Goal: Task Accomplishment & Management: Manage account settings

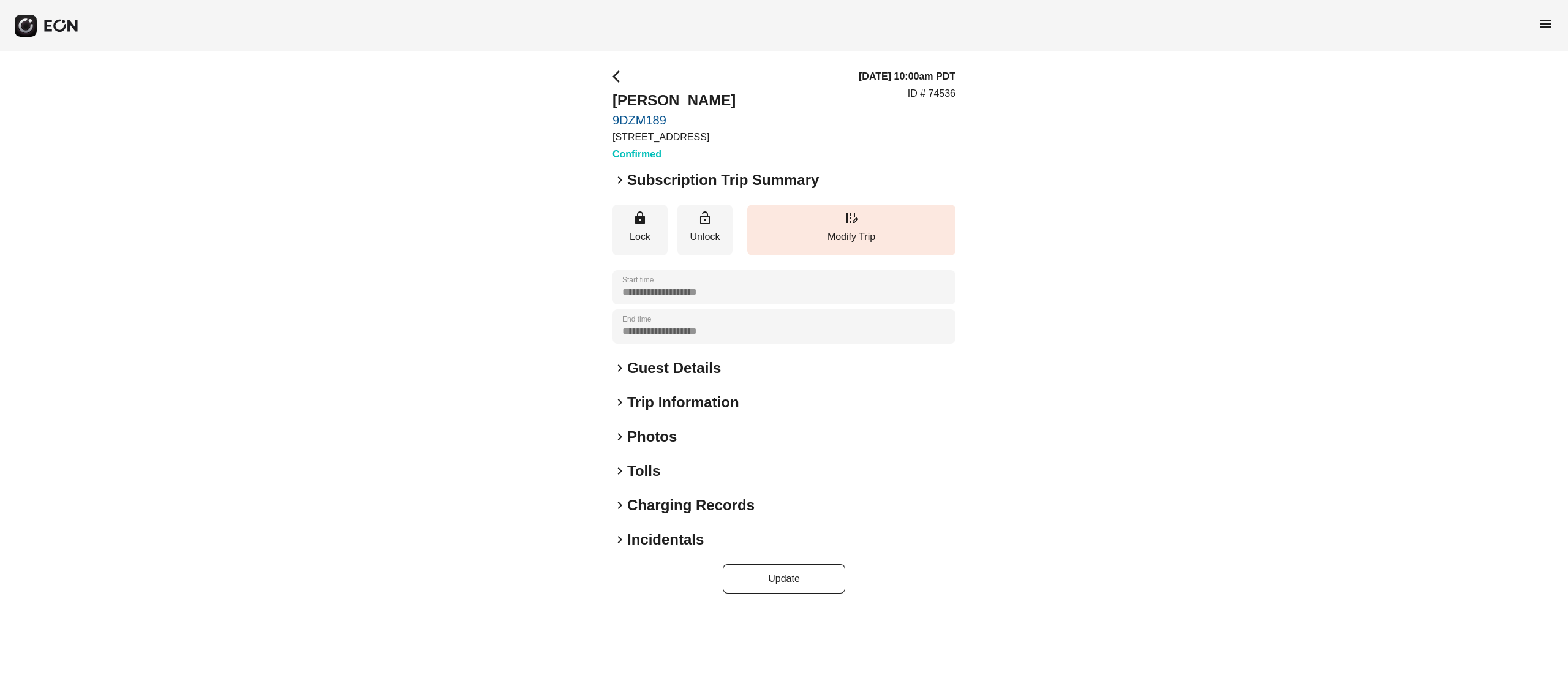
click at [655, 119] on link "9DZM189" at bounding box center [674, 120] width 123 height 15
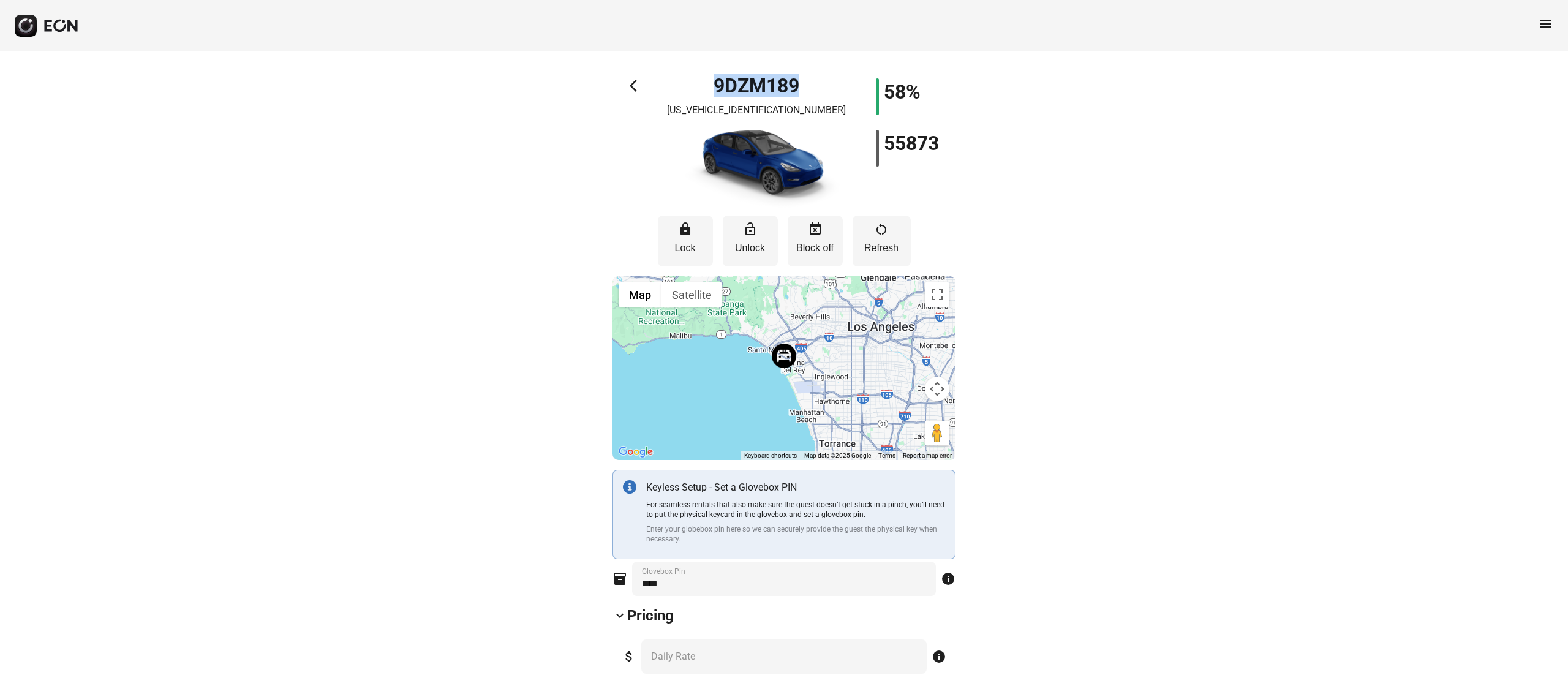
drag, startPoint x: 797, startPoint y: 85, endPoint x: 711, endPoint y: 87, distance: 86.0
click at [711, 87] on div "9DZM189 7SAYGDEE9NA019360" at bounding box center [756, 143] width 171 height 130
click at [792, 114] on p "7SAYGDEE9NA019360" at bounding box center [756, 110] width 179 height 15
copy p "7SAYGDEE9NA019360"
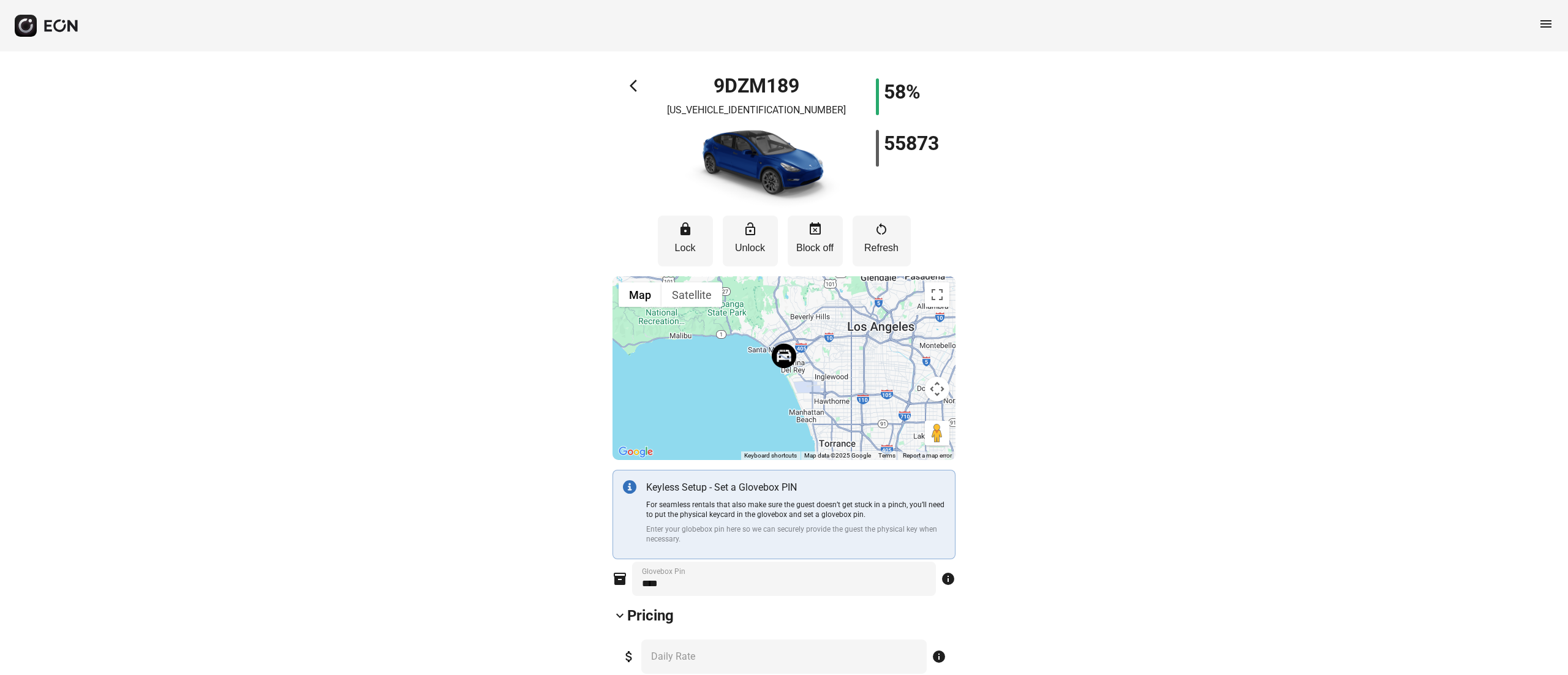
drag, startPoint x: 202, startPoint y: 114, endPoint x: 152, endPoint y: 11, distance: 114.5
click at [643, 80] on span "arrow_back_ios" at bounding box center [637, 86] width 15 height 15
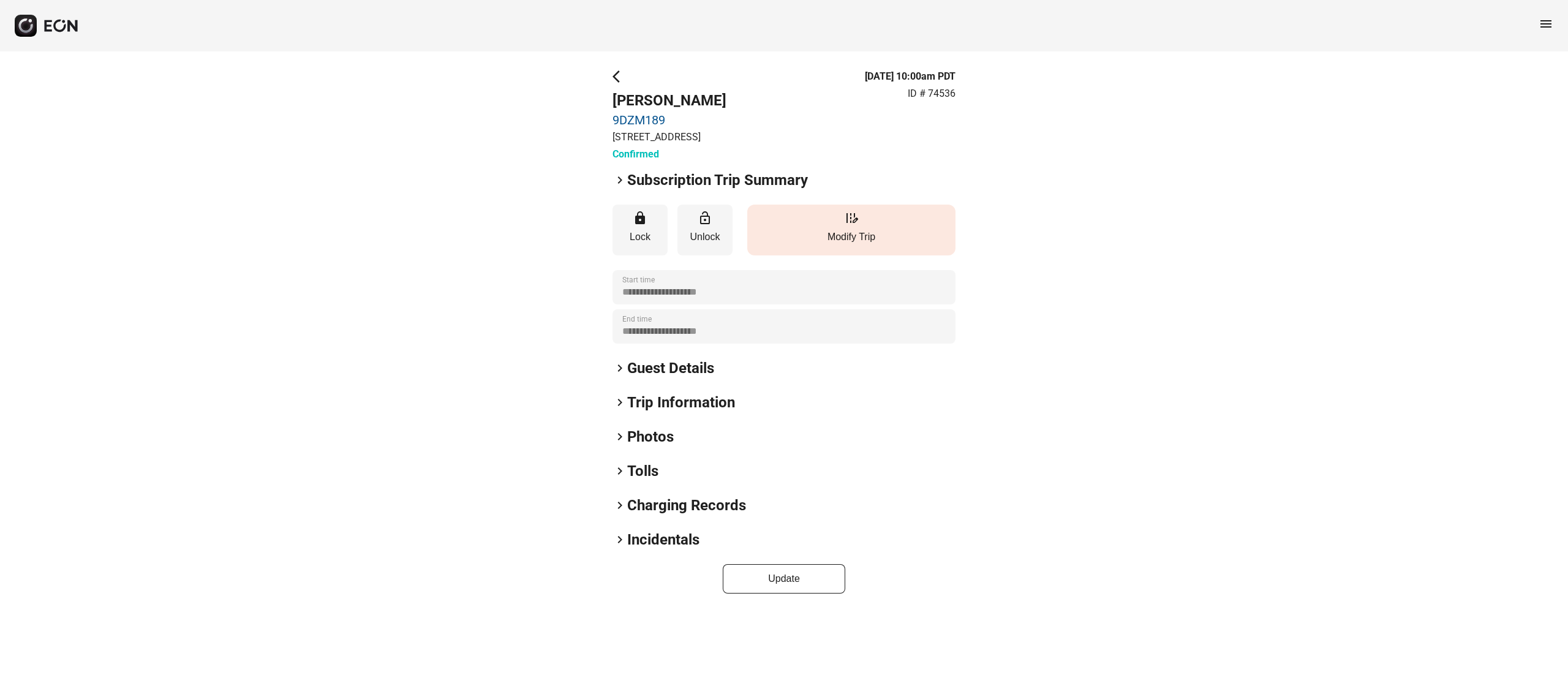
click at [878, 249] on button "edit_road Modify Trip" at bounding box center [851, 230] width 208 height 51
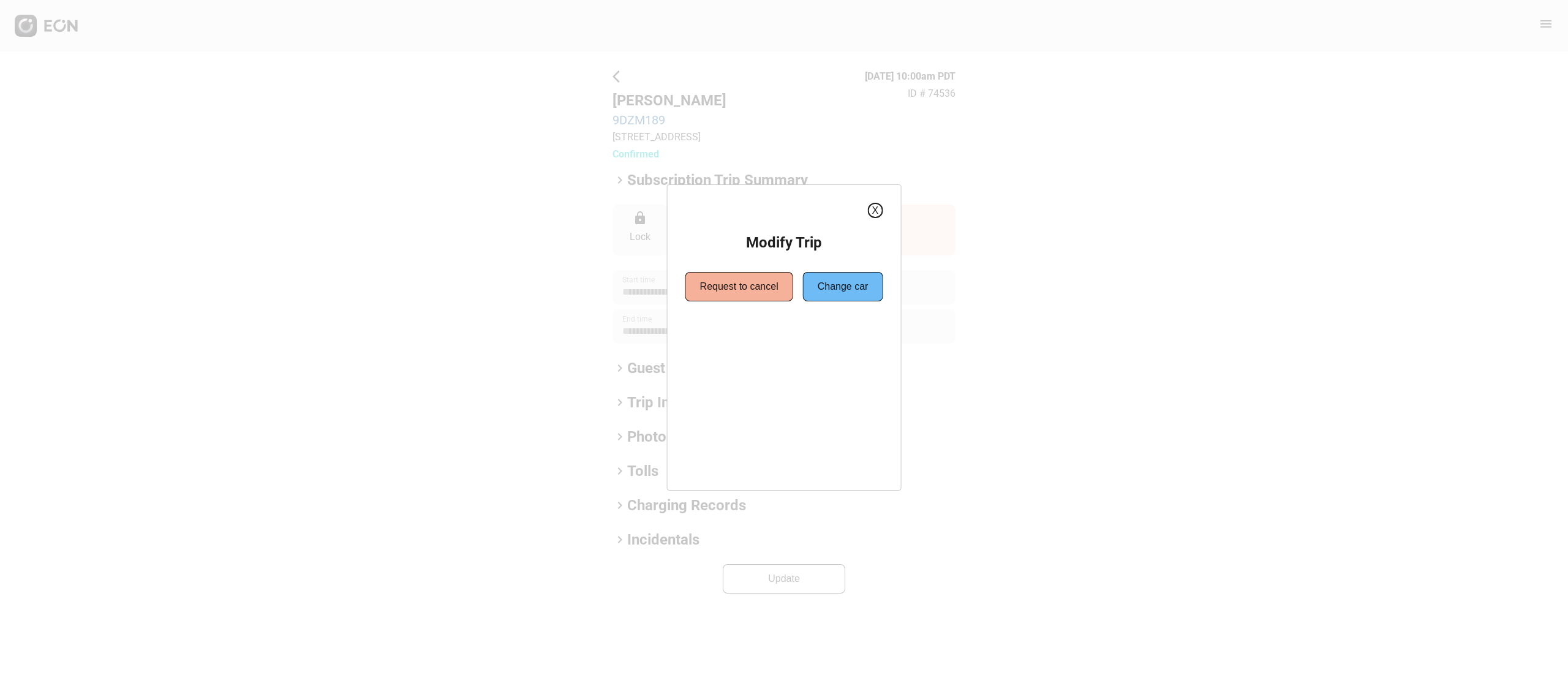
click at [881, 215] on button "X" at bounding box center [875, 210] width 15 height 15
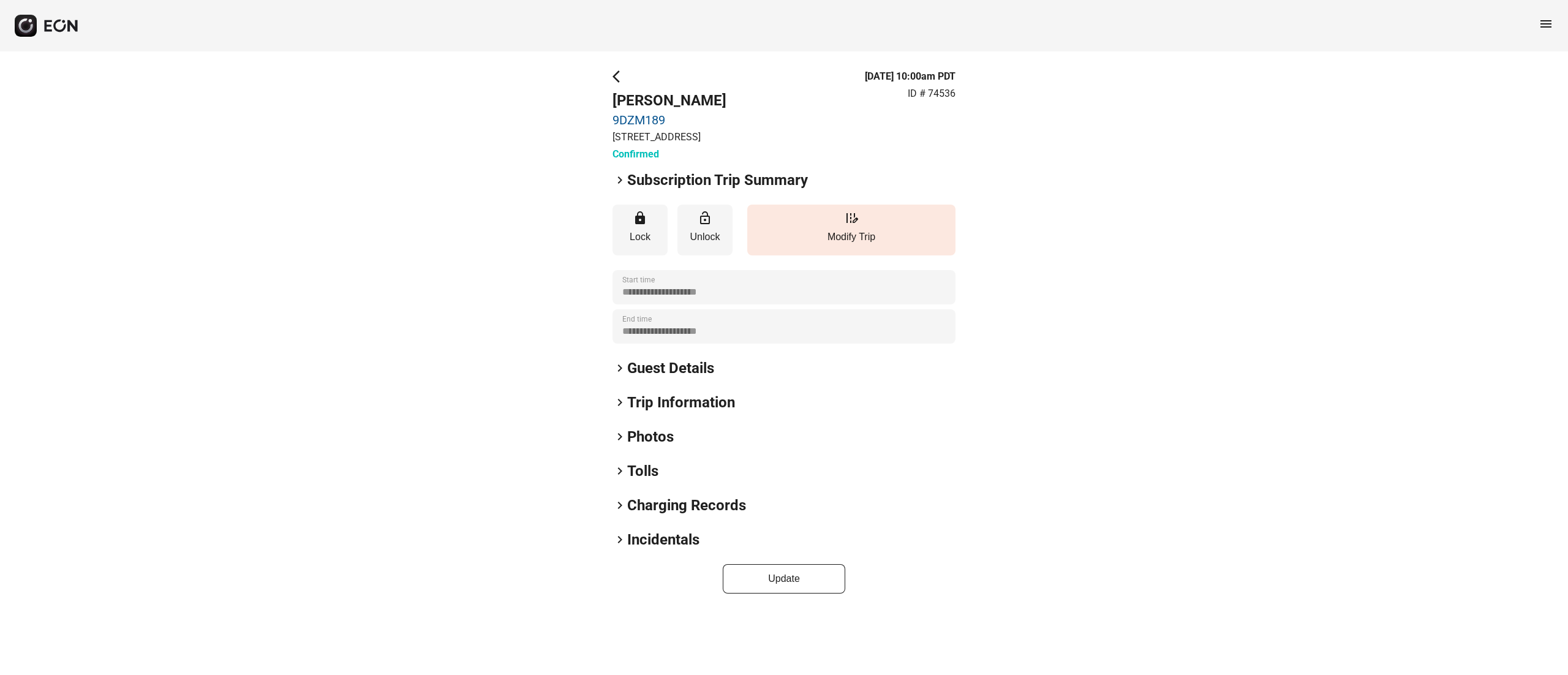
click at [691, 132] on p "4201 Via Marina, Los Angeles, CA" at bounding box center [669, 137] width 114 height 15
copy p "4201 Via Marina, Los Angeles, CA"
click at [375, 172] on div "**********" at bounding box center [784, 331] width 1568 height 560
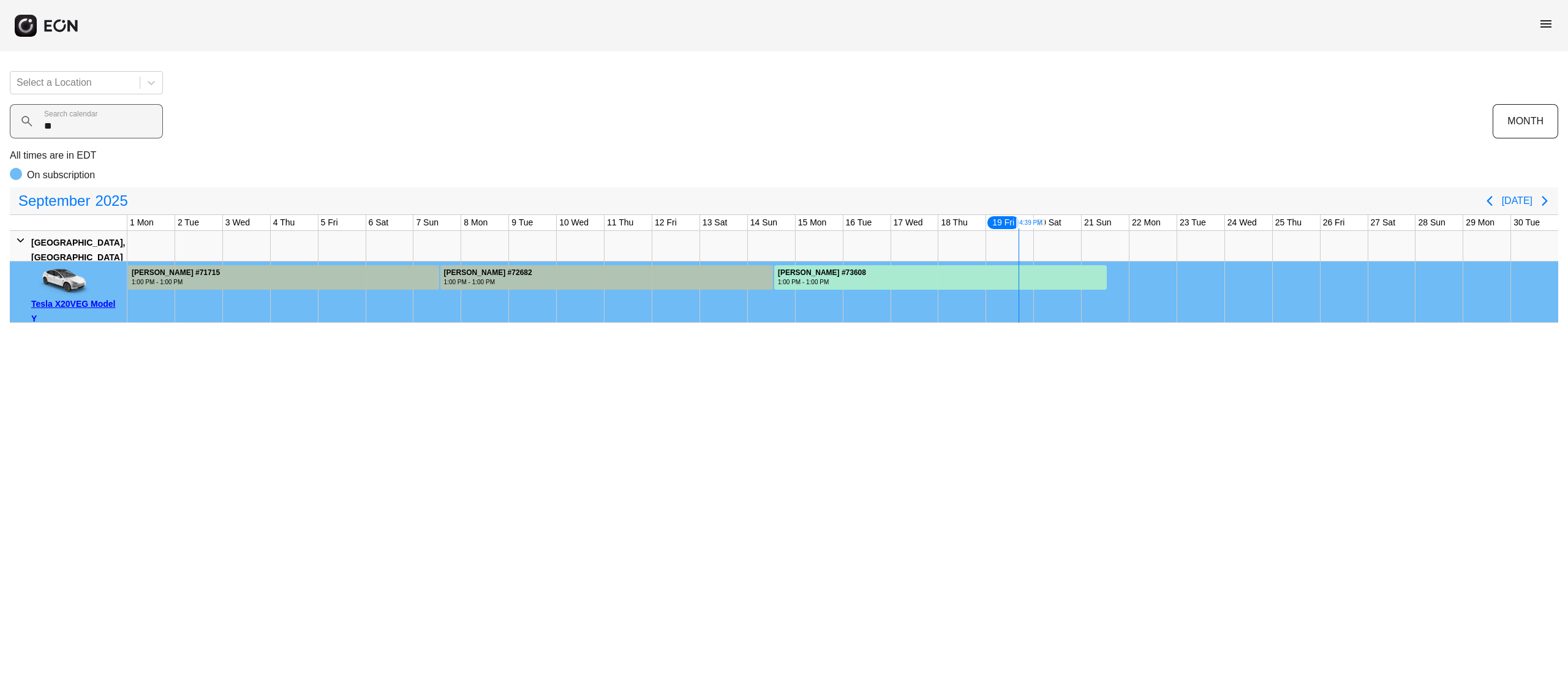
type calendar "***"
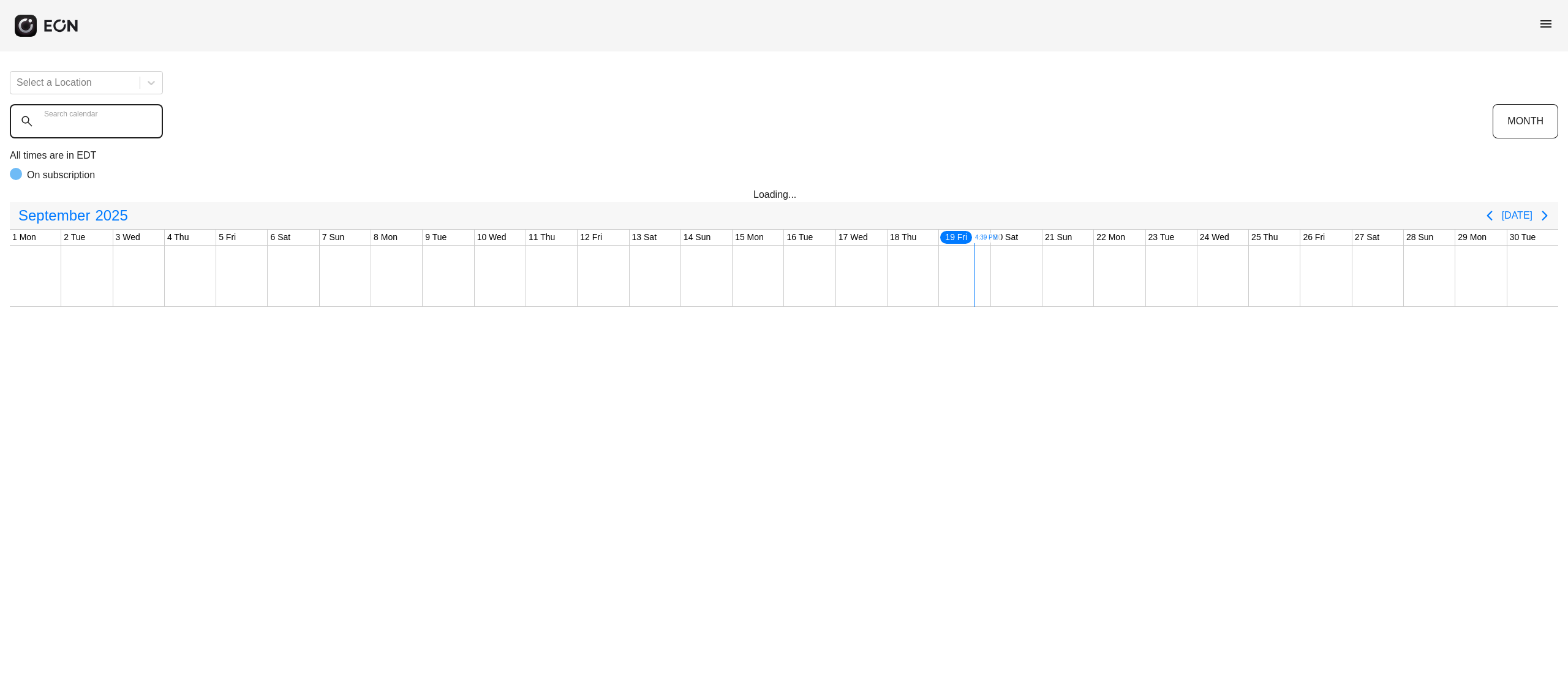
click at [70, 131] on calendar "Search calendar" at bounding box center [86, 121] width 153 height 34
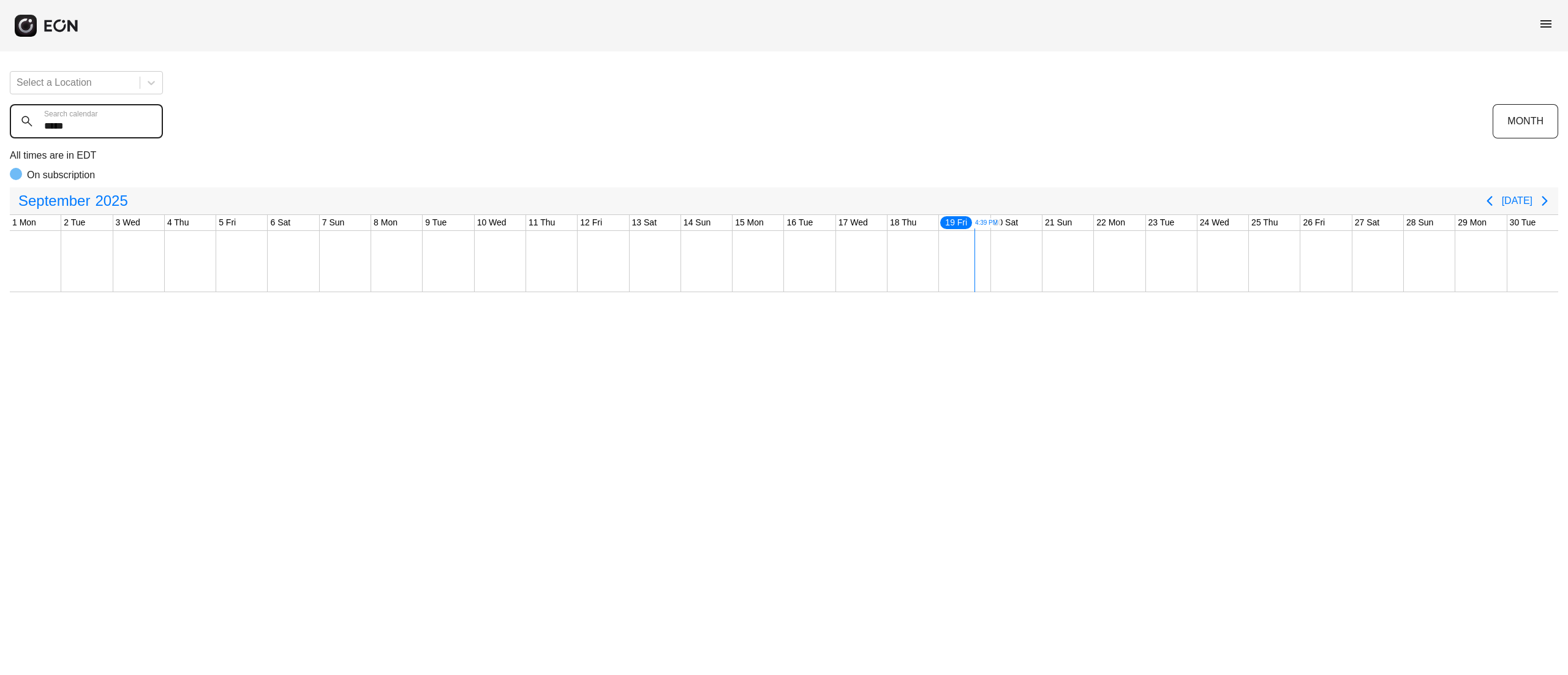
type calendar "******"
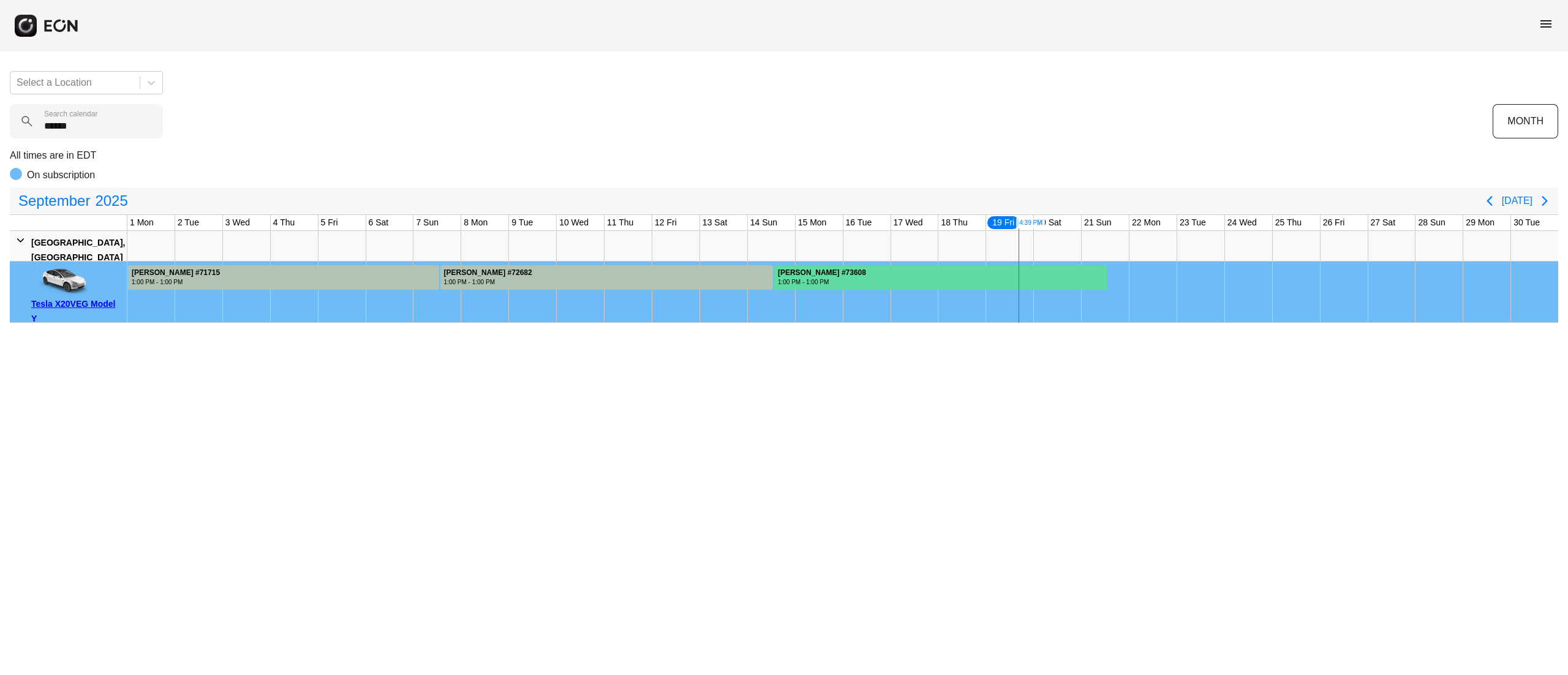
click at [985, 277] on div at bounding box center [940, 278] width 333 height 25
click at [983, 276] on div at bounding box center [940, 278] width 333 height 25
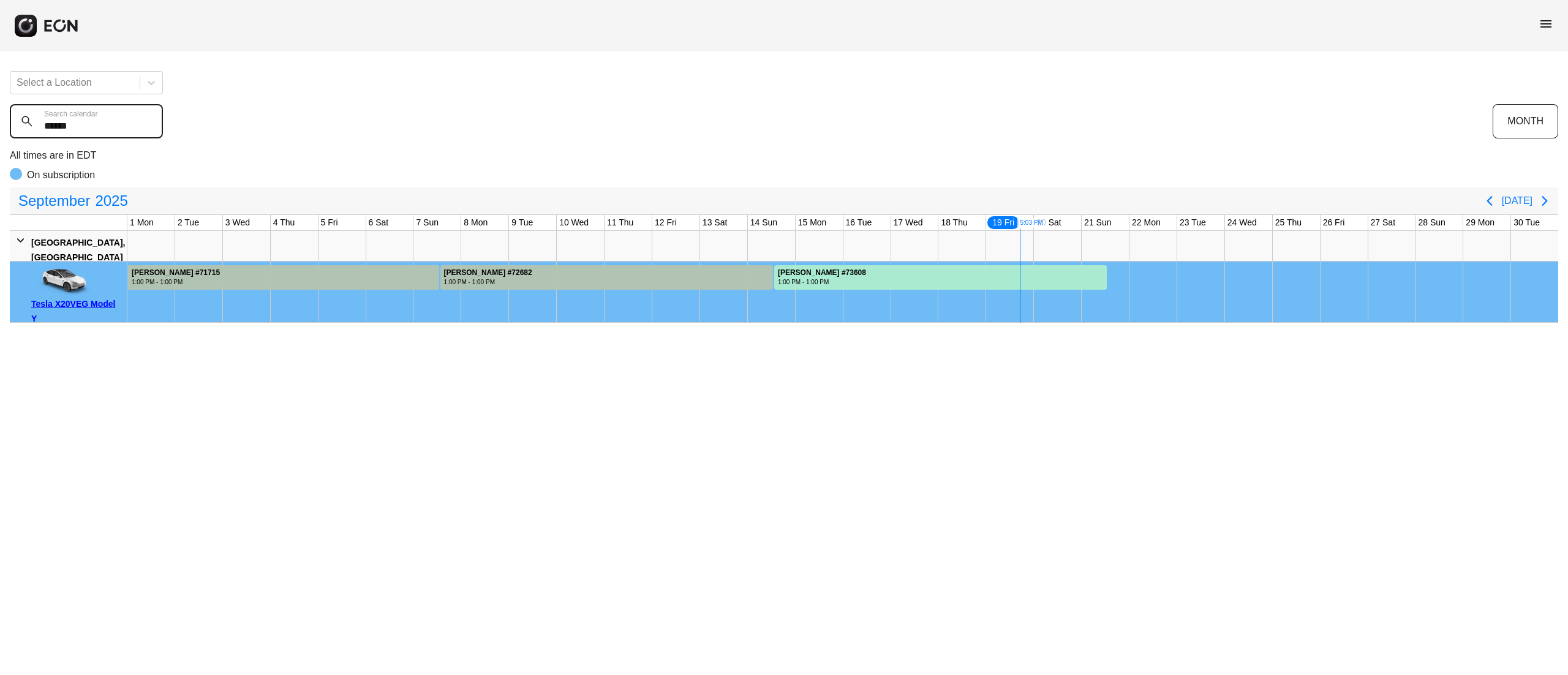
drag, startPoint x: 118, startPoint y: 121, endPoint x: 0, endPoint y: 120, distance: 118.0
click at [0, 120] on div "Select a Location ****** Search calendar MONTH All times are in EDT On subscrip…" at bounding box center [784, 192] width 1568 height 262
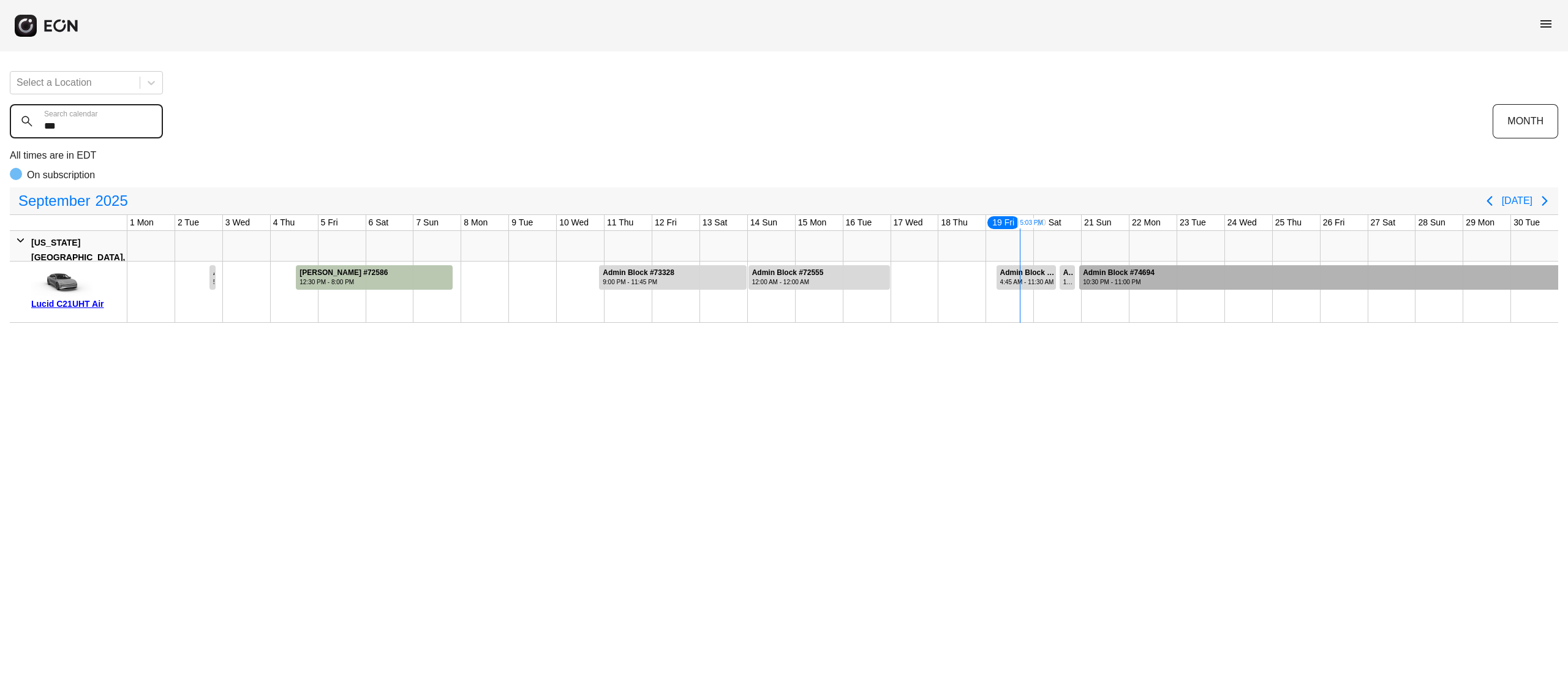
type calendar "***"
click at [1219, 273] on div at bounding box center [1318, 278] width 479 height 25
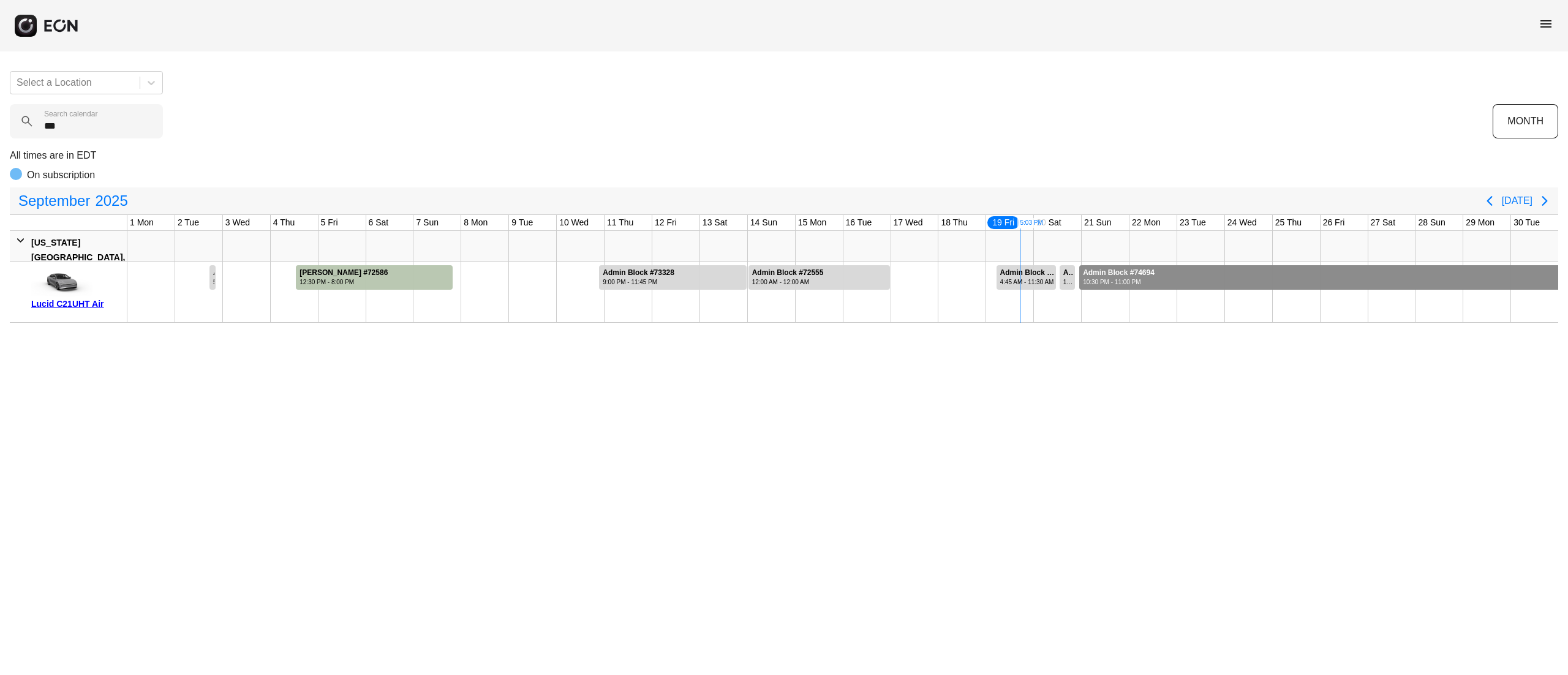
click at [1219, 273] on div at bounding box center [1318, 278] width 479 height 25
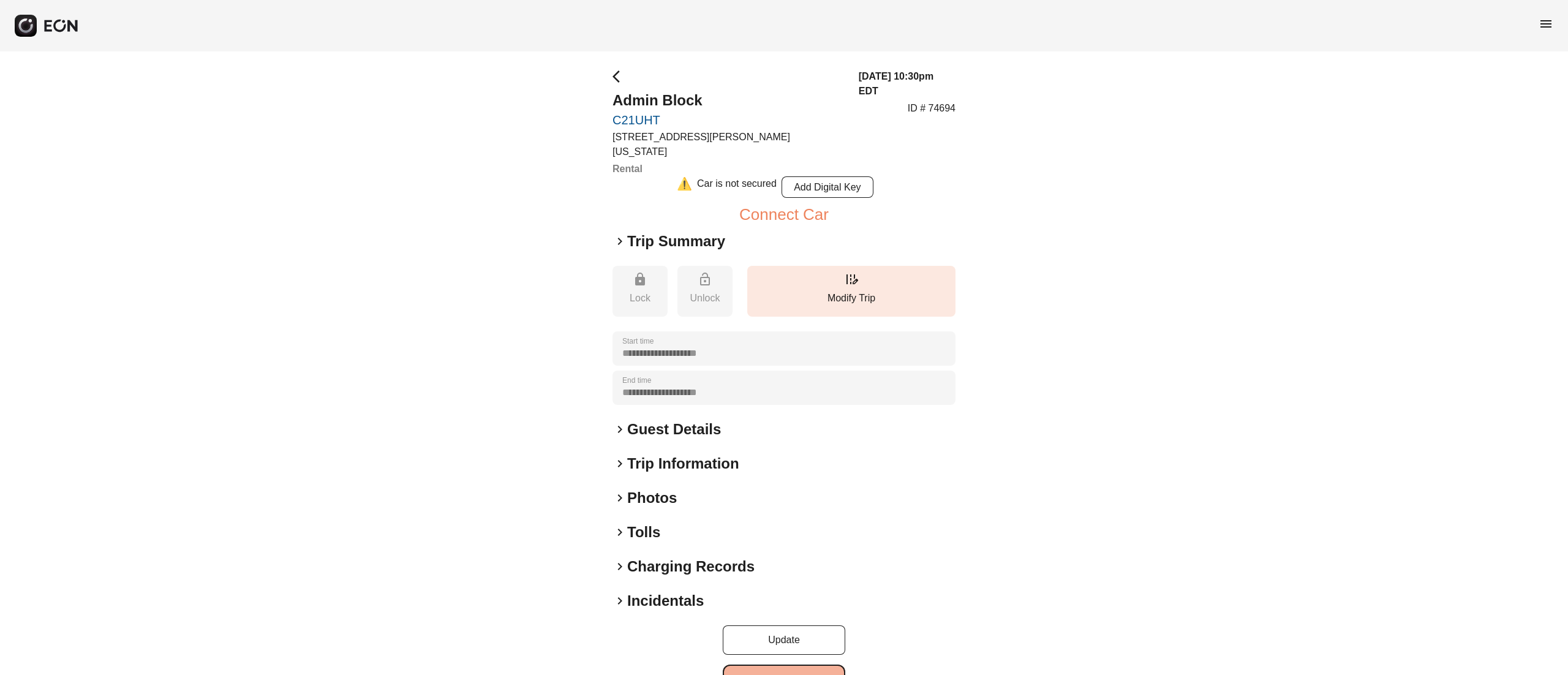
click at [800, 671] on button "Cancel Trip" at bounding box center [784, 679] width 122 height 30
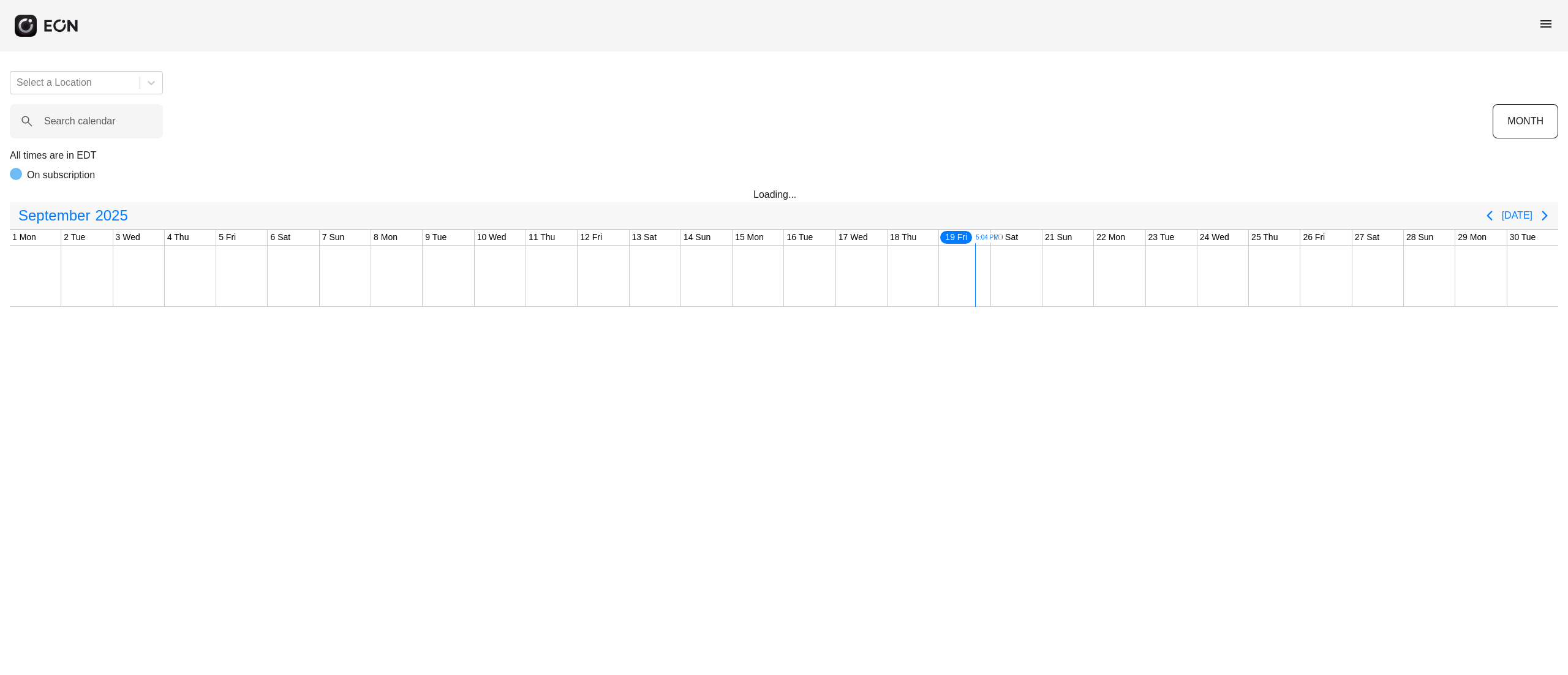
click at [77, 127] on label "Search calendar" at bounding box center [80, 121] width 72 height 15
click at [77, 127] on calendar "Search calendar" at bounding box center [86, 121] width 153 height 34
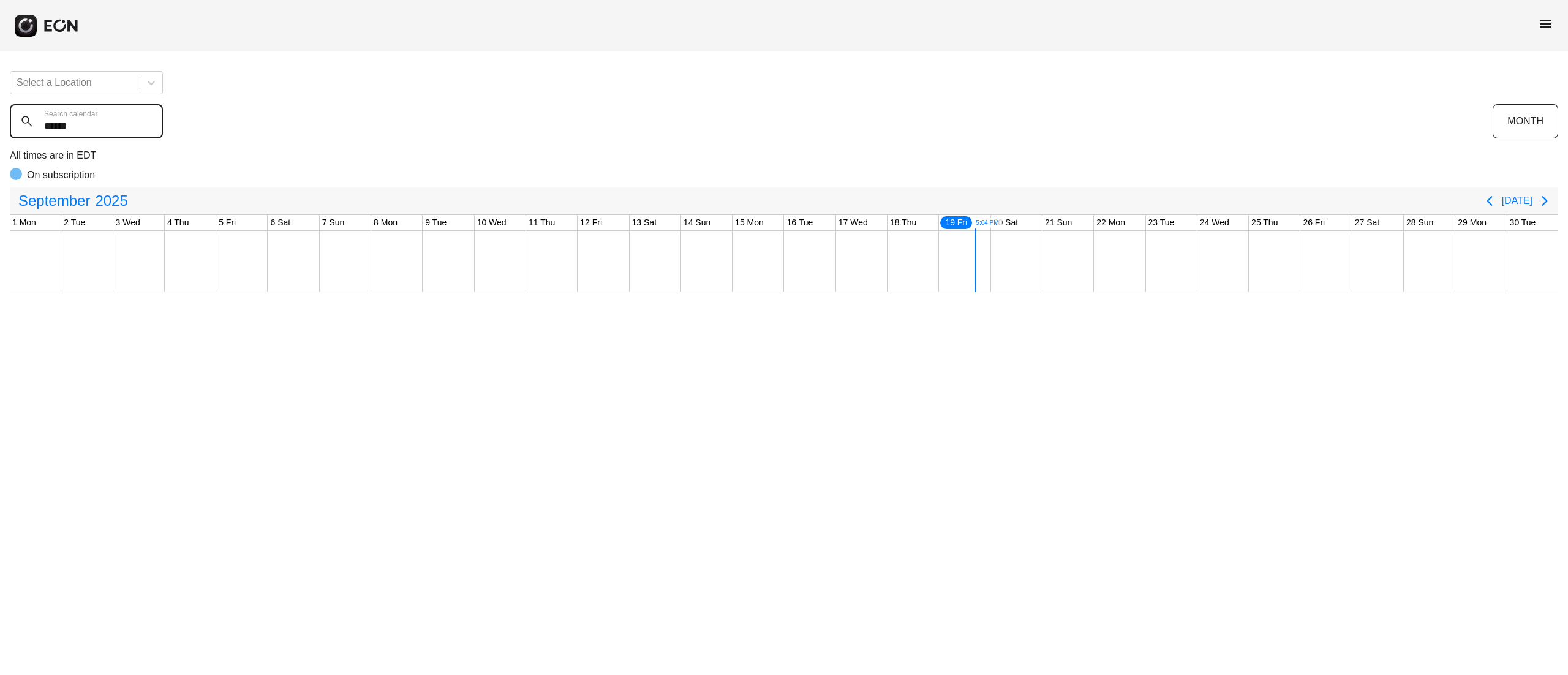
type calendar "******"
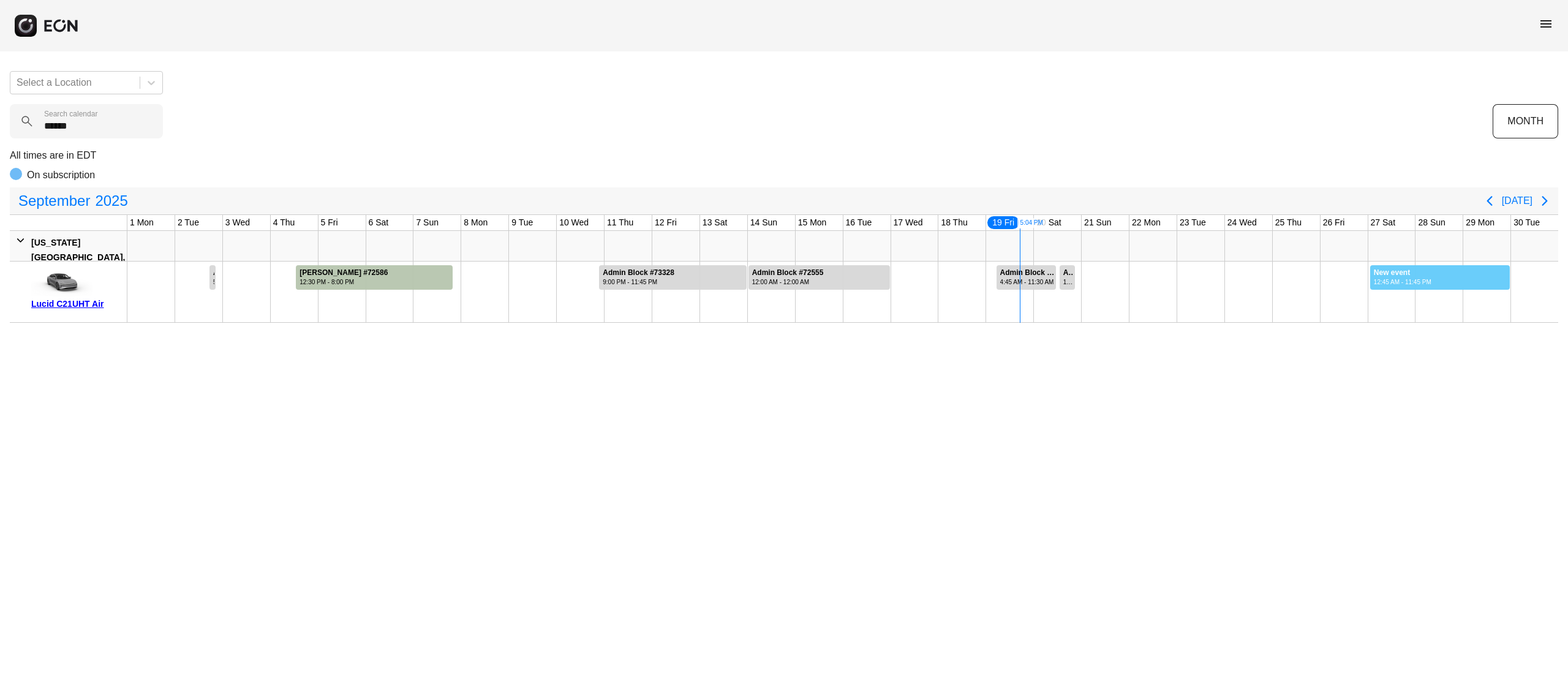
drag, startPoint x: 1369, startPoint y: 273, endPoint x: 1511, endPoint y: 281, distance: 142.2
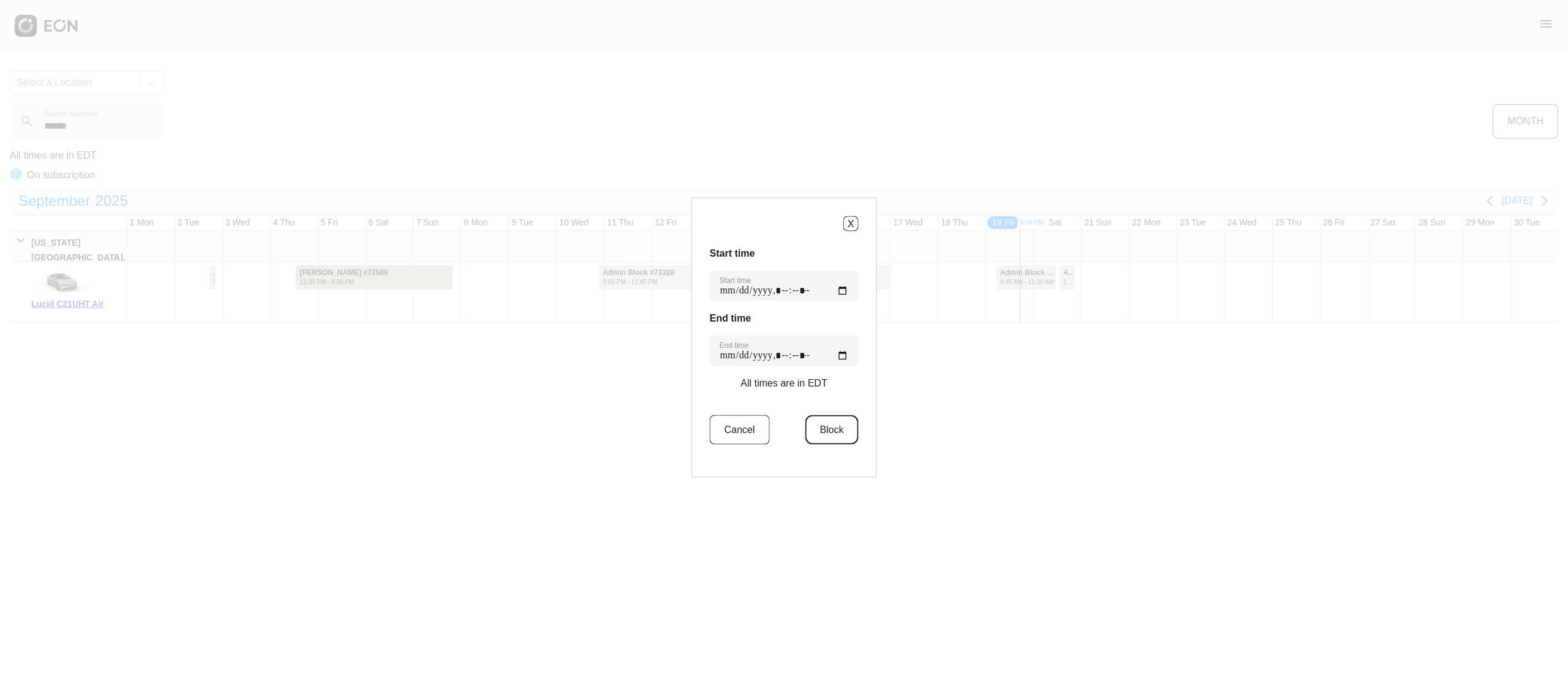
click at [841, 420] on button "Block" at bounding box center [831, 430] width 53 height 30
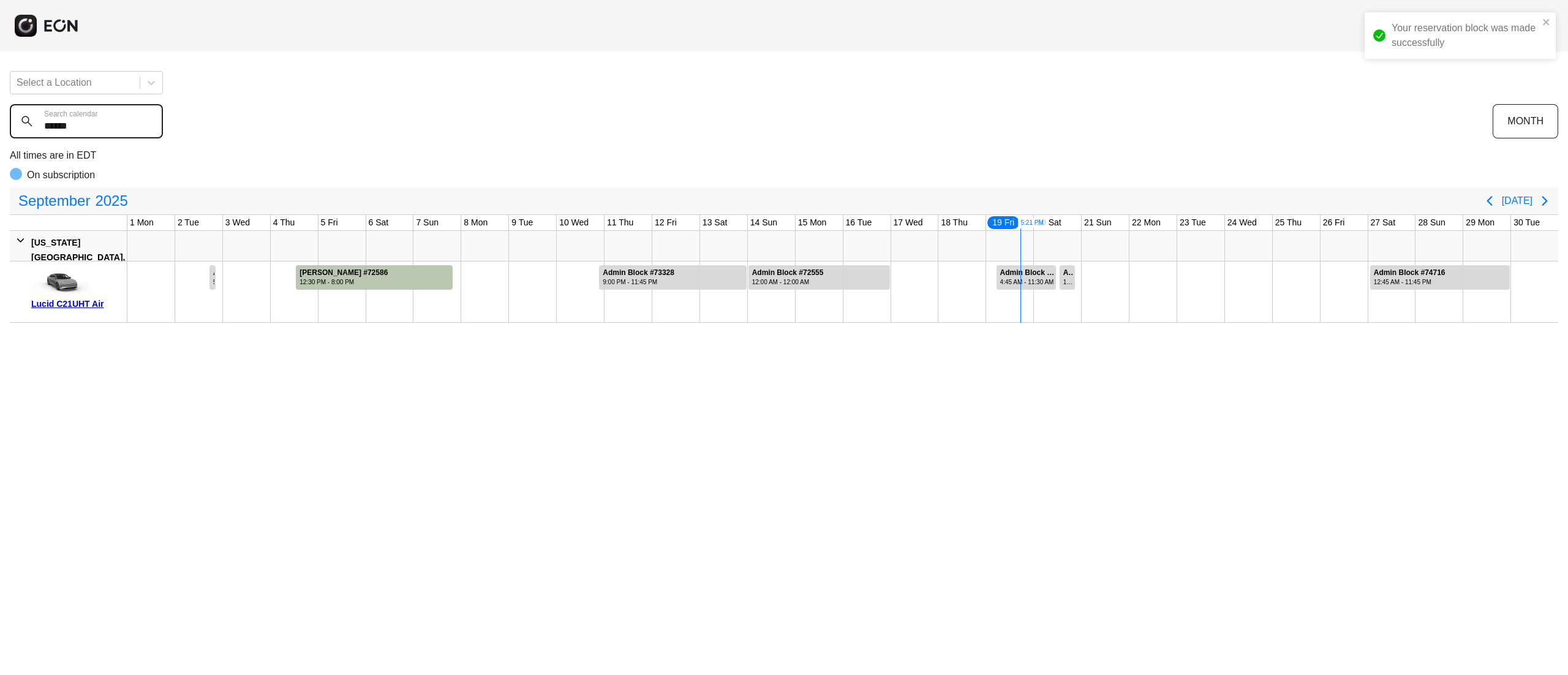
drag, startPoint x: 101, startPoint y: 130, endPoint x: 18, endPoint y: 130, distance: 83.0
click at [18, 130] on calendar "******" at bounding box center [86, 121] width 153 height 34
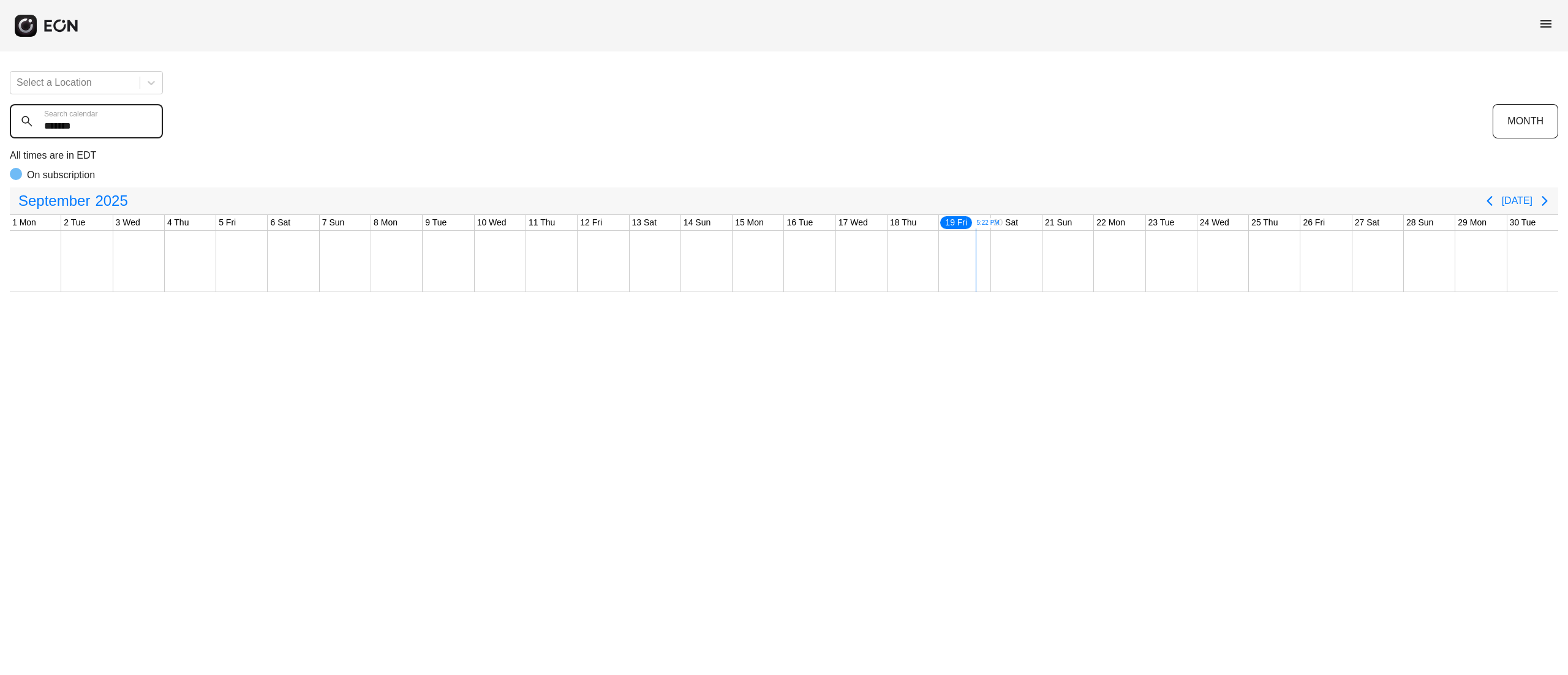
click at [53, 138] on calendar "*******" at bounding box center [86, 121] width 153 height 34
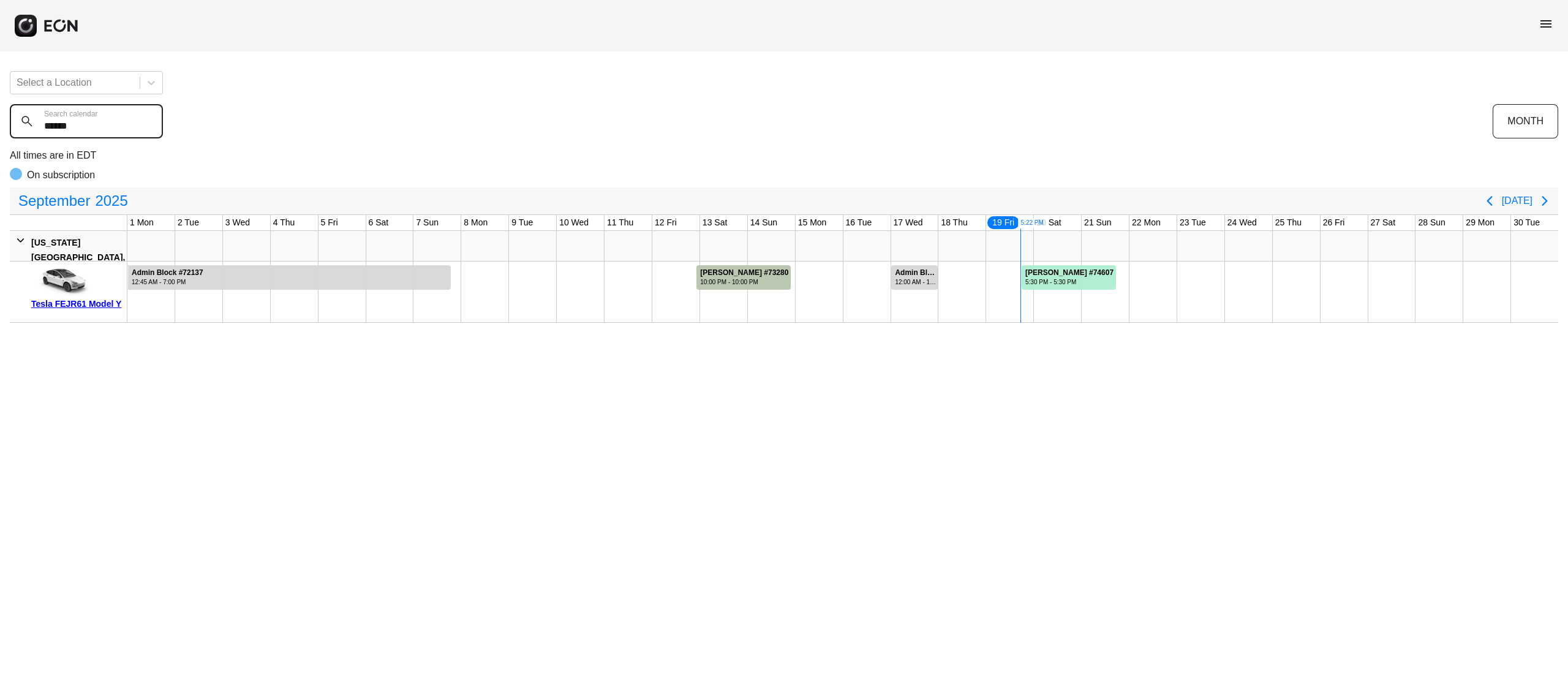
type calendar "******"
click at [1084, 277] on div "Wentao Jin #74607" at bounding box center [1070, 272] width 89 height 9
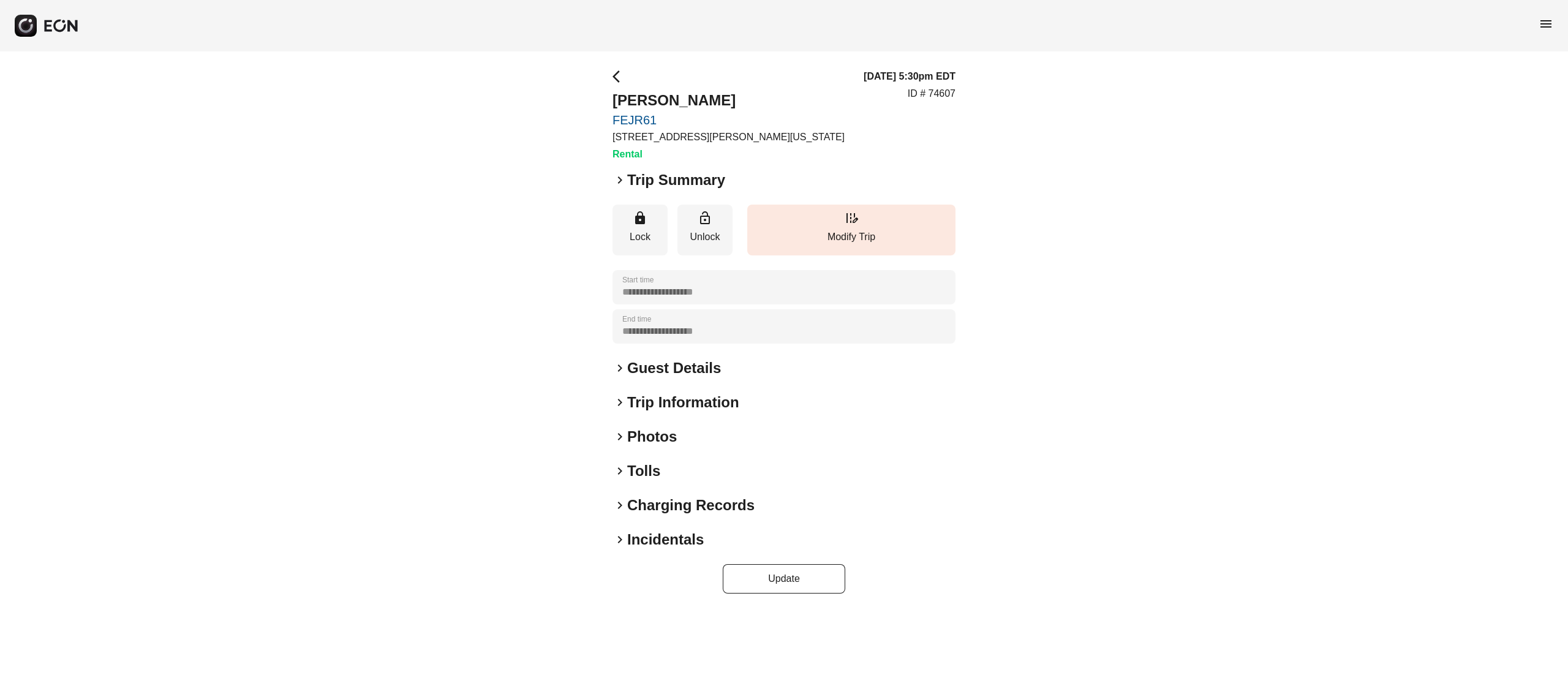
click at [656, 362] on h2 "Guest Details" at bounding box center [674, 368] width 93 height 20
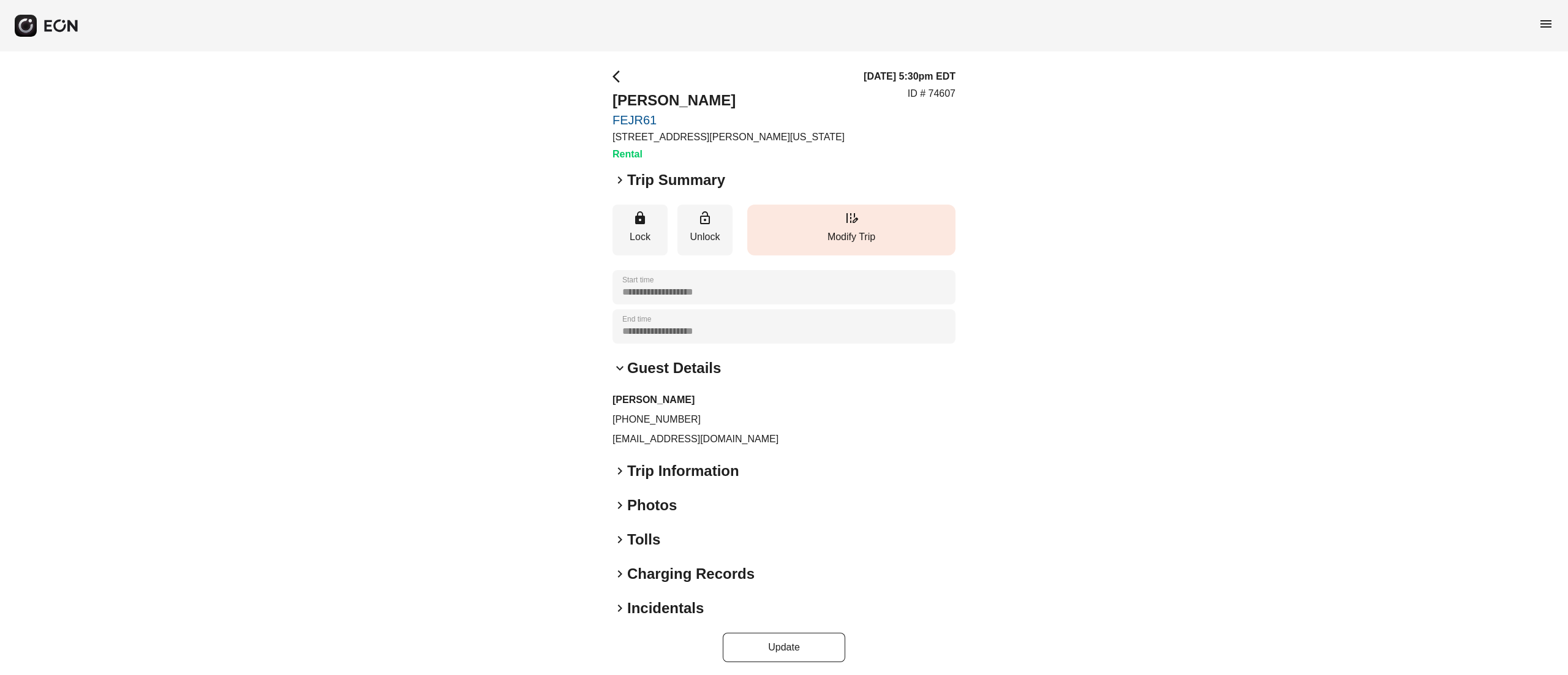
click at [833, 240] on p "Modify Trip" at bounding box center [851, 237] width 196 height 15
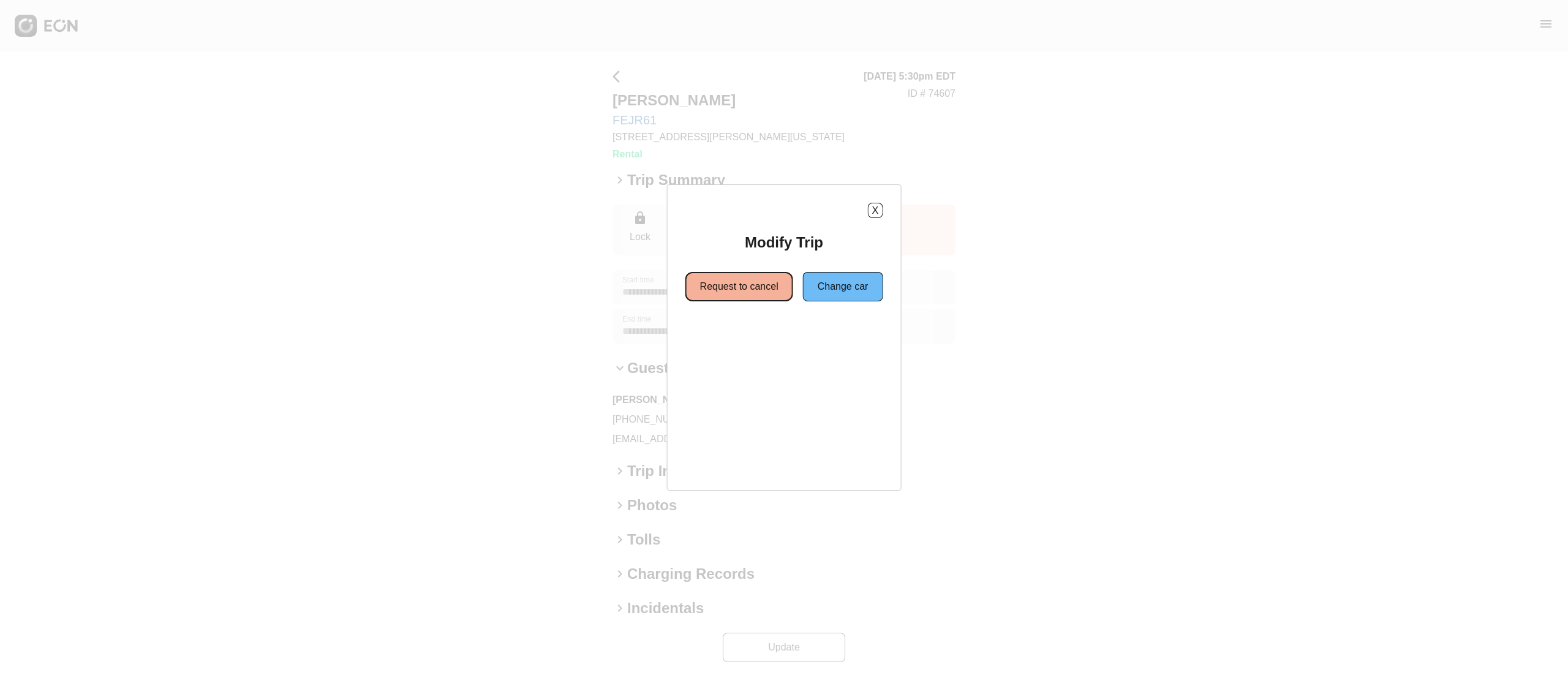
click at [755, 283] on button "Request to cancel" at bounding box center [739, 286] width 108 height 30
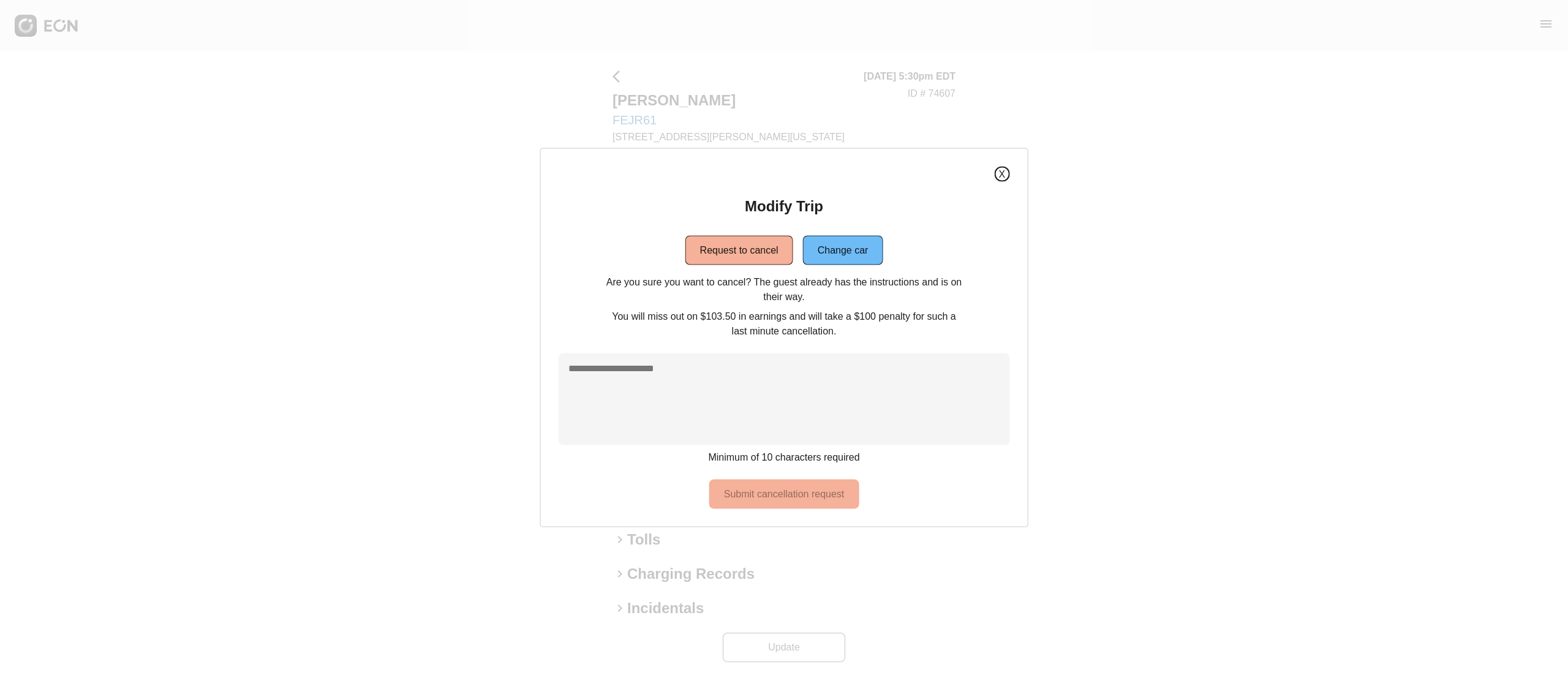
click at [1005, 180] on button "X" at bounding box center [1001, 174] width 15 height 15
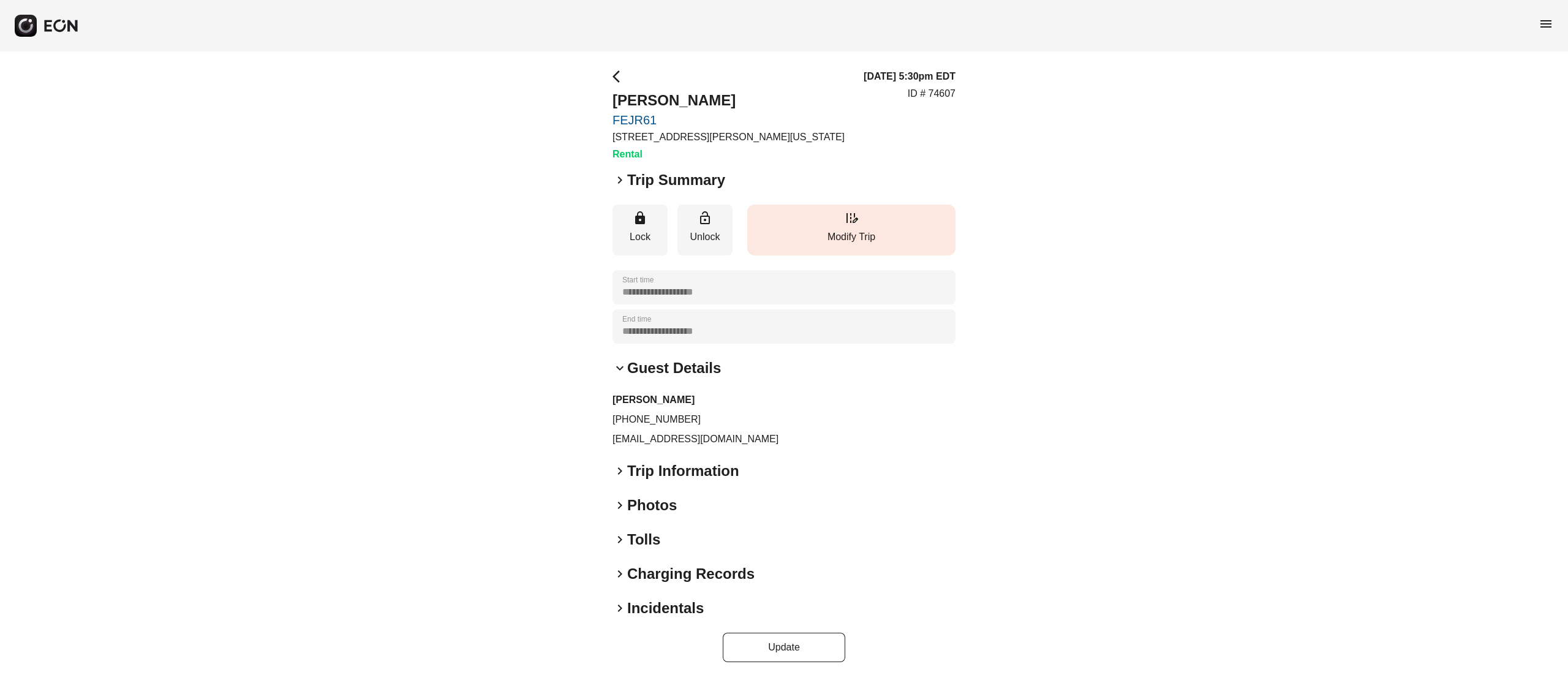
click at [889, 220] on button "edit_road Modify Trip" at bounding box center [851, 230] width 208 height 51
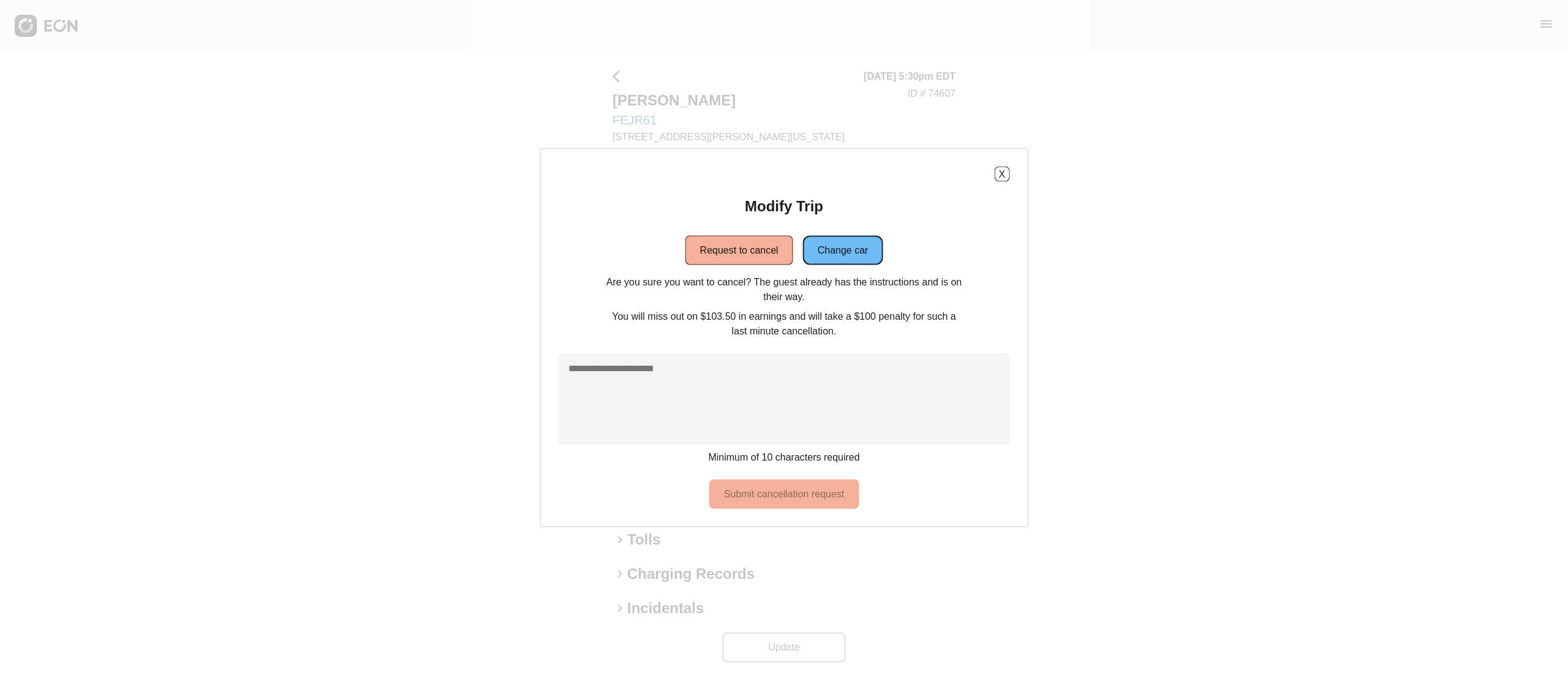
click at [855, 254] on button "Change car" at bounding box center [843, 251] width 81 height 30
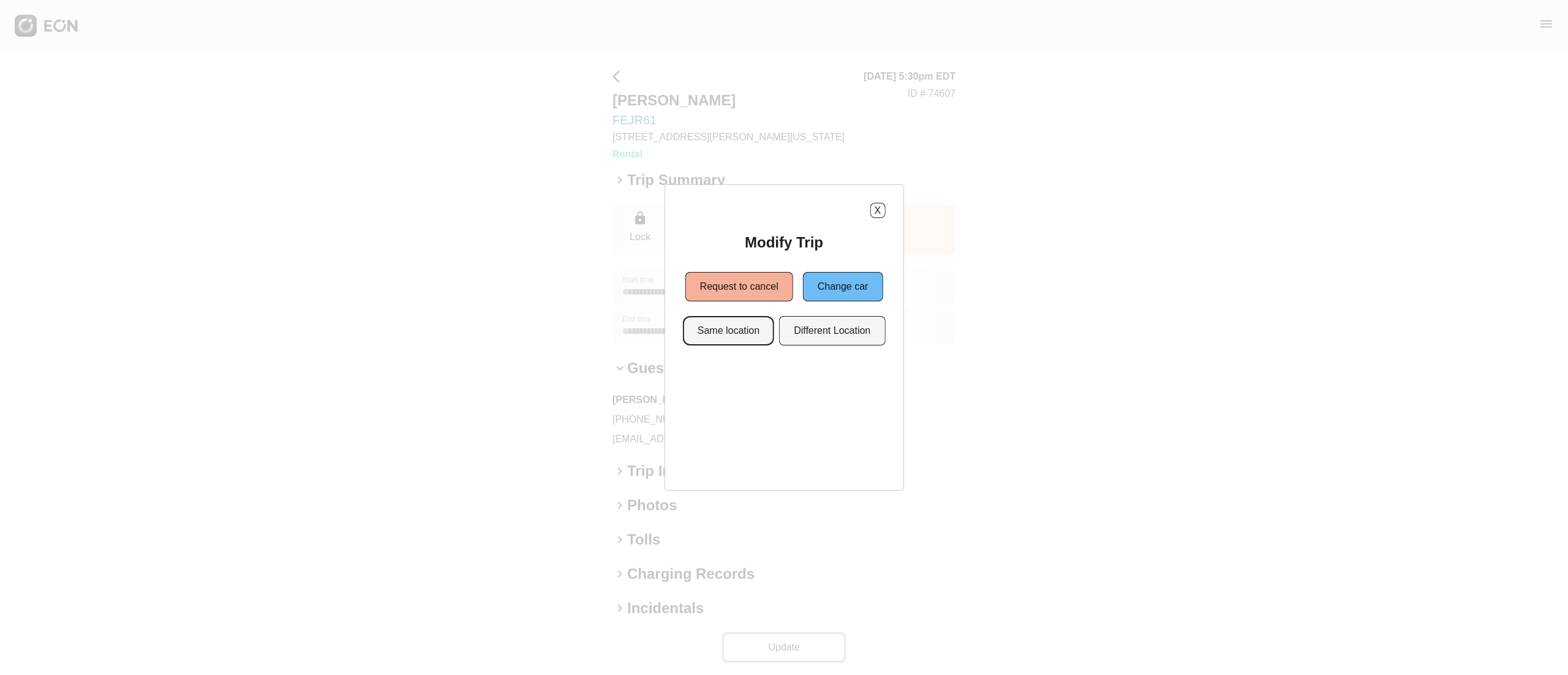
click at [761, 333] on button "Same location" at bounding box center [728, 331] width 91 height 30
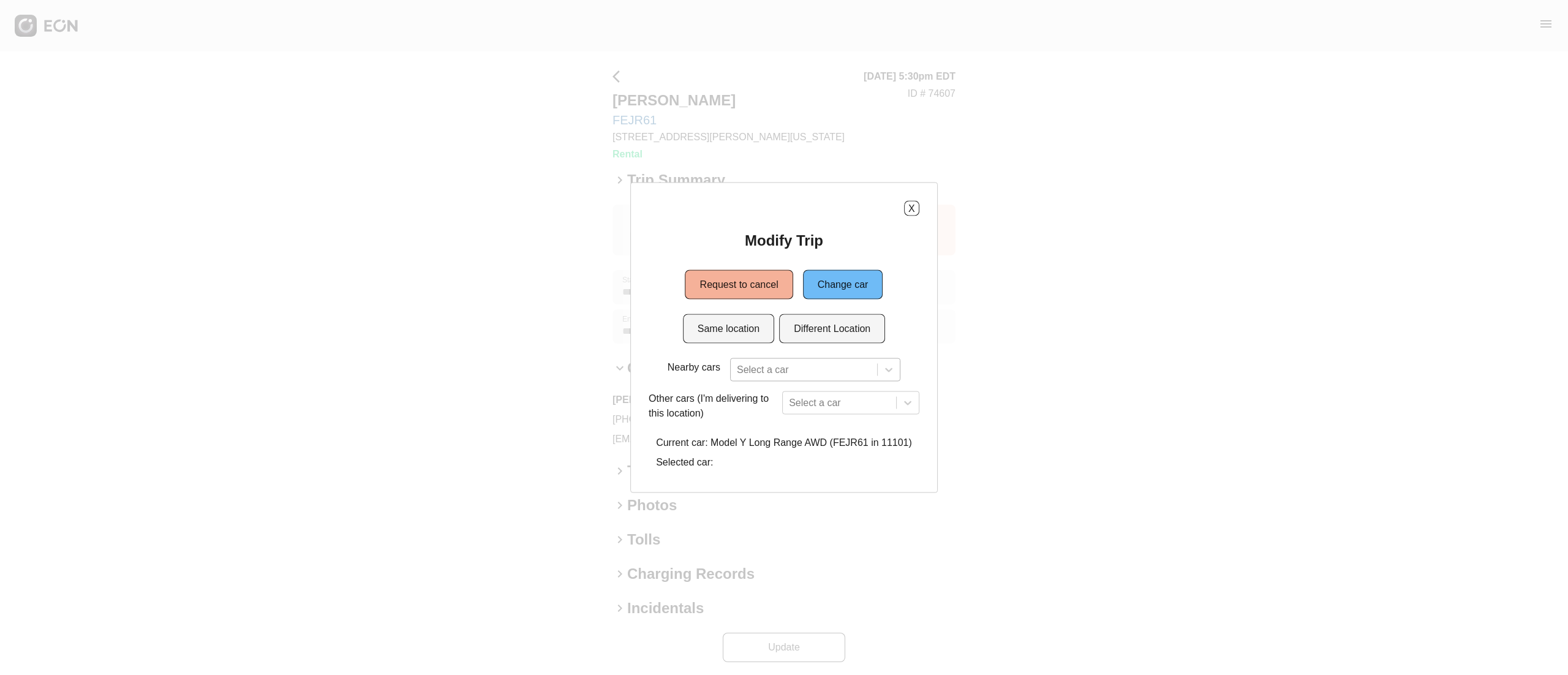
click at [776, 358] on div "Select a car" at bounding box center [815, 370] width 170 height 23
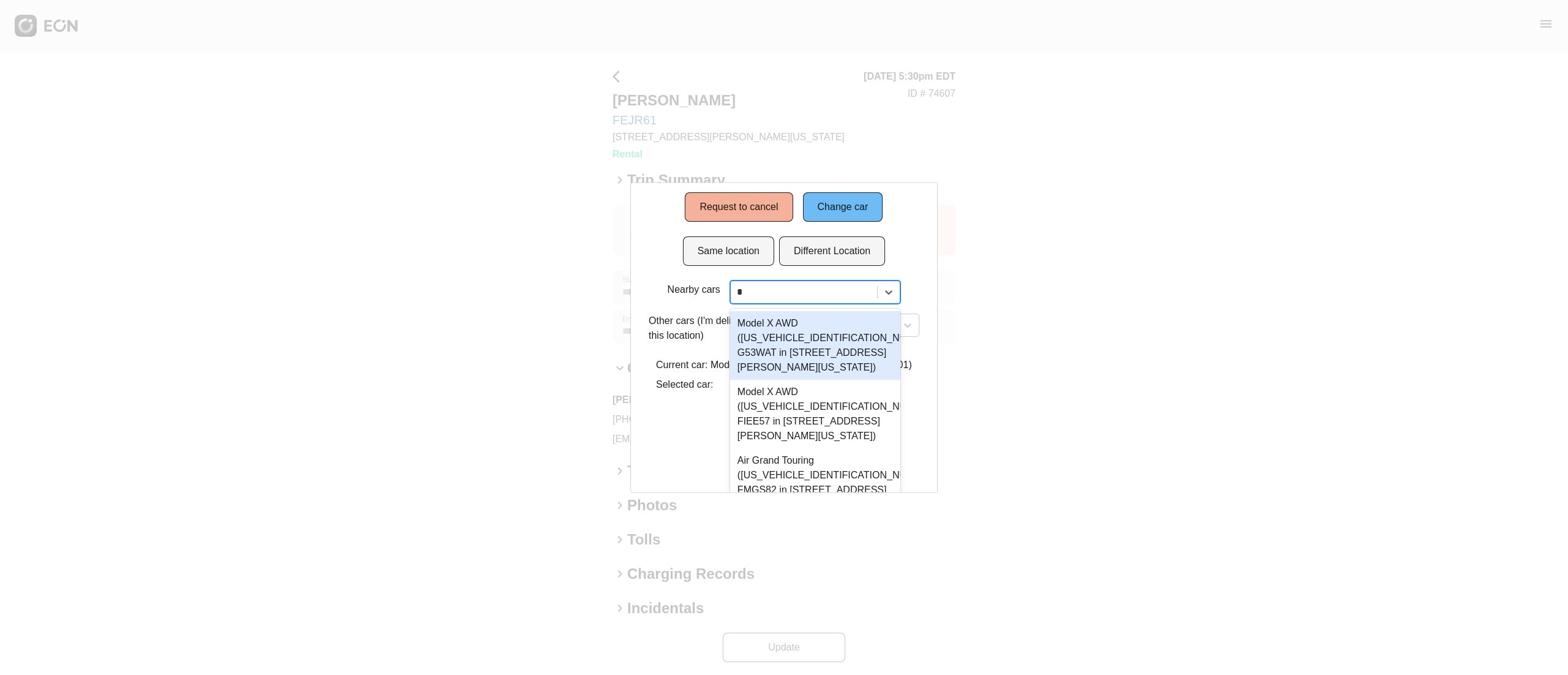
type input "**"
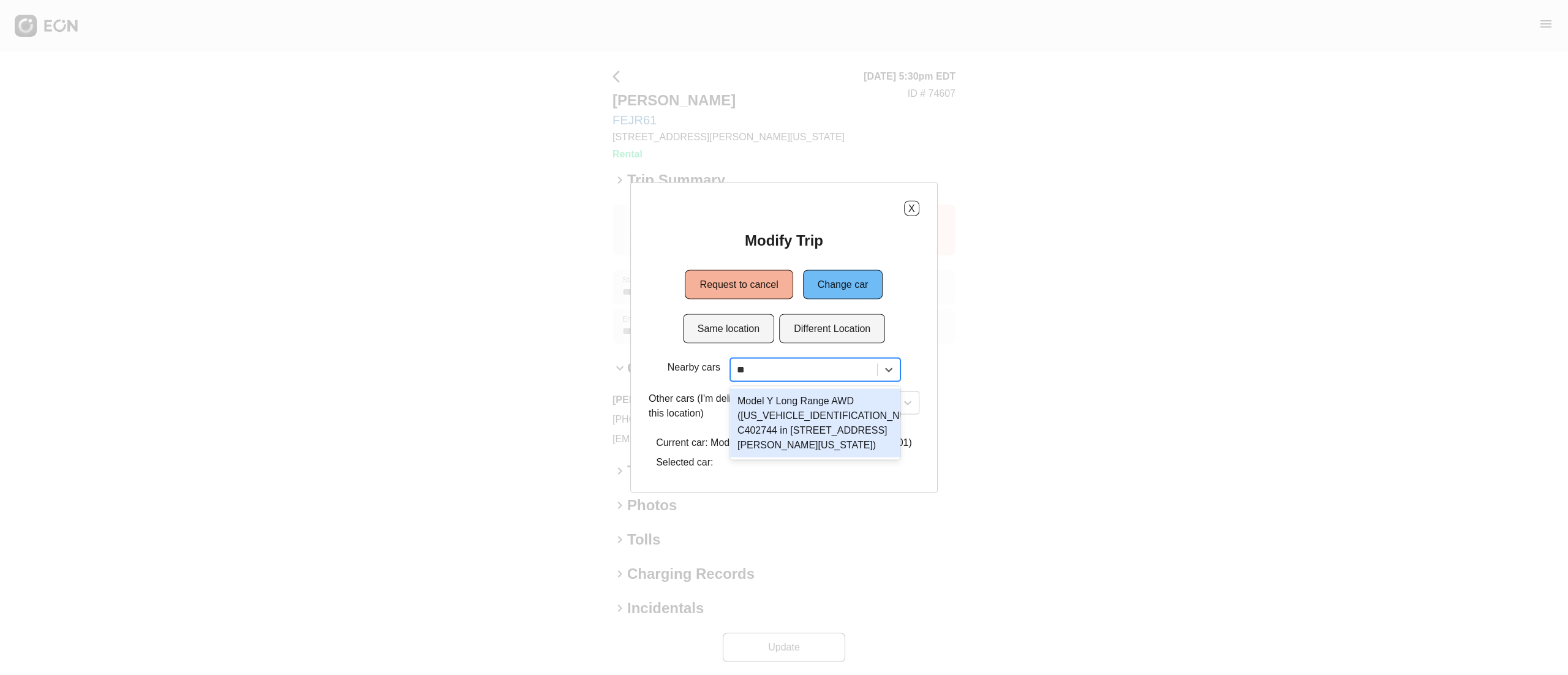
scroll to position [0, 0]
click at [804, 402] on div "Model Y Long Range AWD (7SAYGDEE7NF494704 C402744 in 45-50 Davis St, New York C…" at bounding box center [815, 424] width 170 height 69
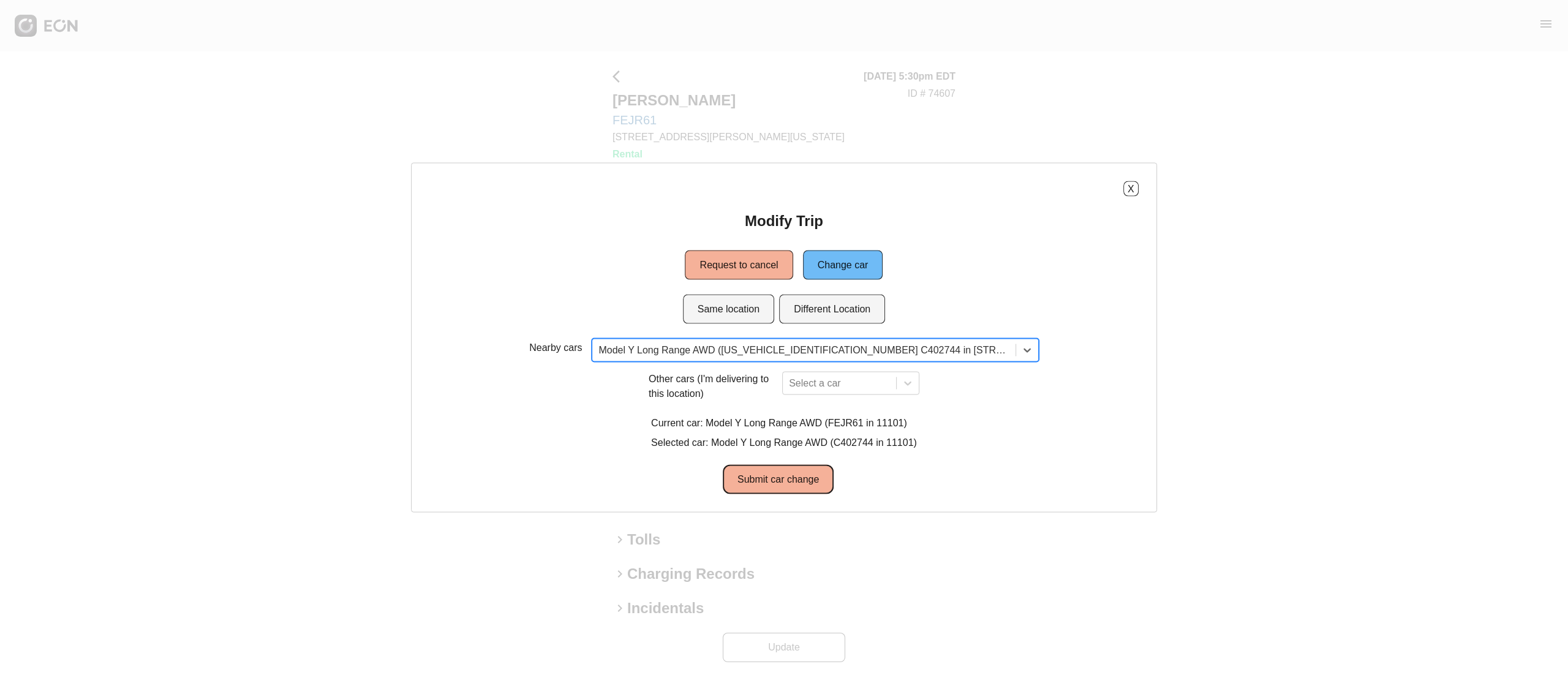
click at [799, 475] on button "Submit car change" at bounding box center [778, 480] width 111 height 30
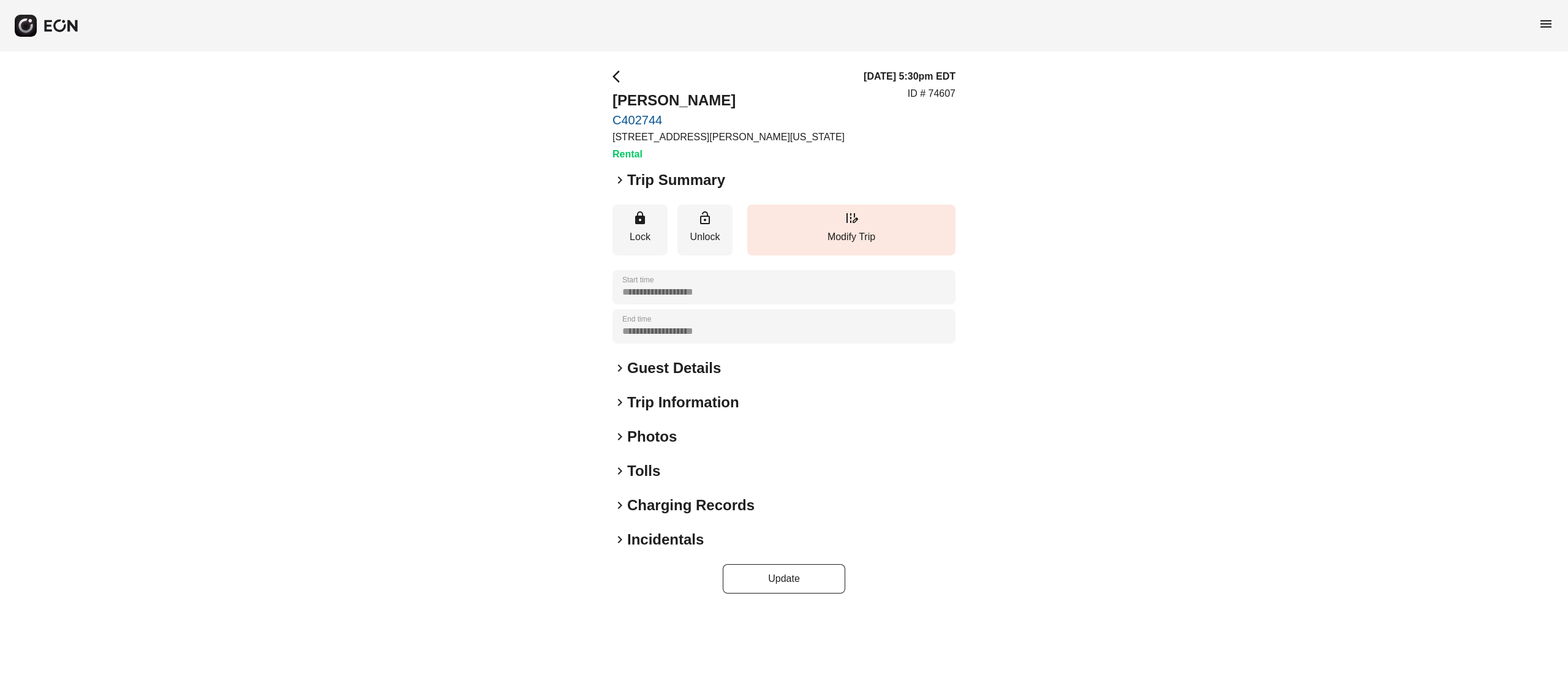
click at [675, 365] on h2 "Guest Details" at bounding box center [674, 368] width 93 height 20
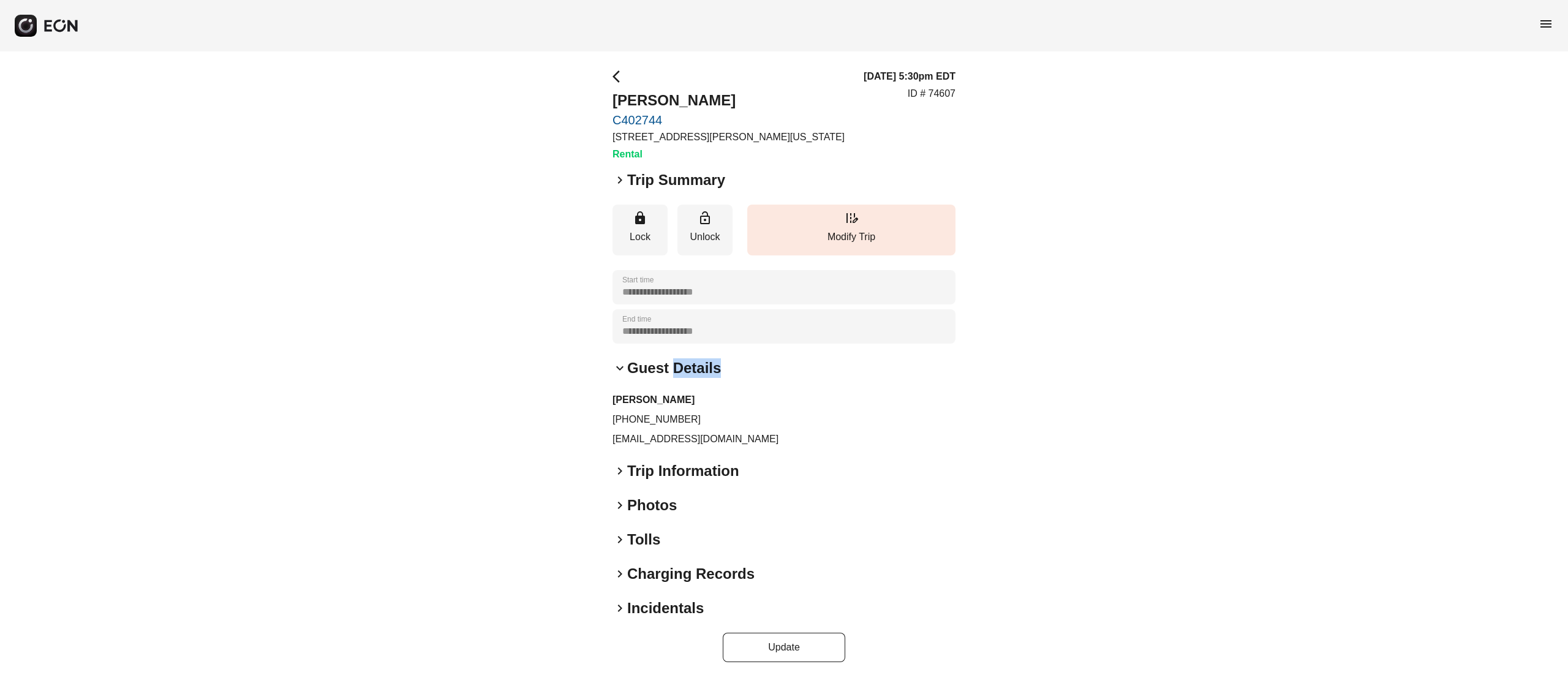
click at [675, 365] on h2 "Guest Details" at bounding box center [674, 368] width 93 height 20
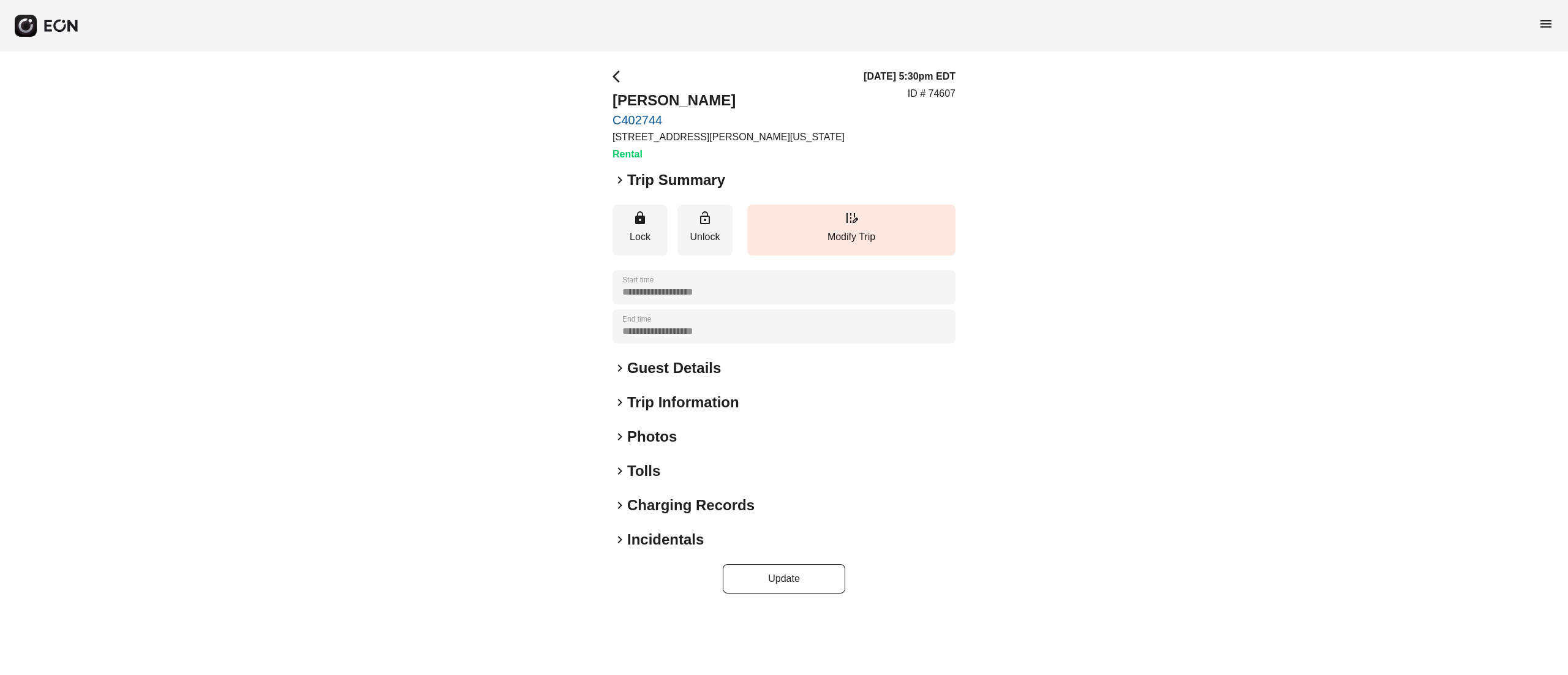
click at [664, 390] on div "**********" at bounding box center [784, 331] width 343 height 524
click at [666, 403] on h2 "Trip Information" at bounding box center [683, 403] width 112 height 20
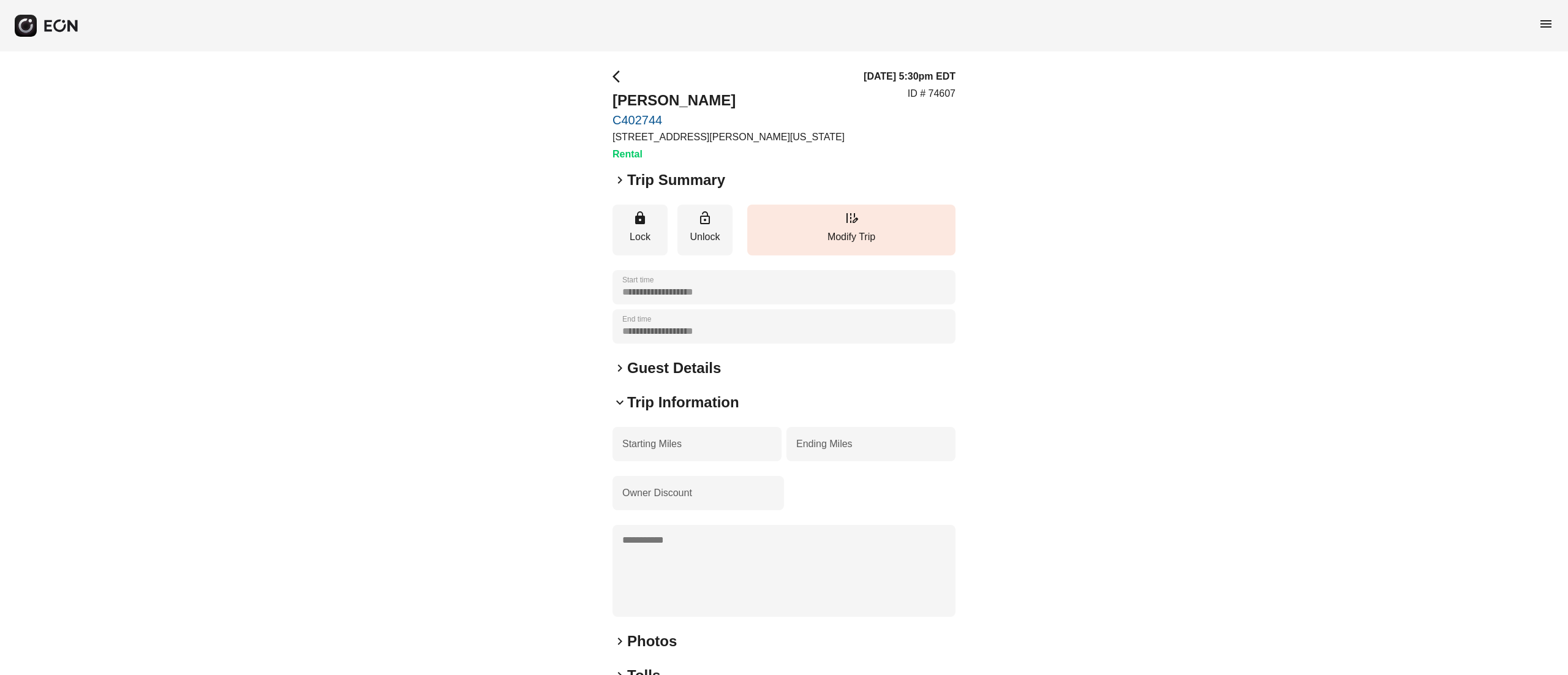
click at [666, 403] on h2 "Trip Information" at bounding box center [683, 403] width 112 height 20
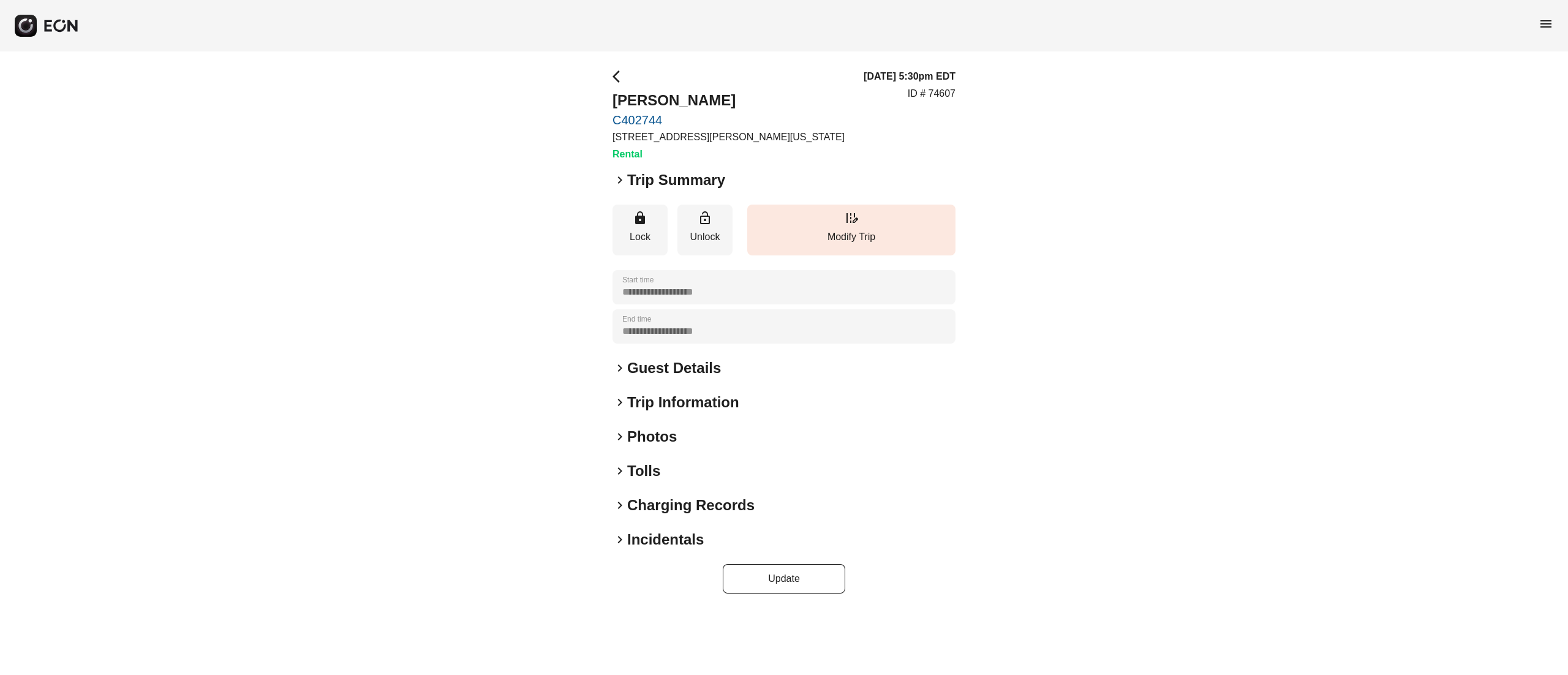
click at [655, 445] on h2 "Photos" at bounding box center [652, 437] width 50 height 20
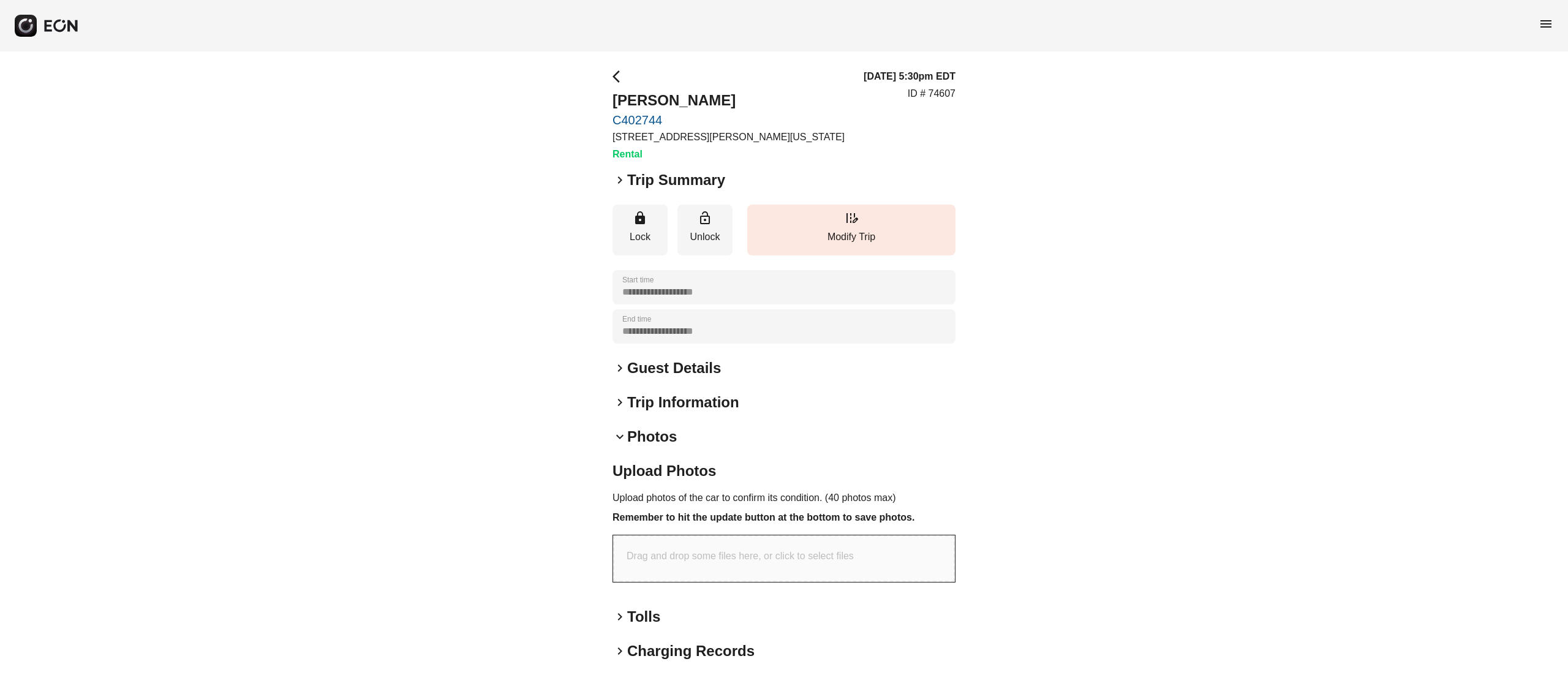
click at [645, 441] on h2 "Photos" at bounding box center [652, 437] width 50 height 20
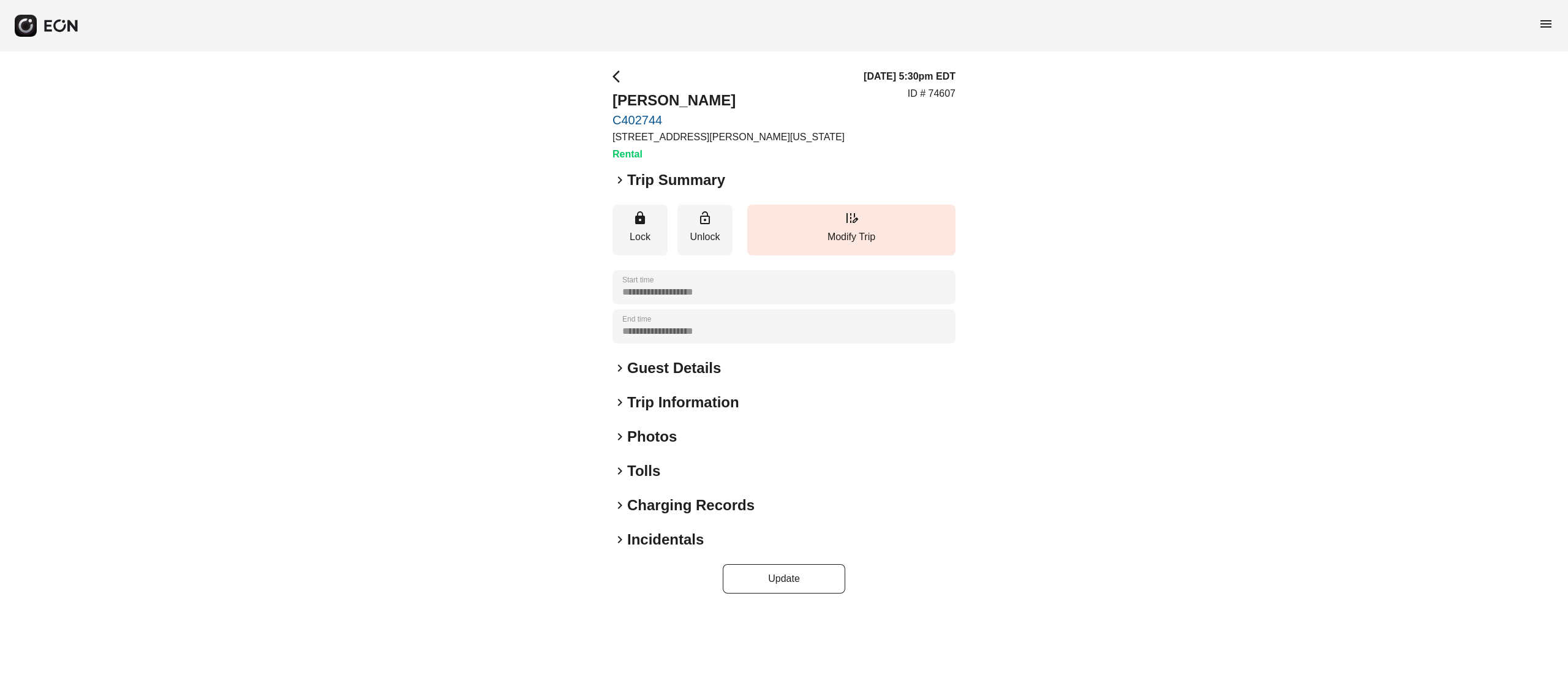
click at [664, 104] on h2 "Wentao Jin" at bounding box center [729, 100] width 232 height 20
copy h2 "Wentao Jin"
click at [677, 372] on h2 "Guest Details" at bounding box center [674, 368] width 93 height 20
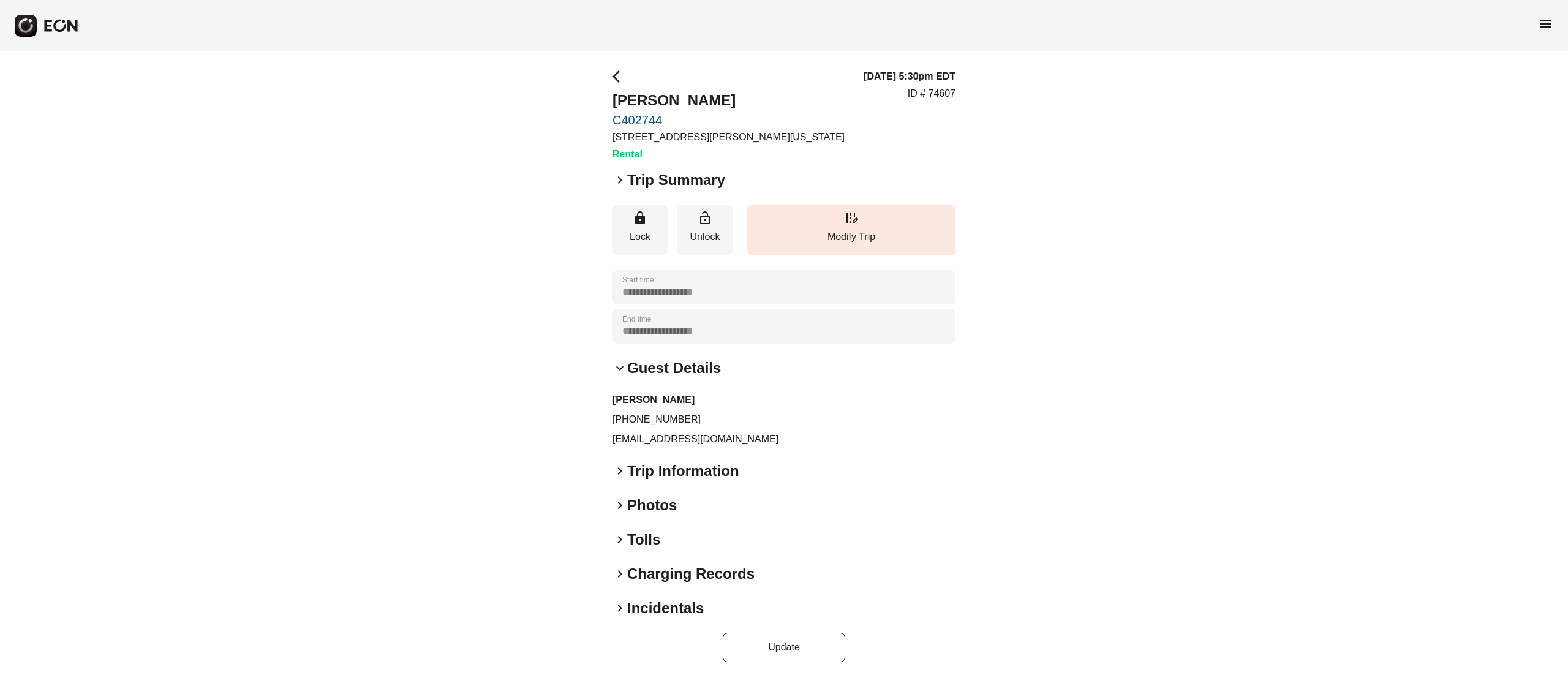
scroll to position [4, 0]
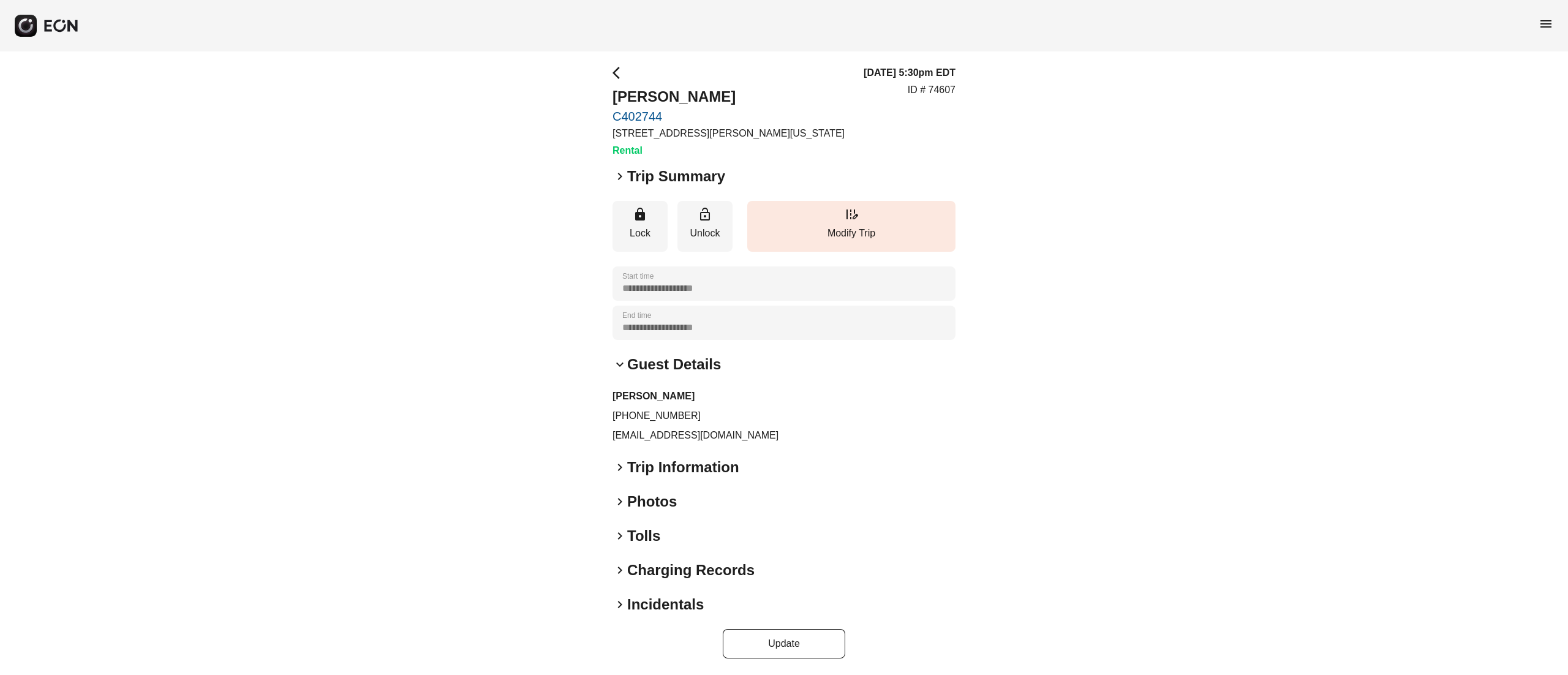
click at [655, 412] on p "+19148049410" at bounding box center [784, 416] width 343 height 15
copy p "+19148049410"
click at [680, 438] on p "jinwentao1201@gmail.com" at bounding box center [784, 436] width 343 height 15
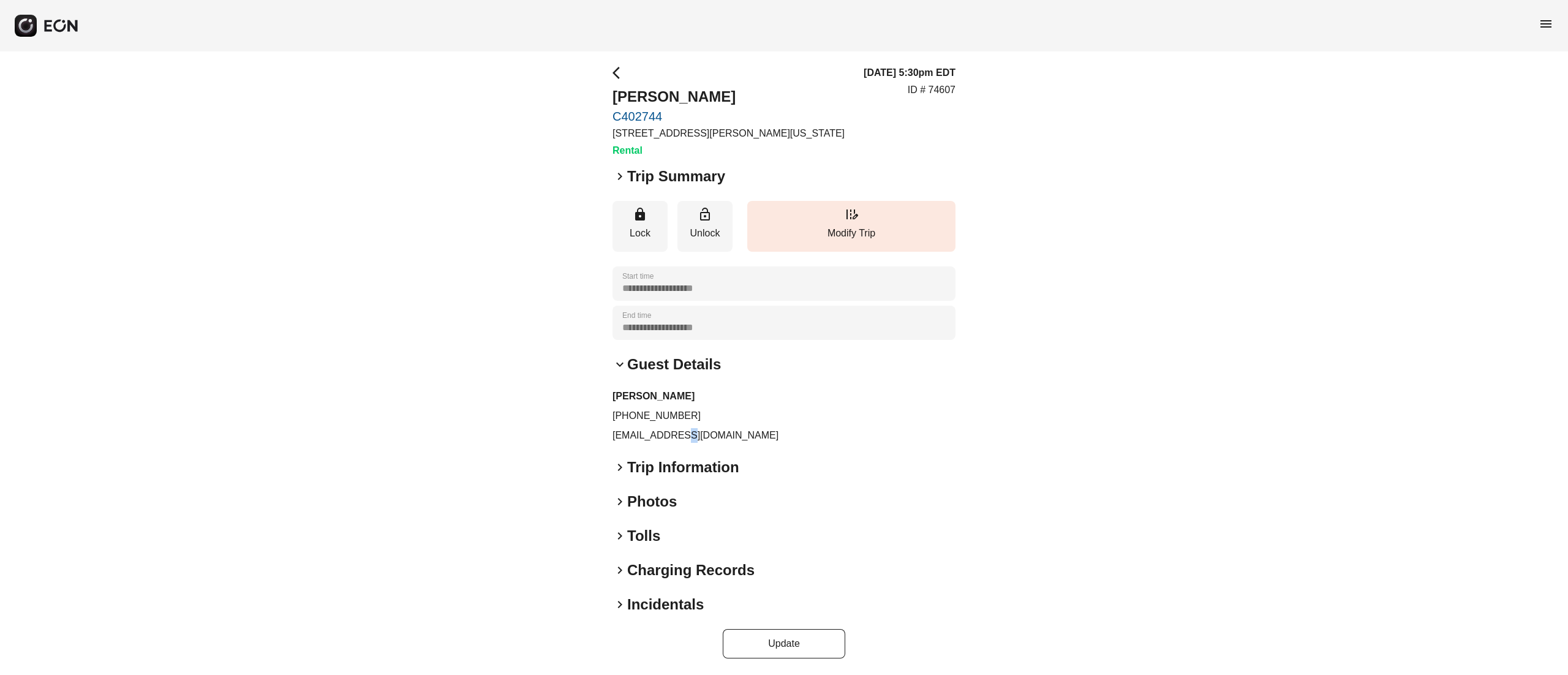
click at [680, 438] on p "jinwentao1201@gmail.com" at bounding box center [784, 436] width 343 height 15
copy div "jinwentao1201@gmail.com keyboard_arrow_right"
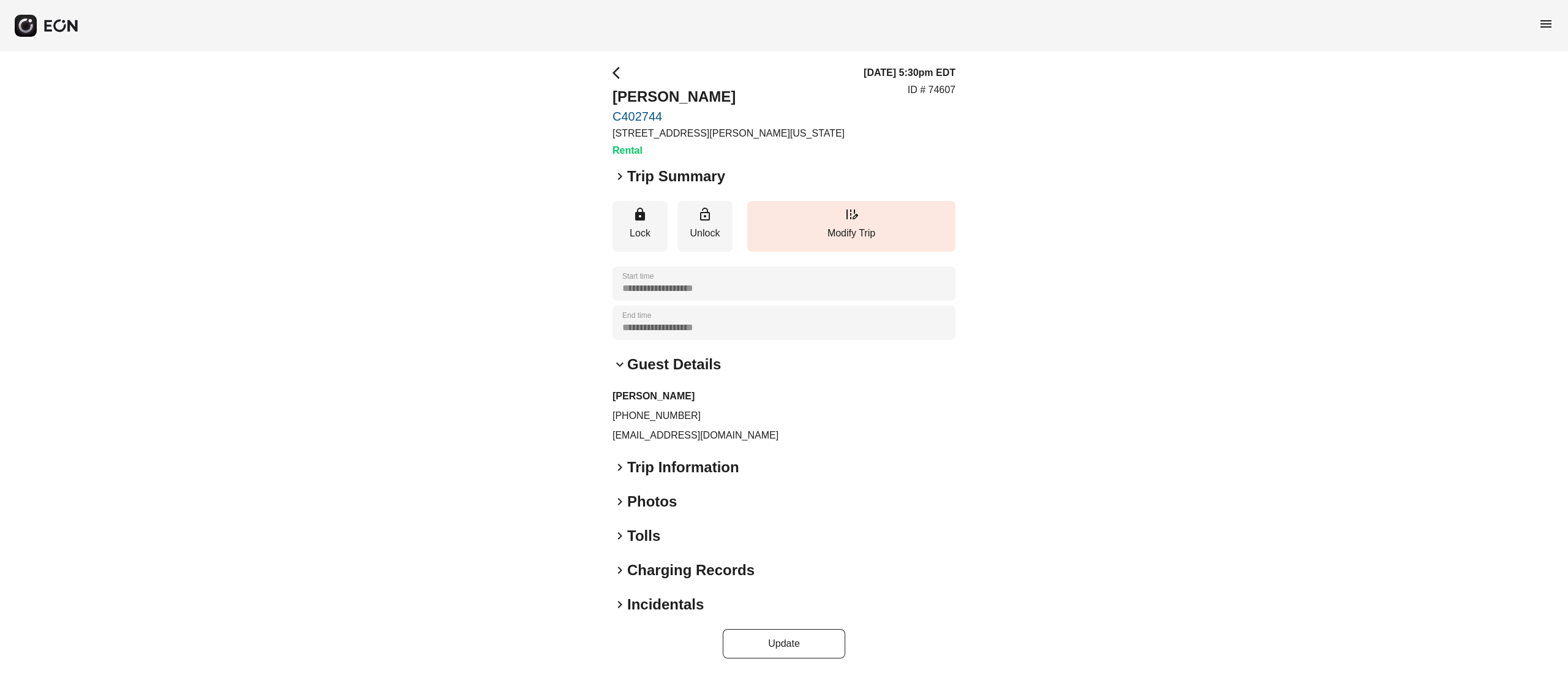
click at [942, 90] on p "ID # 74607" at bounding box center [932, 90] width 48 height 15
click at [942, 89] on p "ID # 74607" at bounding box center [932, 90] width 48 height 15
copy p "74607"
click at [658, 83] on div "arrow_back_ios Wentao Jin C402744 45-50 Davis St, New York City, NY Rental" at bounding box center [729, 112] width 232 height 92
click at [656, 83] on div "arrow_back_ios Wentao Jin C402744 45-50 Davis St, New York City, NY Rental" at bounding box center [729, 112] width 232 height 92
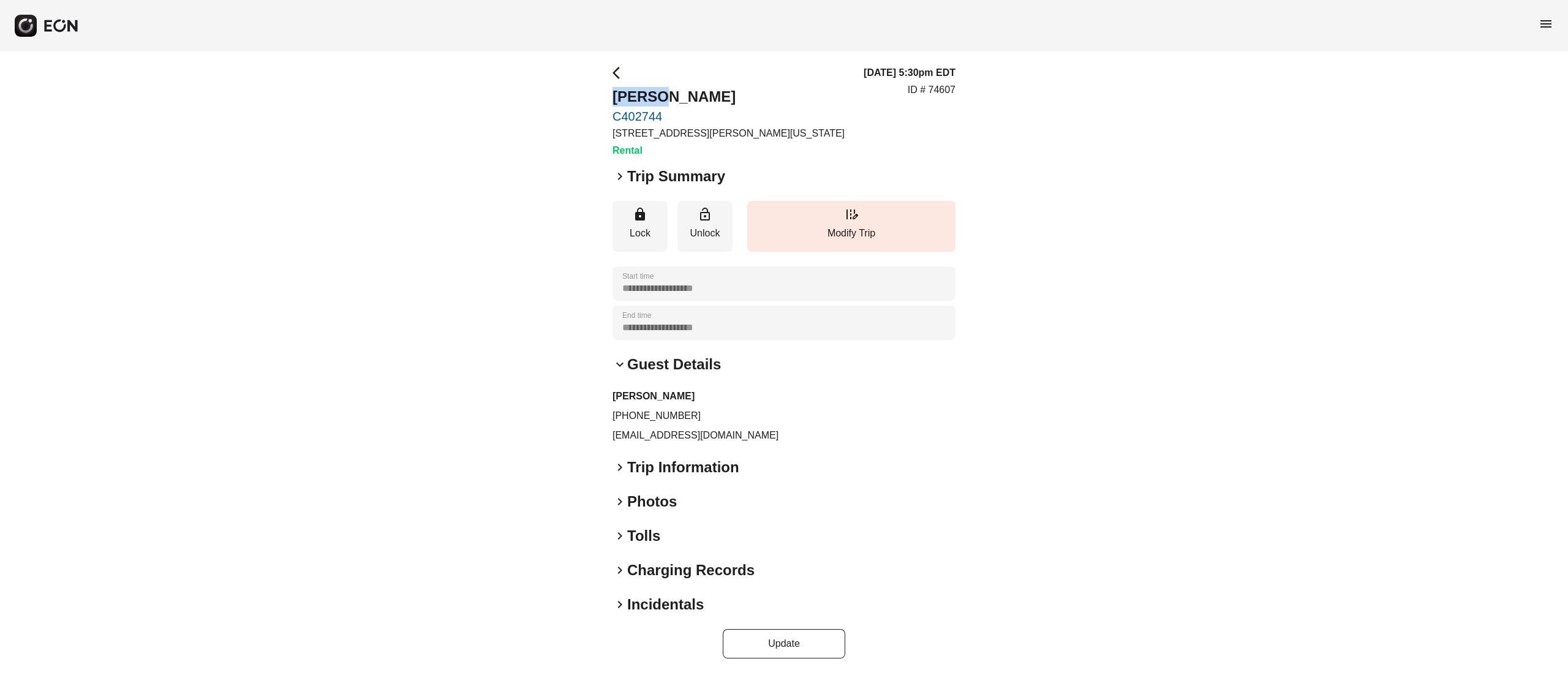
click at [647, 94] on h2 "Wentao Jin" at bounding box center [729, 97] width 232 height 20
click at [662, 429] on p "jinwentao1201@gmail.com" at bounding box center [784, 436] width 343 height 15
click at [661, 428] on p "jinwentao1201@gmail.com" at bounding box center [784, 436] width 343 height 15
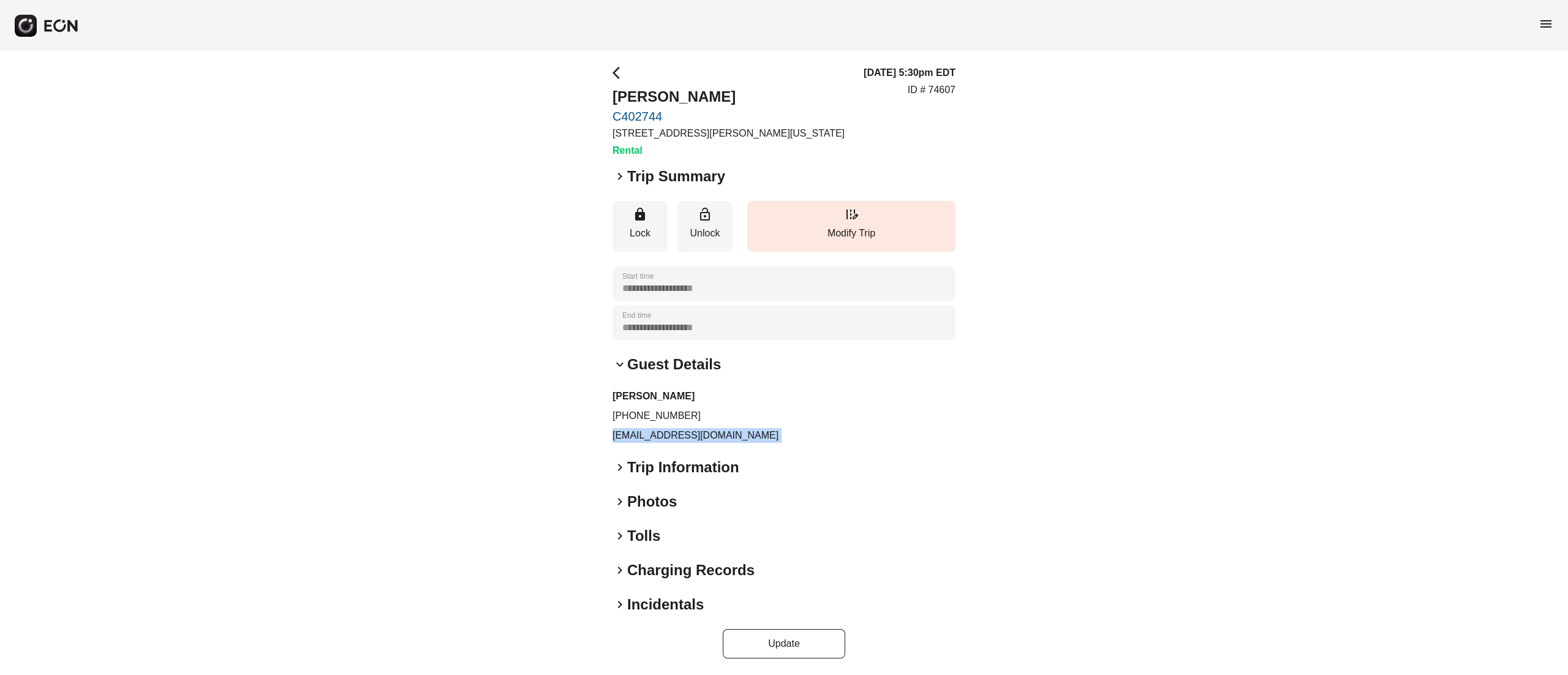
click at [661, 428] on p "jinwentao1201@gmail.com" at bounding box center [784, 436] width 343 height 15
copy div "jinwentao1201@gmail.com keyboard_arrow_right"
drag, startPoint x: 612, startPoint y: 414, endPoint x: 723, endPoint y: 420, distance: 111.2
click at [723, 420] on div "**********" at bounding box center [784, 362] width 1568 height 628
copy p "+19148049410"
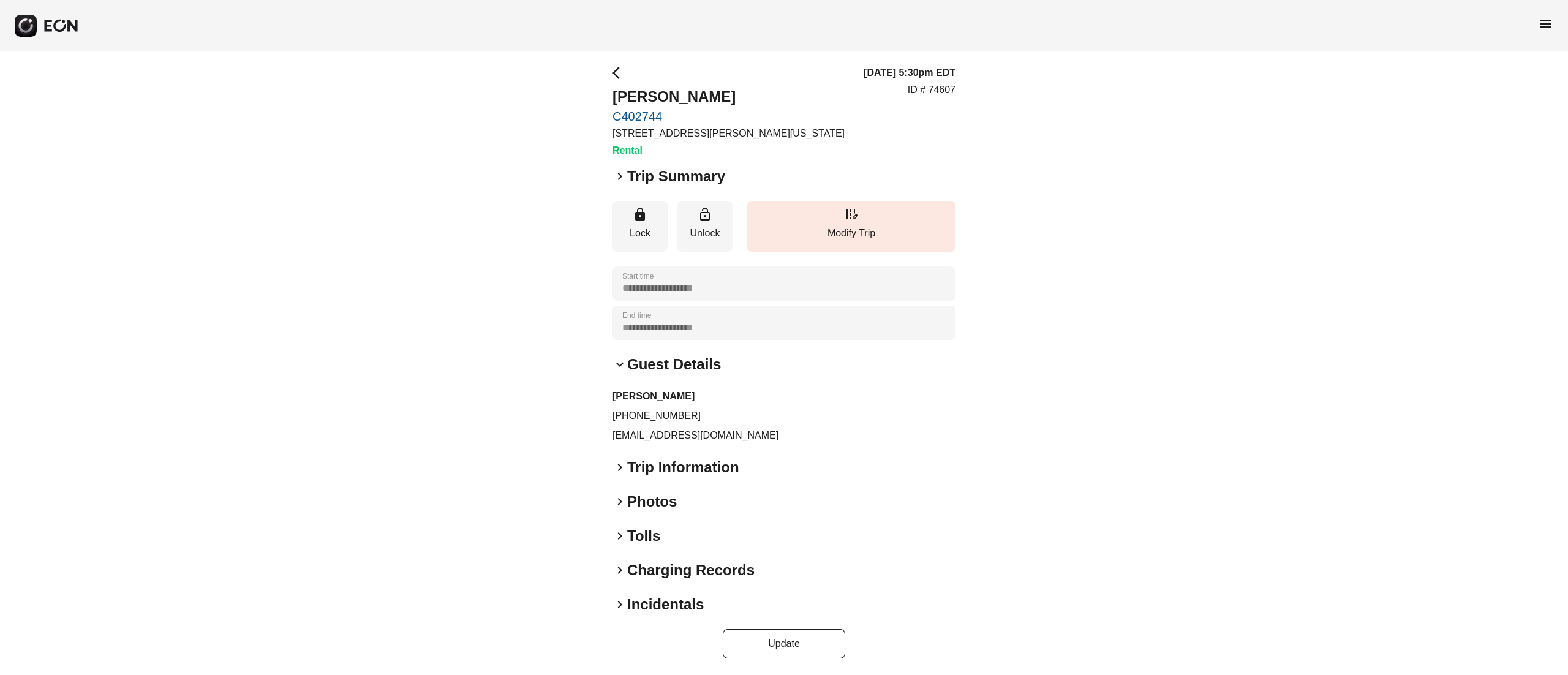
click at [952, 87] on p "ID # 74607" at bounding box center [932, 90] width 48 height 15
copy p "74607"
click at [640, 105] on h2 "Wentao Jin" at bounding box center [729, 97] width 232 height 20
click at [629, 95] on h2 "Wentao Jin" at bounding box center [729, 97] width 232 height 20
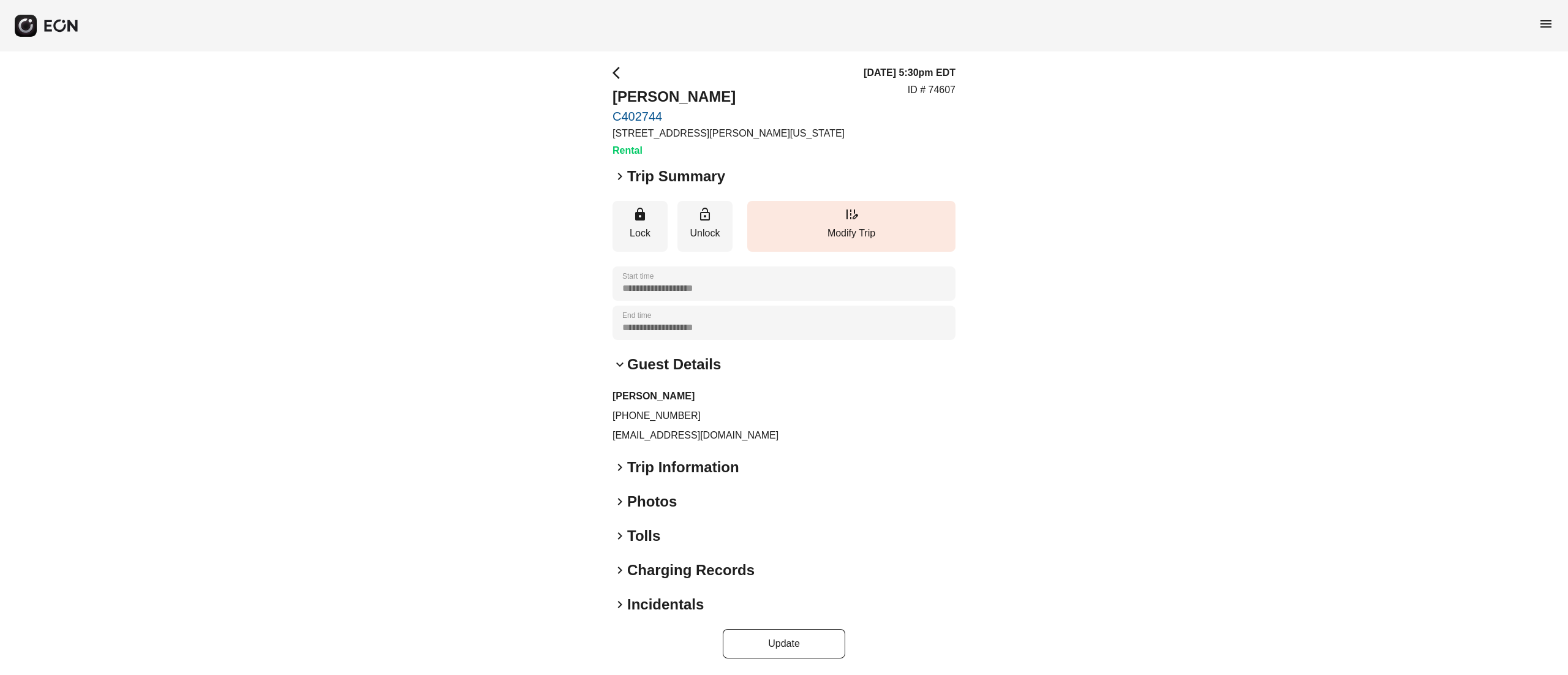
click at [629, 95] on h2 "Wentao Jin" at bounding box center [729, 97] width 232 height 20
copy h2 "Wentao Jin"
click at [658, 438] on p "jinwentao1201@gmail.com" at bounding box center [784, 436] width 343 height 15
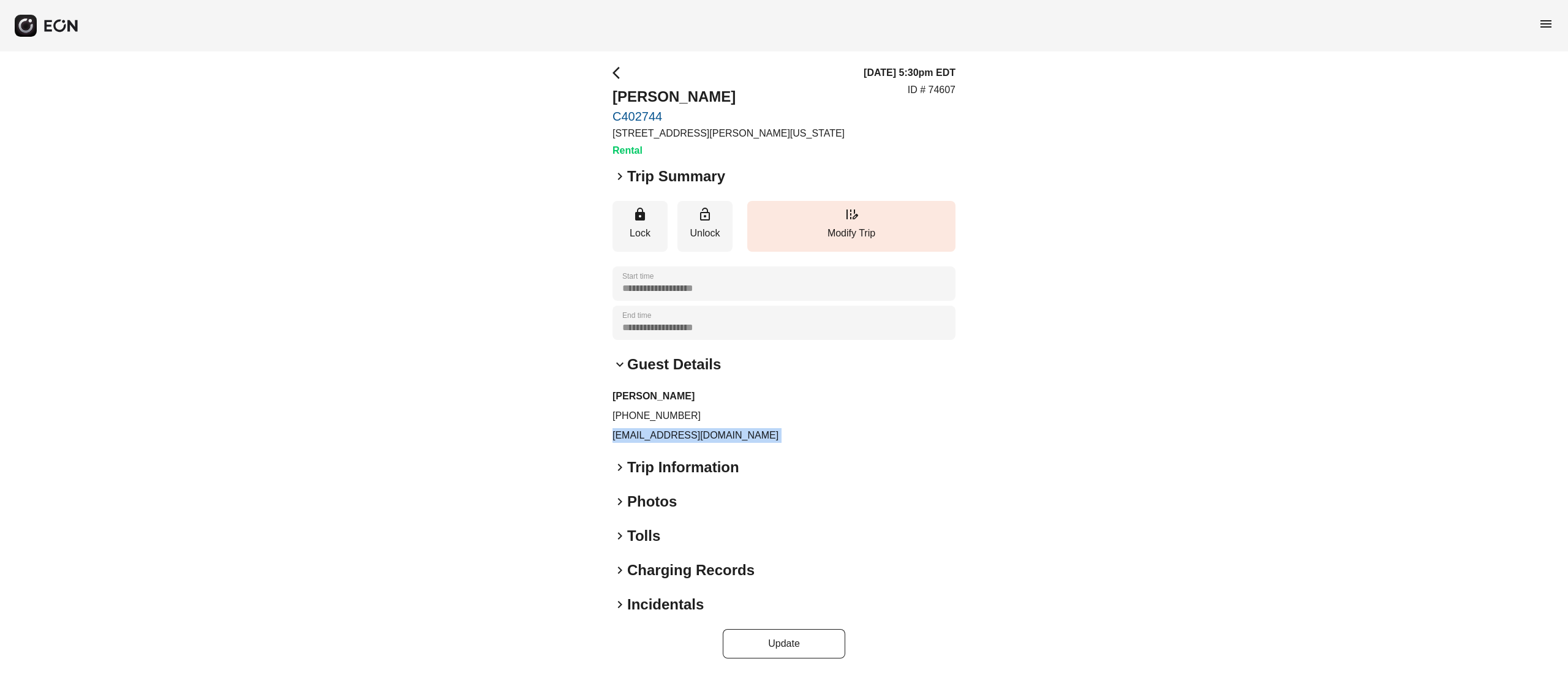
click at [658, 438] on p "jinwentao1201@gmail.com" at bounding box center [784, 436] width 343 height 15
copy div "jinwentao1201@gmail.com keyboard_arrow_right"
drag, startPoint x: 623, startPoint y: 416, endPoint x: 713, endPoint y: 411, distance: 90.1
click at [713, 411] on p "+19148049410" at bounding box center [784, 416] width 343 height 15
click at [1070, 424] on div "**********" at bounding box center [784, 362] width 1568 height 628
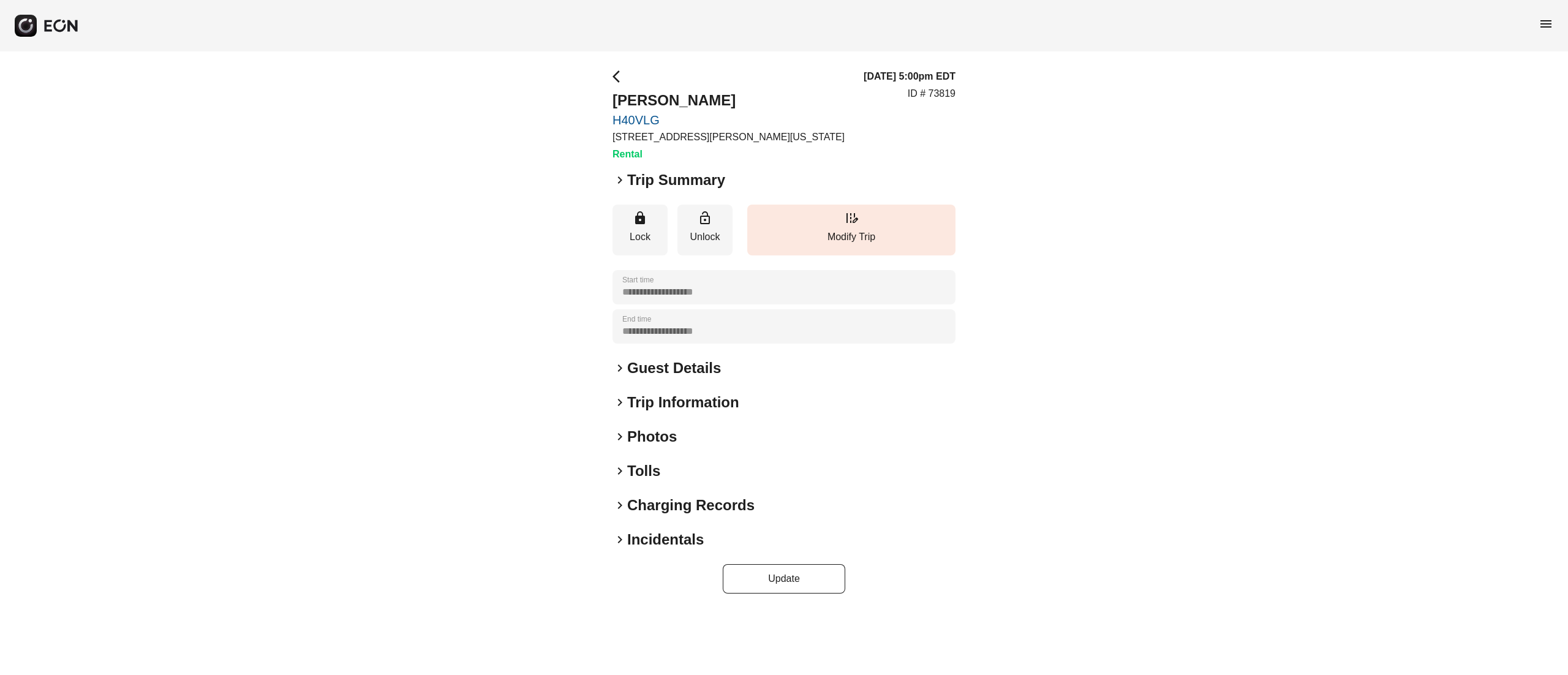
click at [649, 428] on h2 "Photos" at bounding box center [652, 437] width 50 height 20
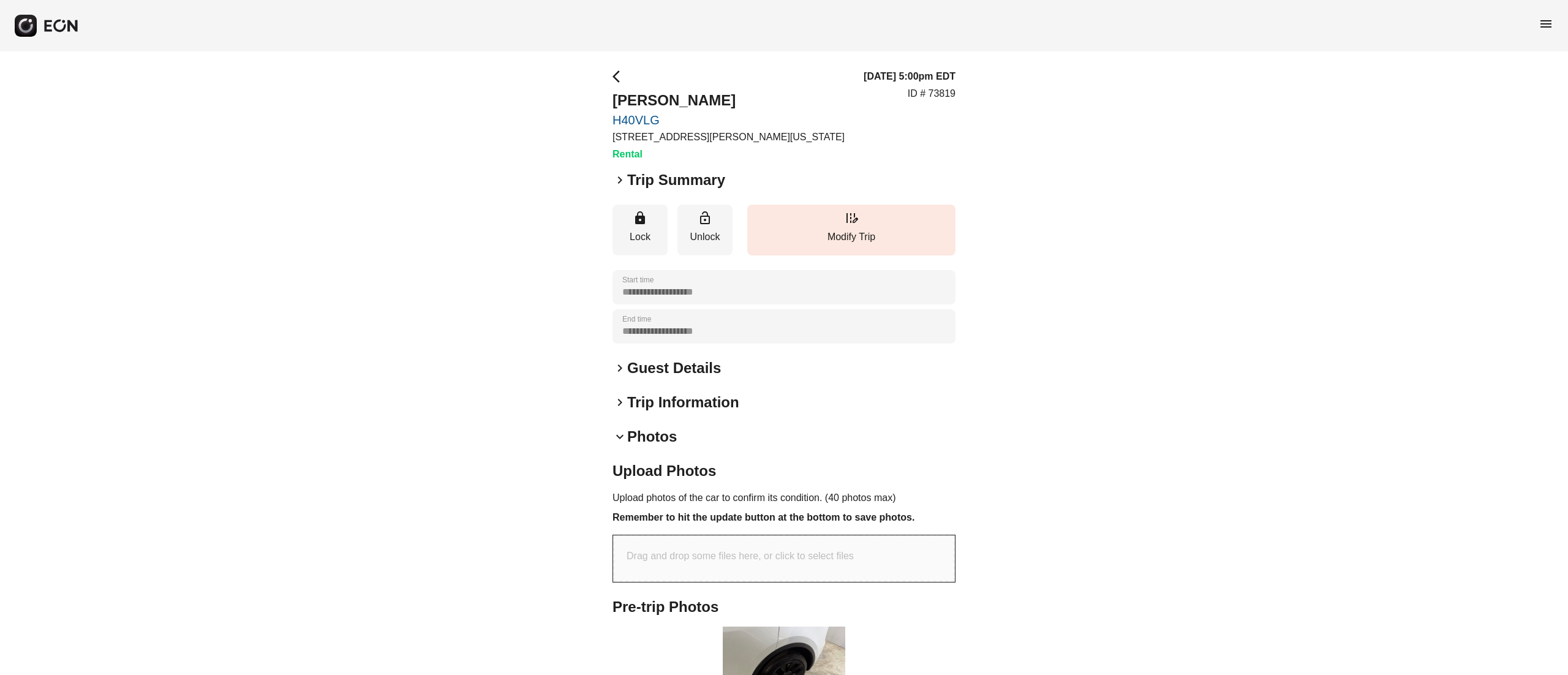
click at [662, 438] on h2 "Photos" at bounding box center [652, 437] width 50 height 20
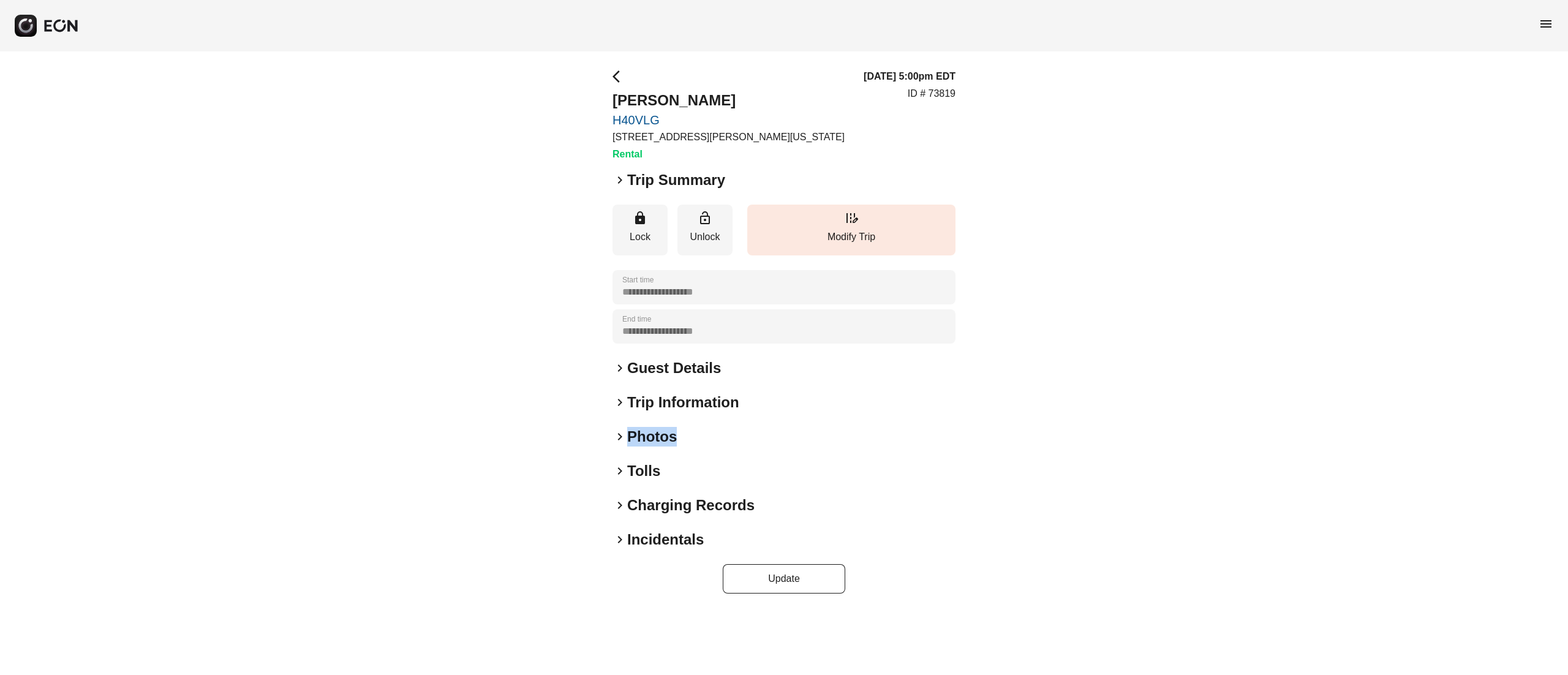
click at [662, 438] on h2 "Photos" at bounding box center [652, 437] width 50 height 20
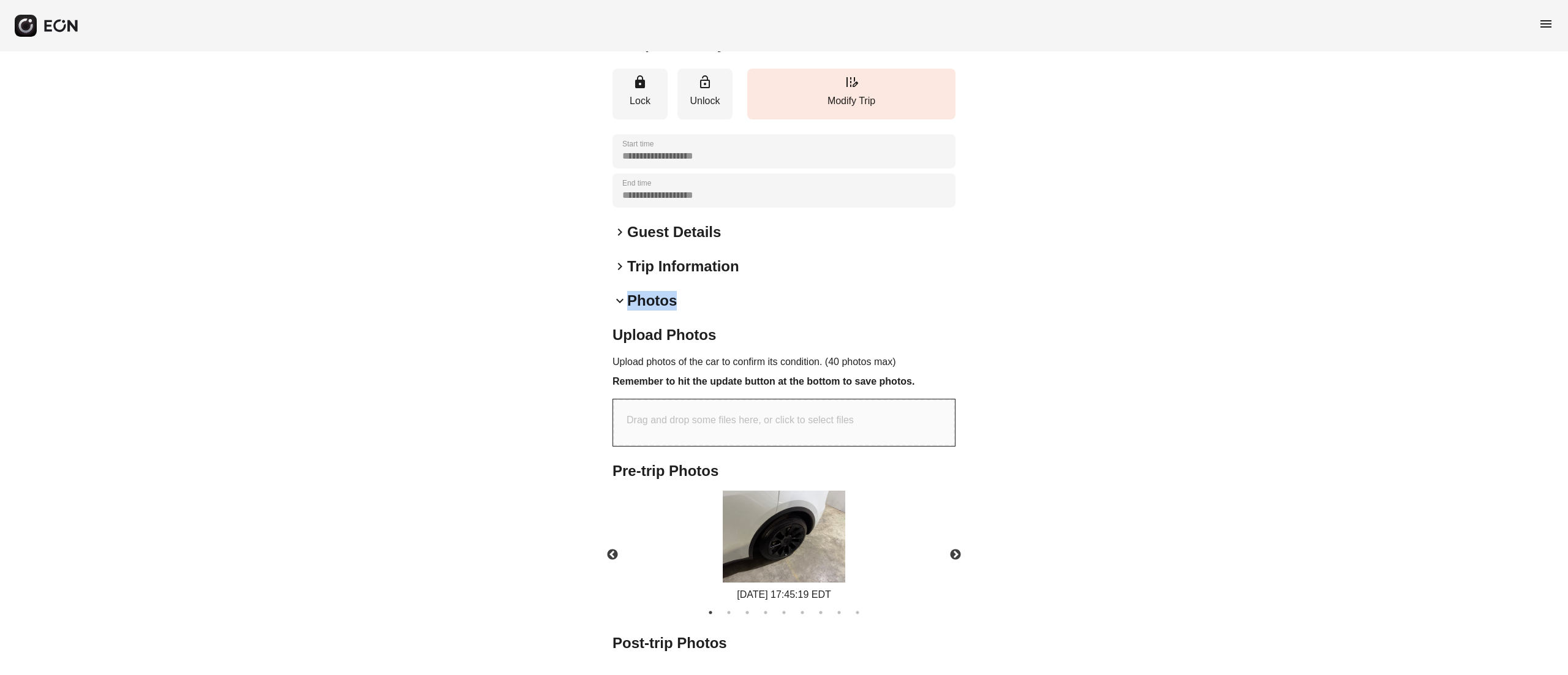
scroll to position [196, 0]
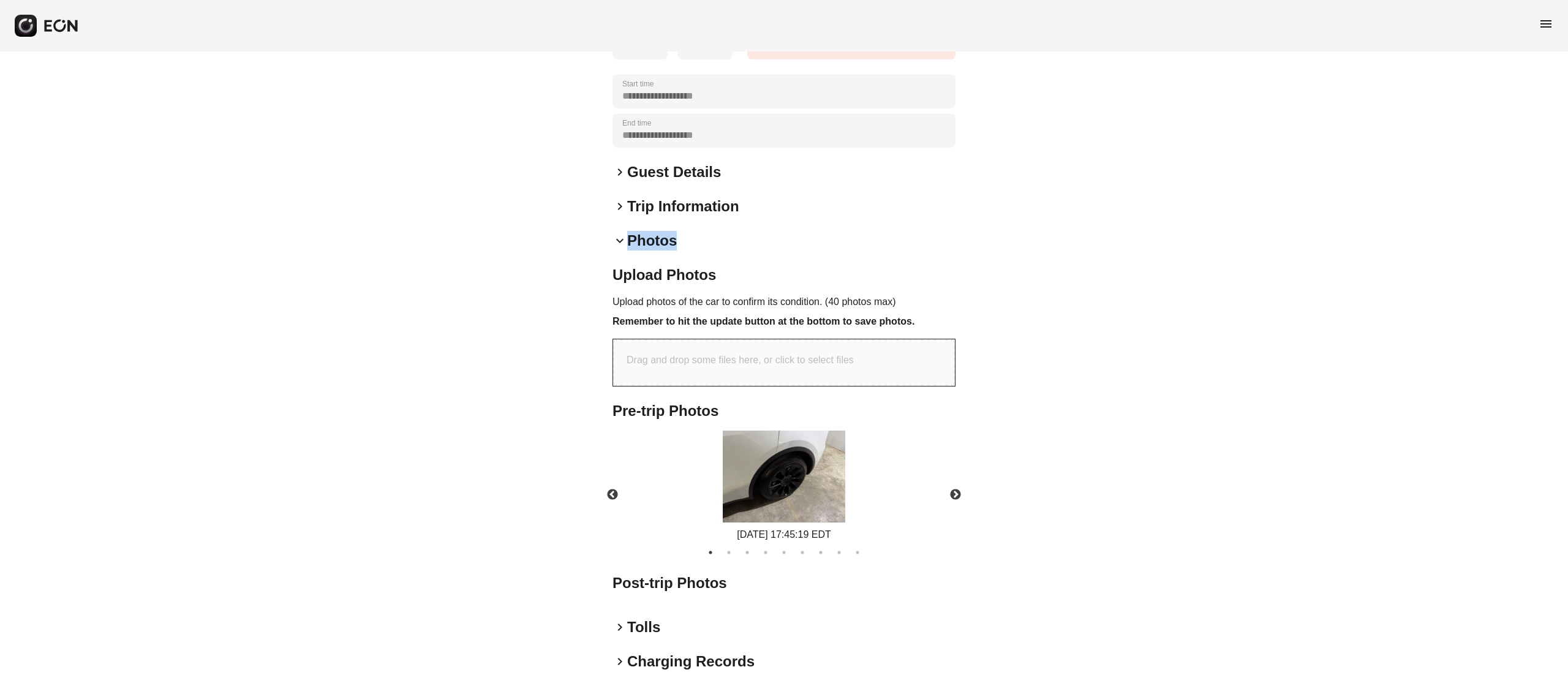
click at [793, 476] on img at bounding box center [784, 476] width 122 height 92
click at [731, 350] on div "Drag and drop some files here, or click to select files" at bounding box center [784, 363] width 342 height 47
type input "**********"
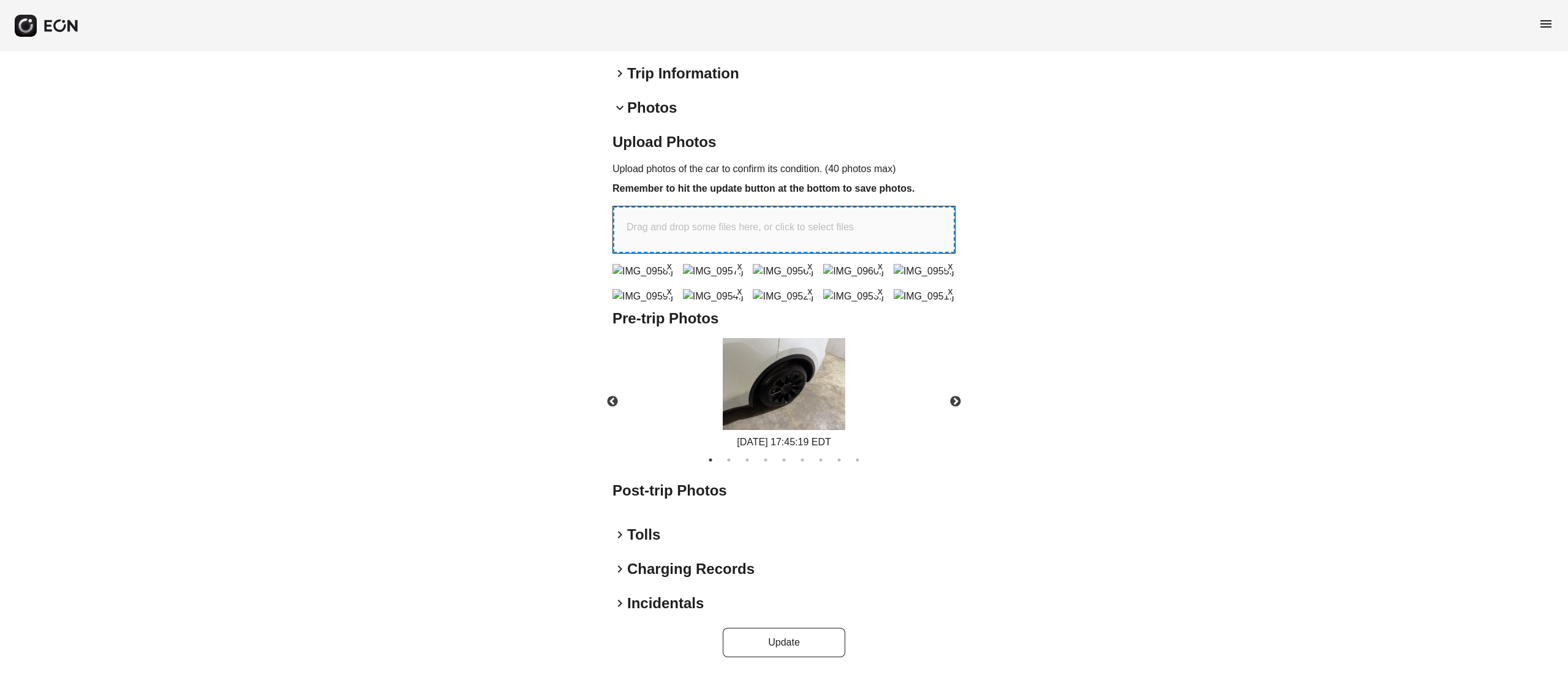
scroll to position [552, 0]
click at [787, 641] on button "Update" at bounding box center [784, 642] width 122 height 30
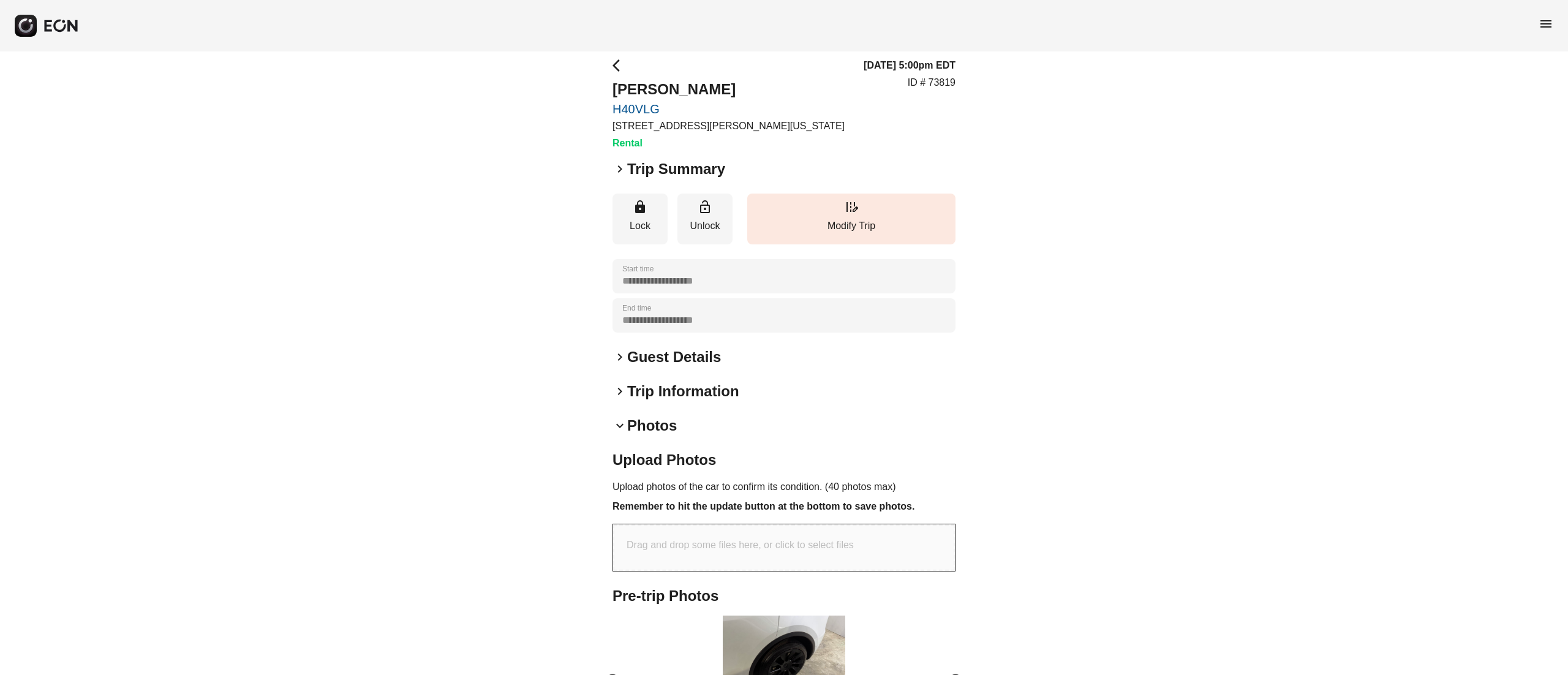
scroll to position [287, 0]
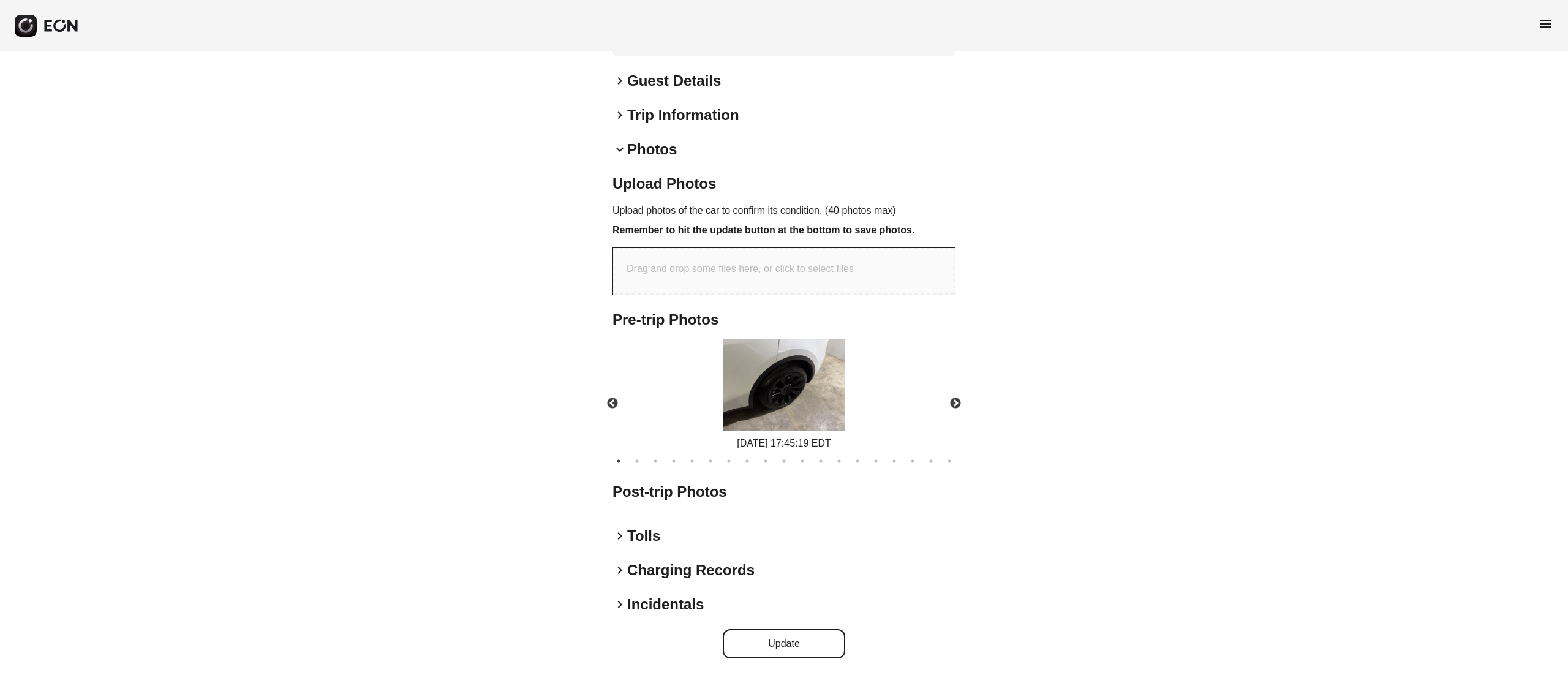
click at [795, 402] on img at bounding box center [784, 385] width 122 height 92
click at [947, 403] on button "Next" at bounding box center [956, 404] width 43 height 43
click at [942, 458] on ul "1 2 3 4 5 6 7 8 9 10 11 12 13 14 15 16 17 18 19" at bounding box center [784, 459] width 355 height 17
click at [950, 458] on button "19" at bounding box center [950, 461] width 12 height 12
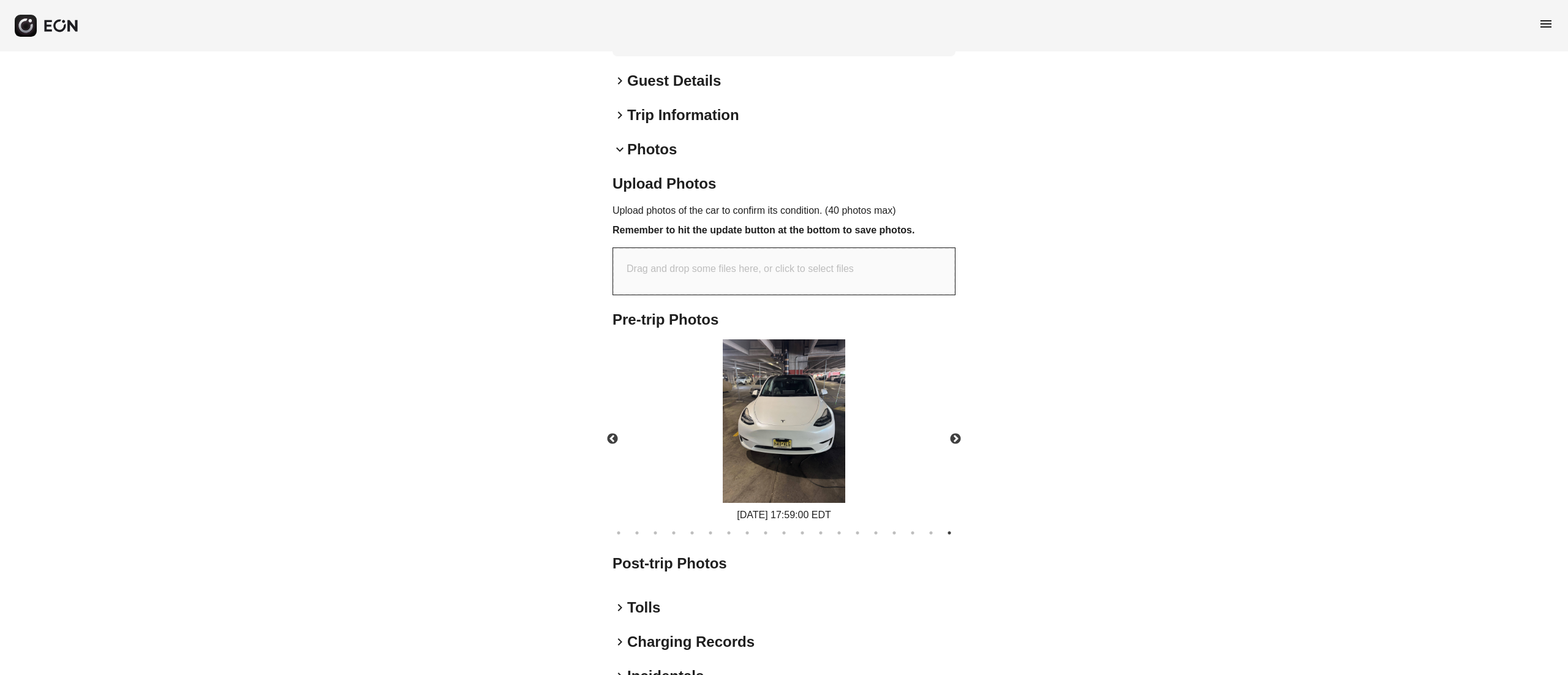
click at [777, 433] on img at bounding box center [784, 421] width 122 height 164
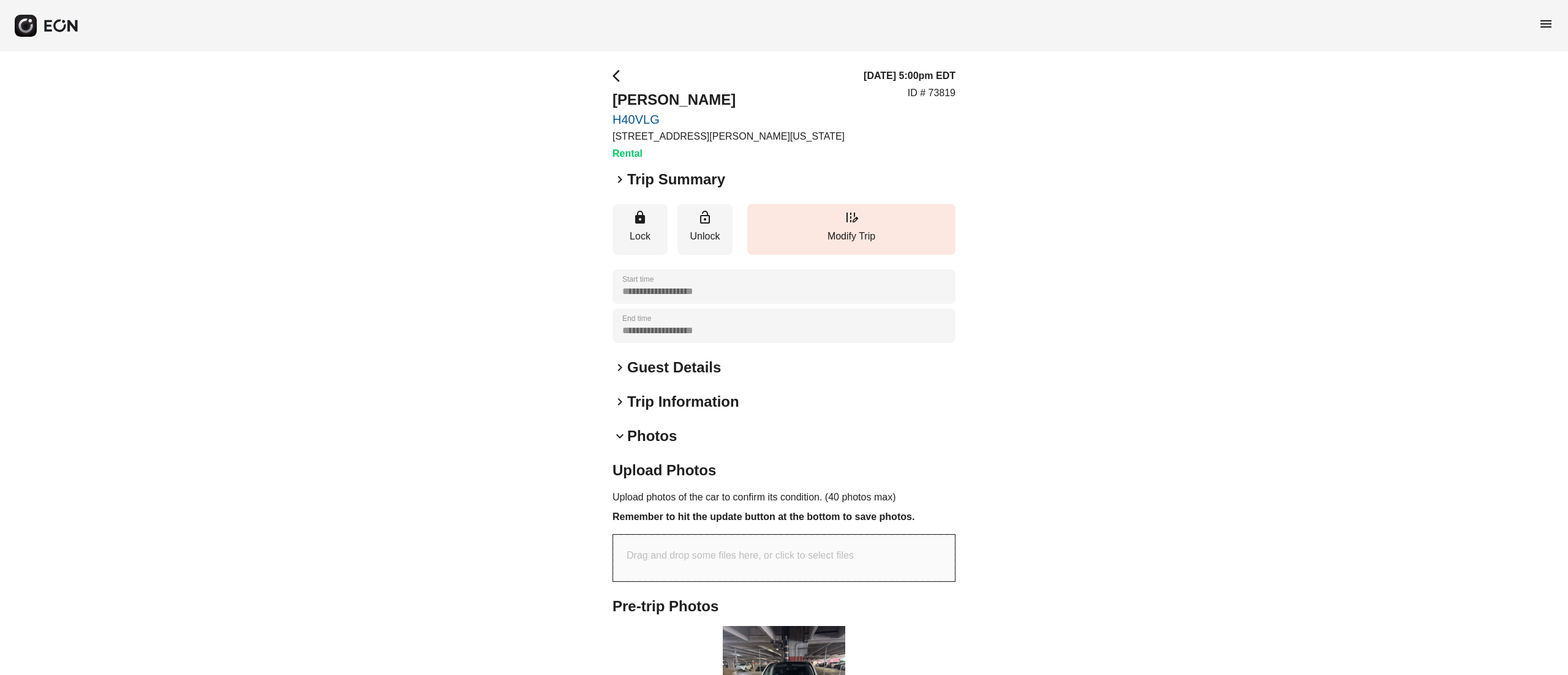
scroll to position [0, 0]
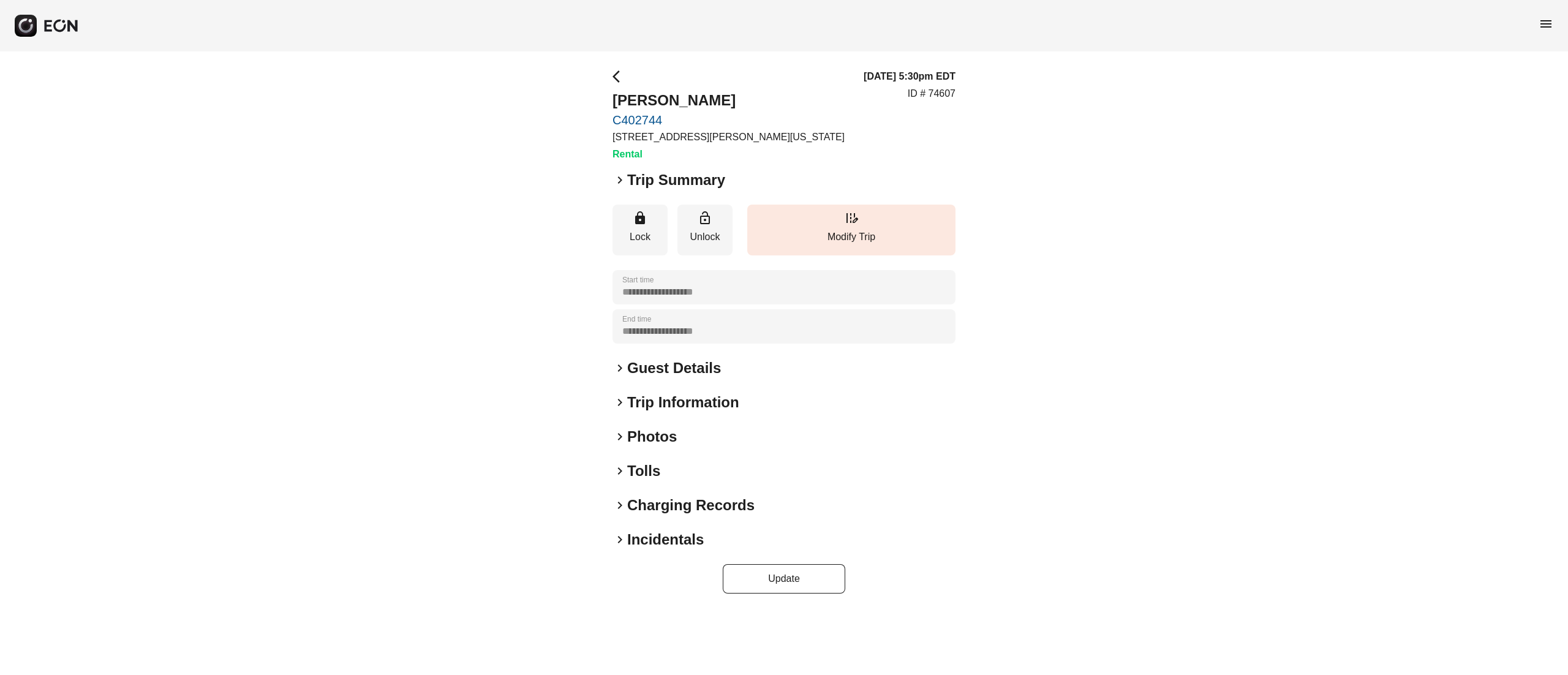
click at [652, 436] on h2 "Photos" at bounding box center [652, 437] width 50 height 20
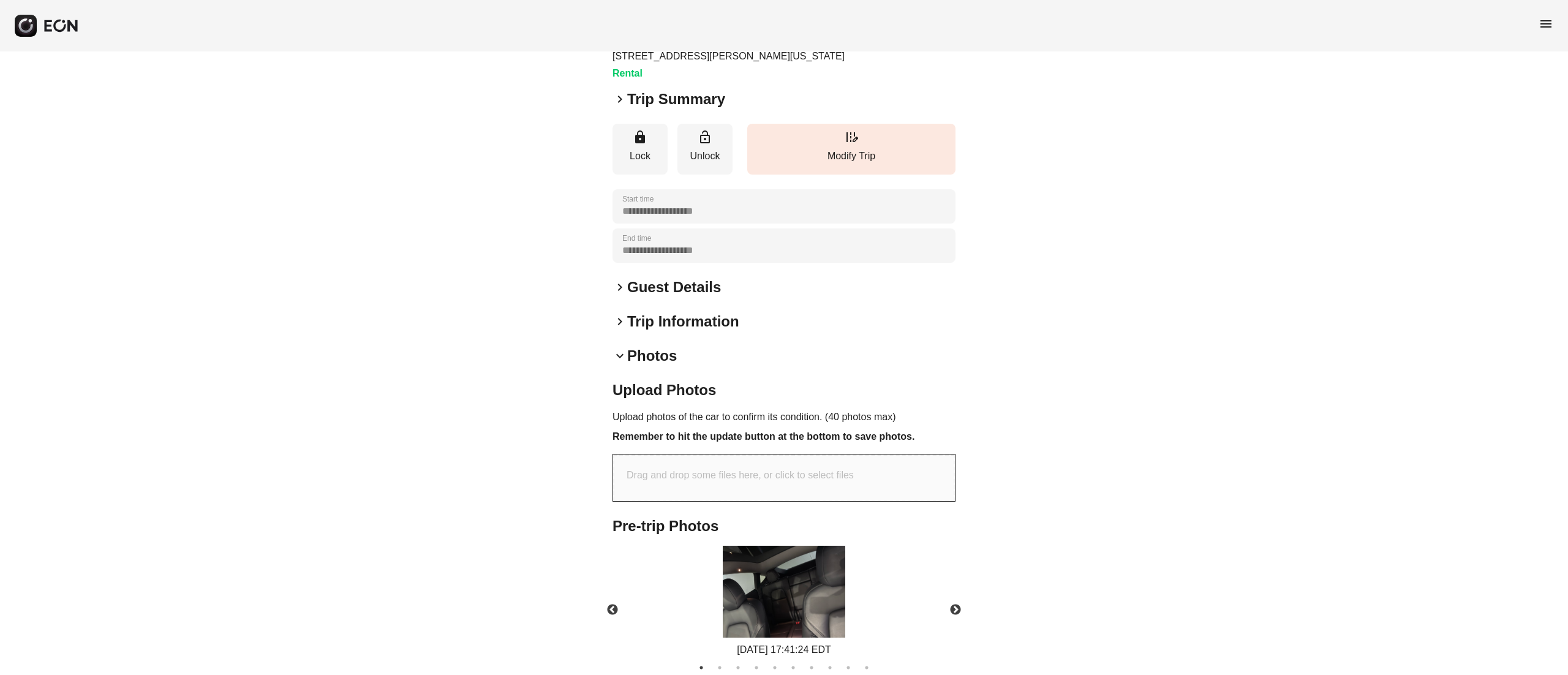
scroll to position [196, 0]
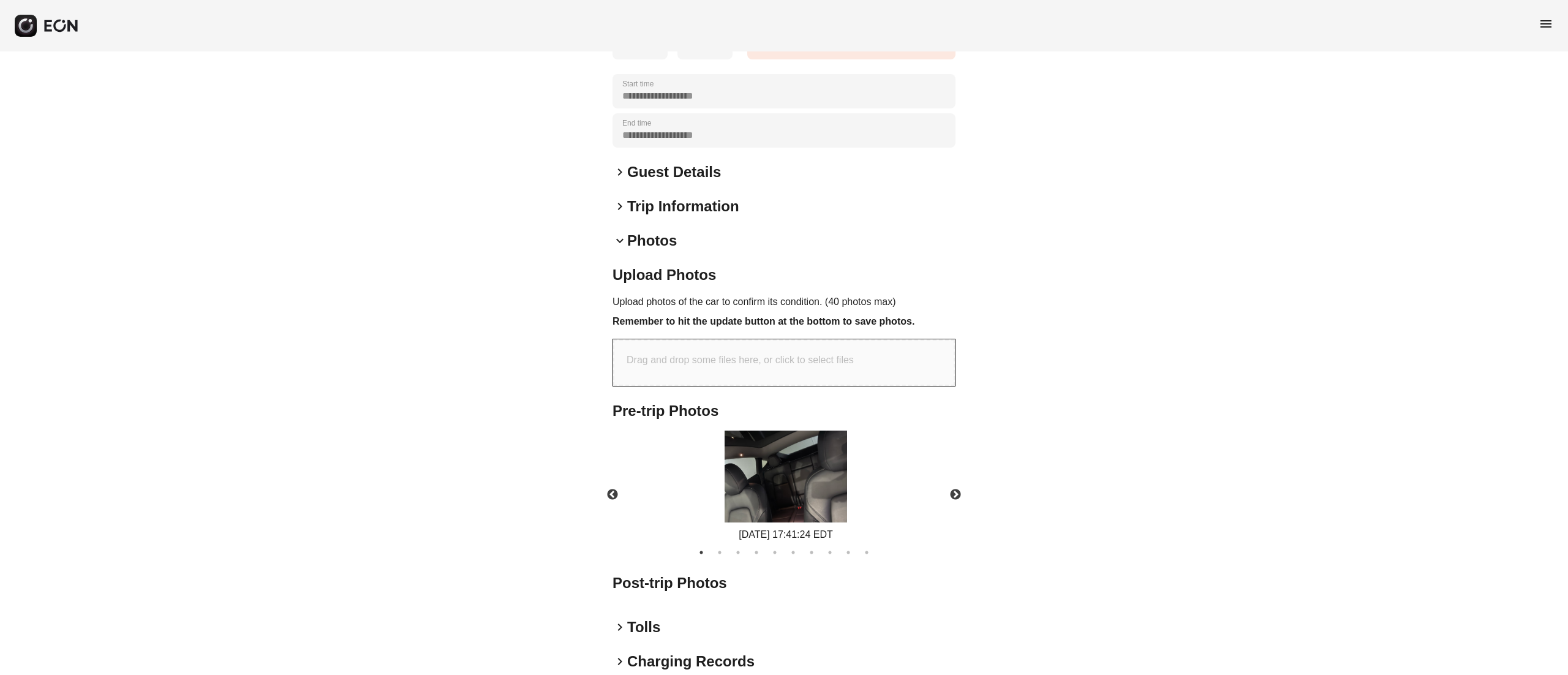
click at [782, 465] on img at bounding box center [786, 476] width 122 height 92
click at [964, 511] on button "Next" at bounding box center [956, 495] width 43 height 43
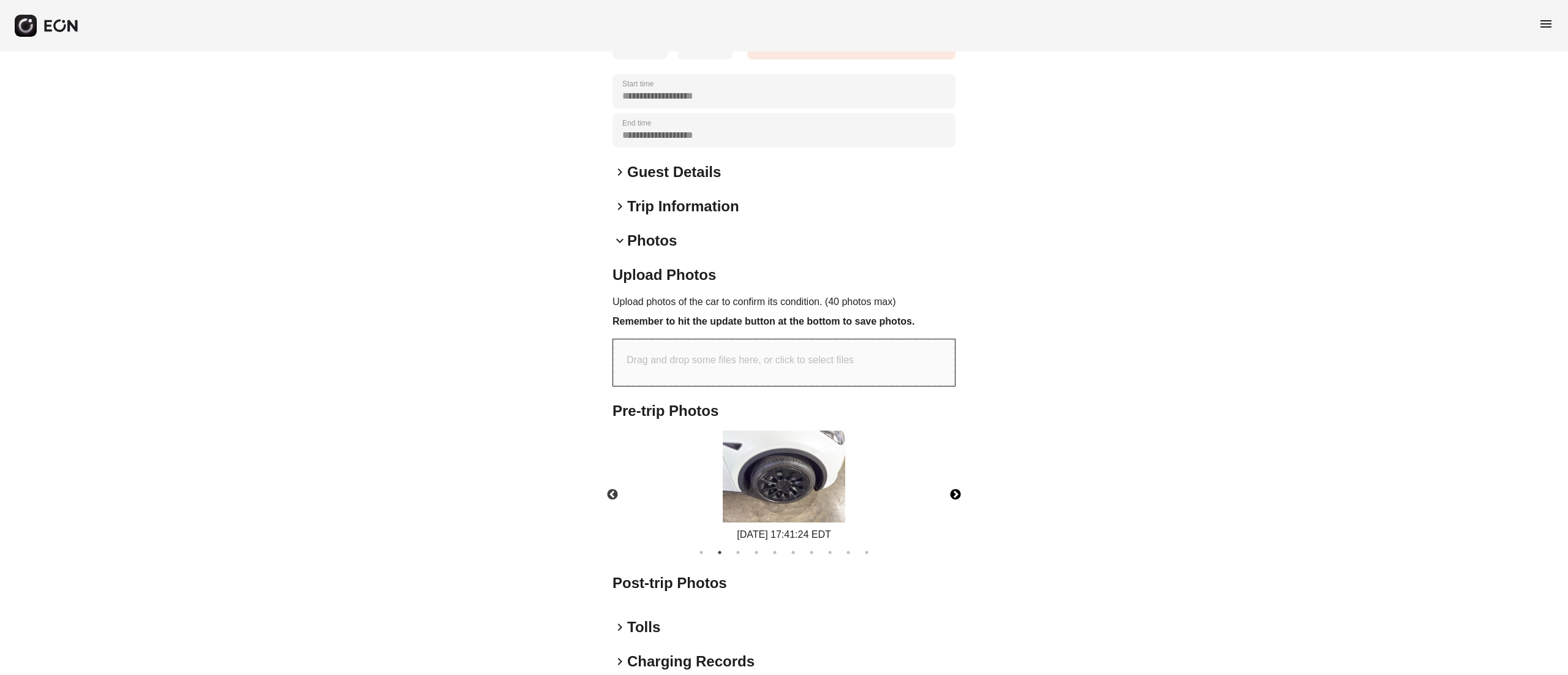
click at [954, 511] on button "Next" at bounding box center [956, 495] width 43 height 43
click at [773, 538] on div "09/19/2025 17:41:24 EDT" at bounding box center [784, 535] width 122 height 15
click at [794, 485] on img at bounding box center [784, 476] width 122 height 92
click at [927, 487] on div "09/19/2025 17:41:24 EDT" at bounding box center [784, 486] width 364 height 111
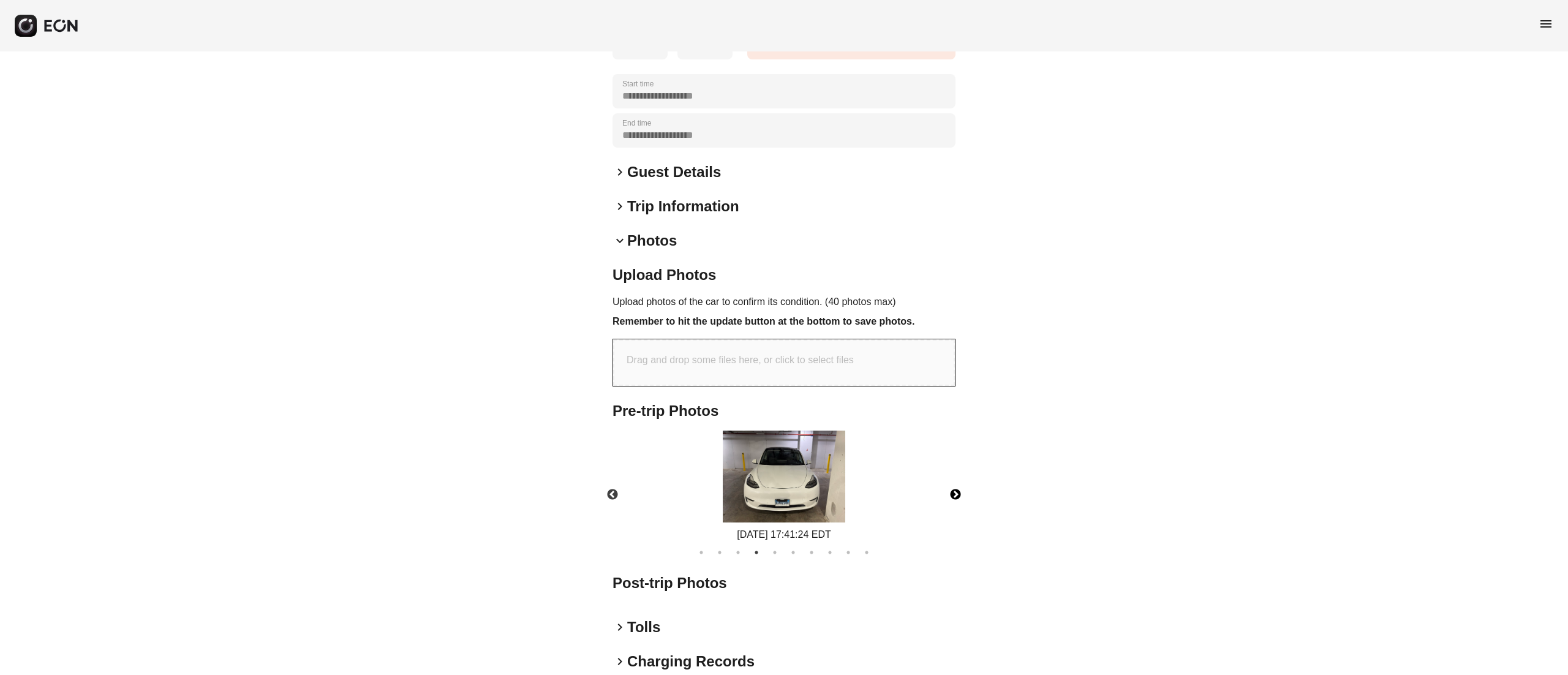
click at [956, 494] on button "Next" at bounding box center [956, 495] width 43 height 43
click at [777, 465] on img at bounding box center [784, 476] width 122 height 92
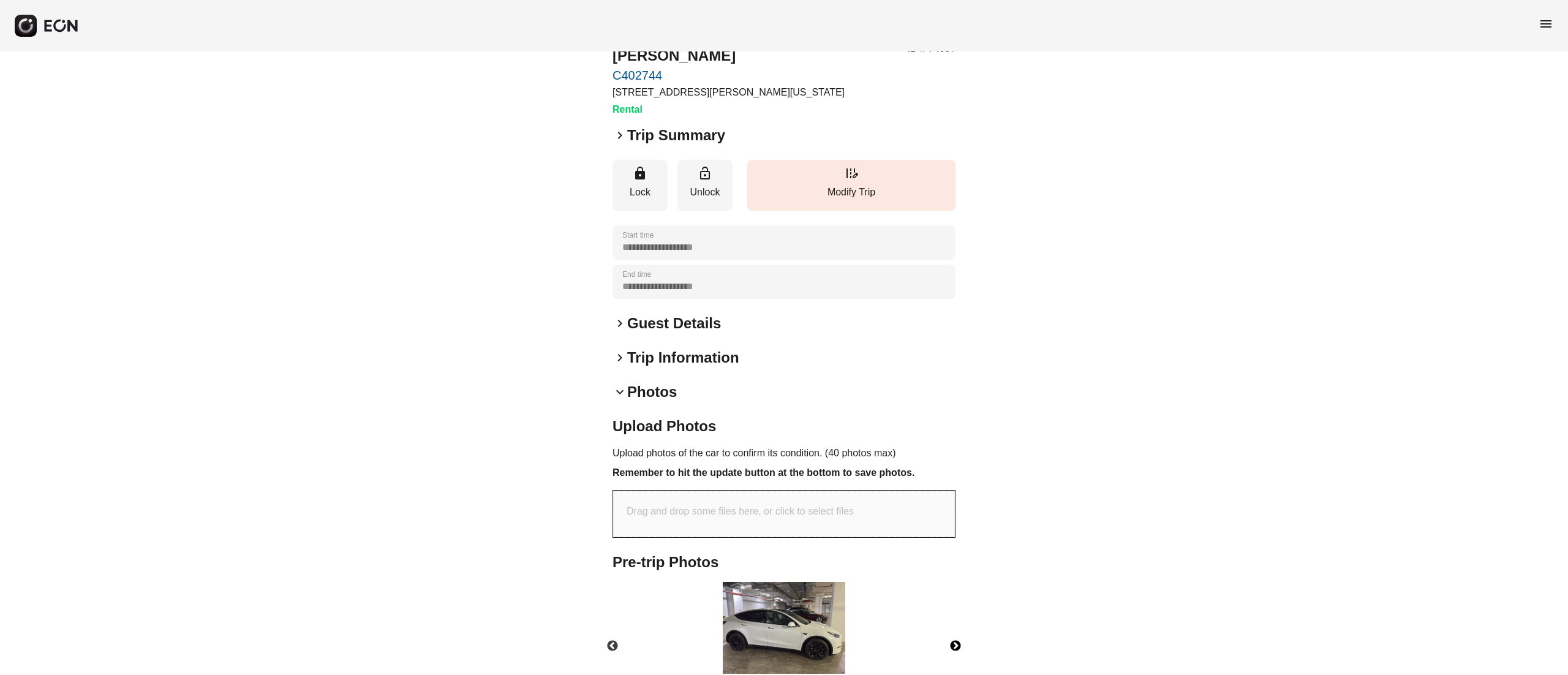
scroll to position [0, 0]
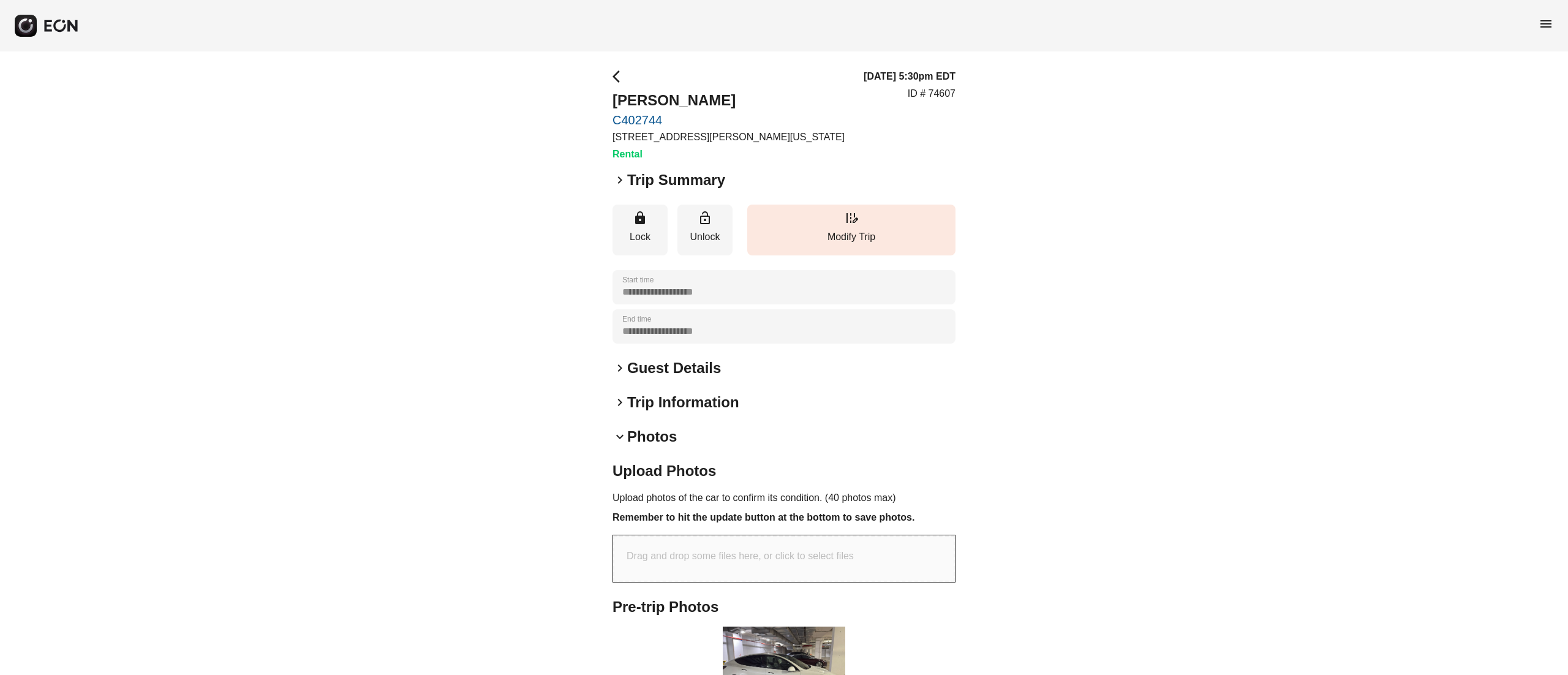
click at [329, 94] on div "**********" at bounding box center [784, 508] width 1568 height 912
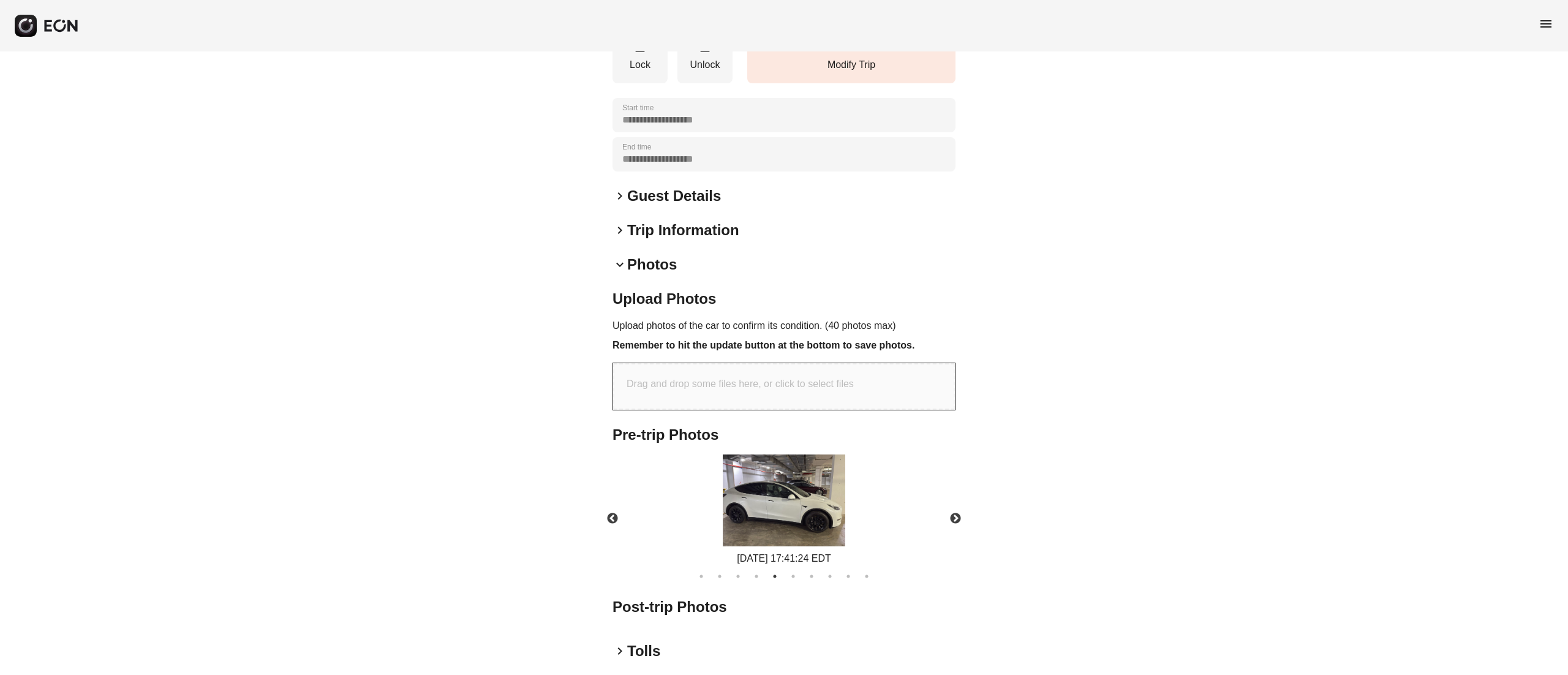
scroll to position [287, 0]
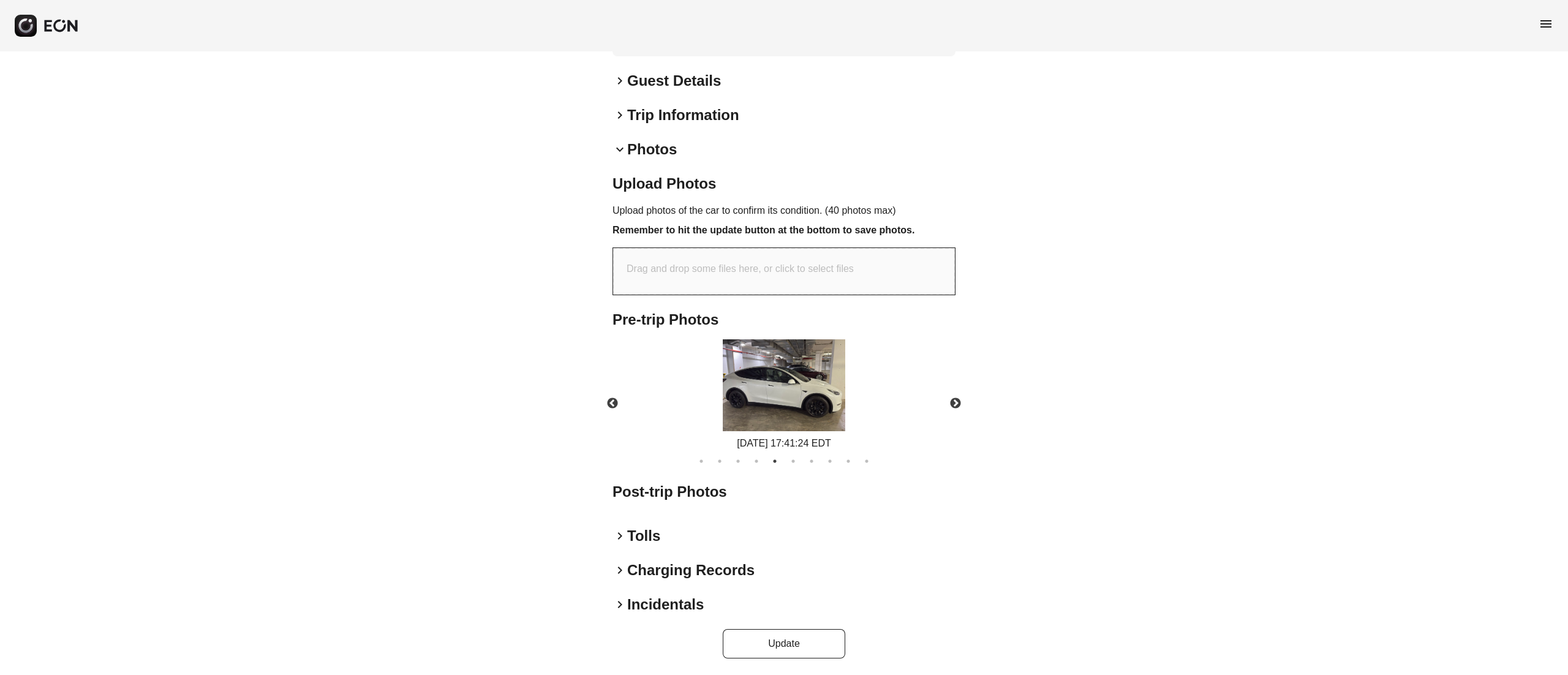
click at [819, 376] on img at bounding box center [784, 385] width 122 height 92
click at [814, 387] on img at bounding box center [784, 385] width 122 height 92
click at [948, 402] on button "Next" at bounding box center [956, 404] width 43 height 43
click at [844, 368] on div "09/19/2025 17:41:24 EDT" at bounding box center [784, 395] width 135 height 111
click at [824, 376] on img at bounding box center [784, 385] width 122 height 92
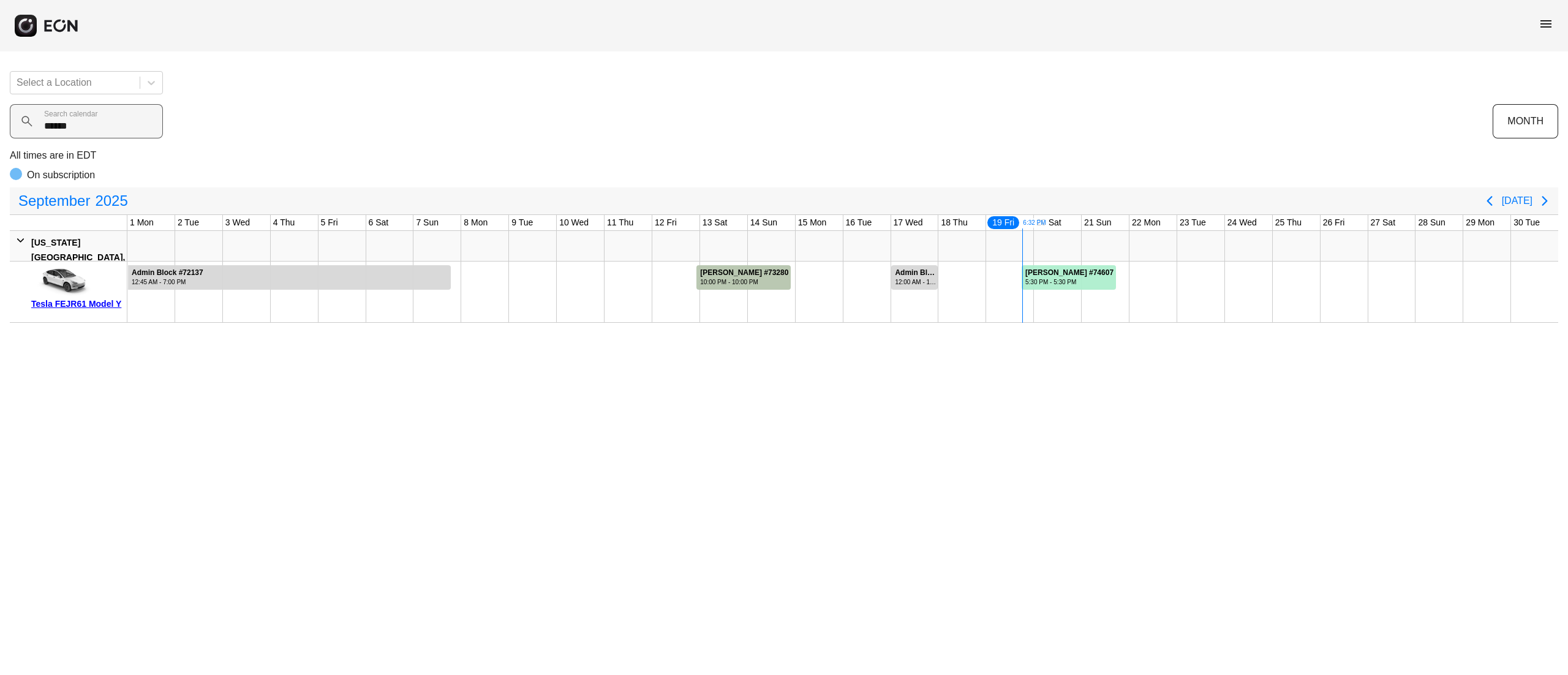
drag, startPoint x: 79, startPoint y: 129, endPoint x: 17, endPoint y: 128, distance: 62.0
click at [17, 128] on calendar "******" at bounding box center [86, 121] width 153 height 34
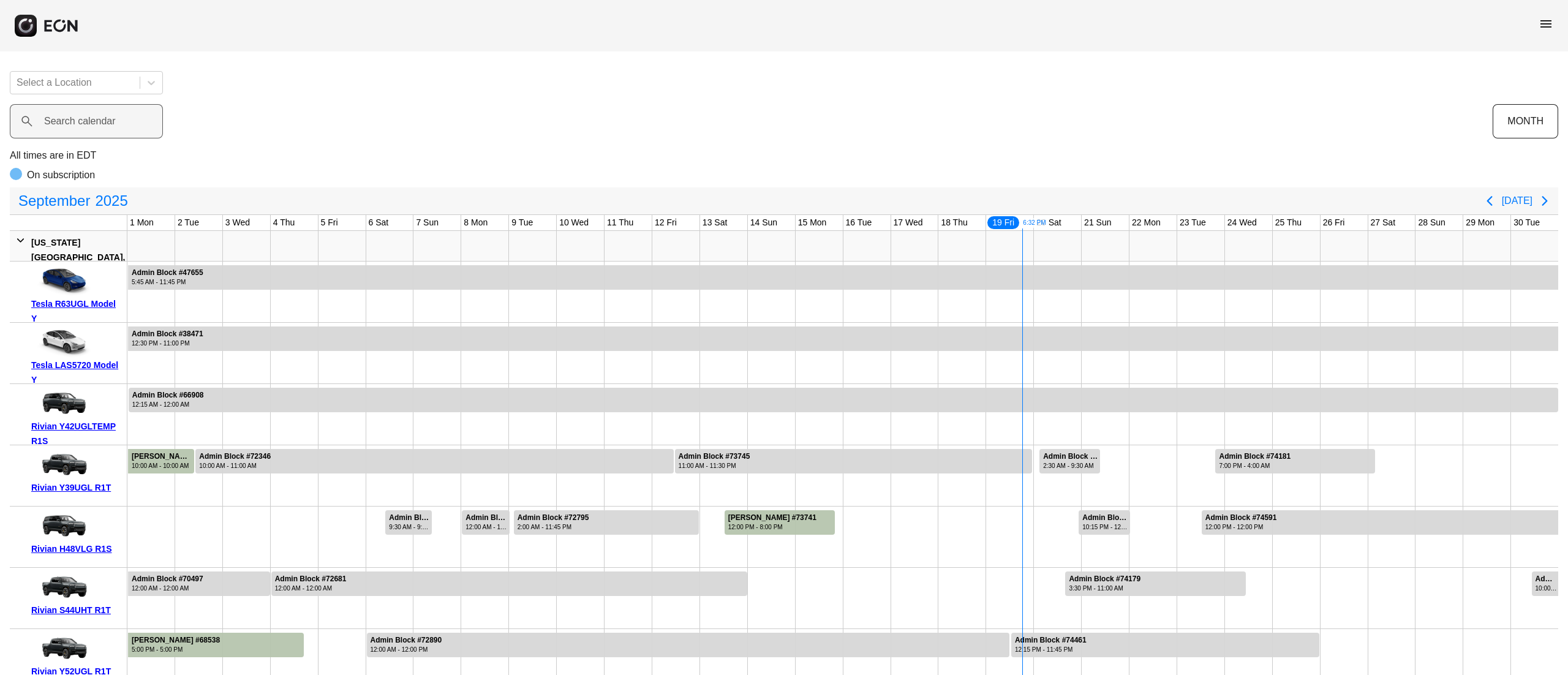
type calendar "*"
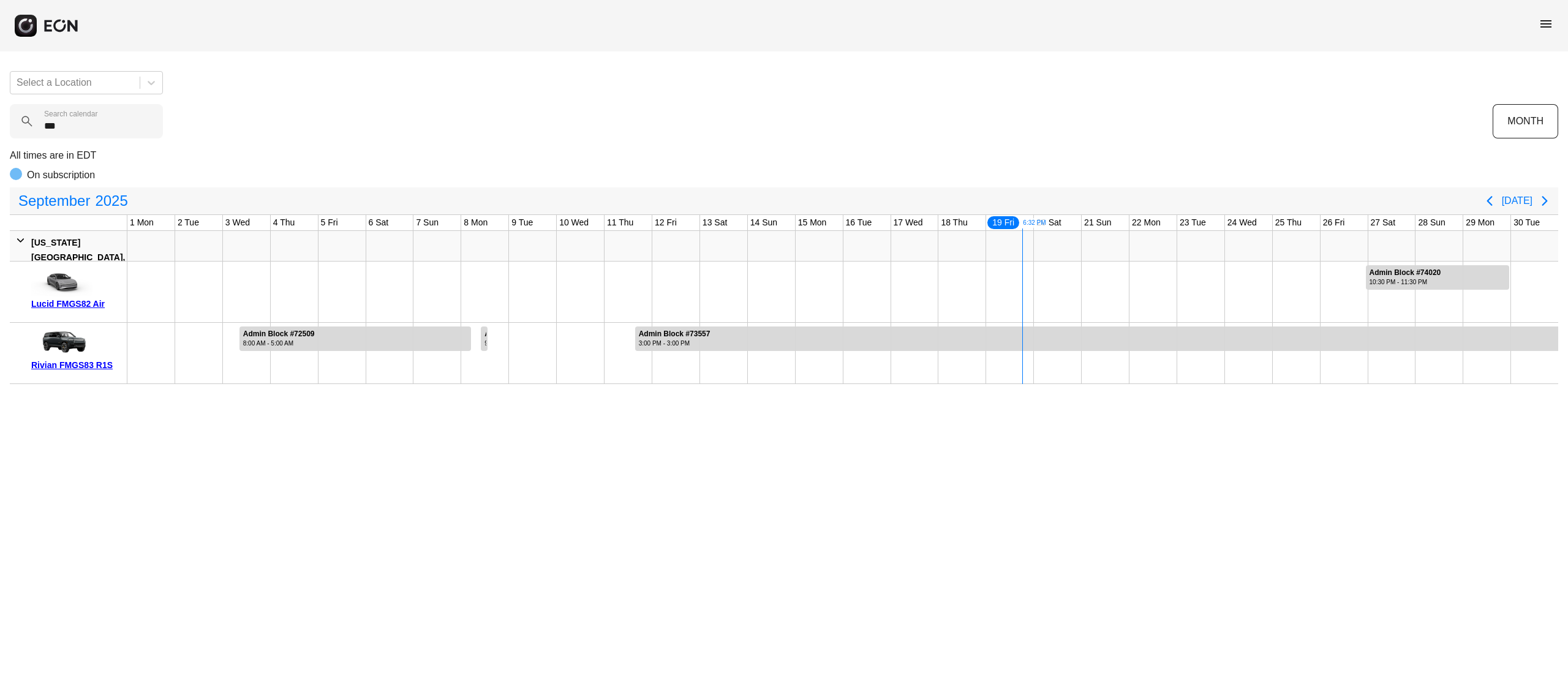
type calendar "***"
click at [87, 365] on div "Rivian FMGS83 R1S" at bounding box center [77, 365] width 91 height 15
click at [100, 124] on calendar "***" at bounding box center [86, 121] width 153 height 34
drag, startPoint x: 82, startPoint y: 139, endPoint x: 42, endPoint y: 137, distance: 40.0
click at [42, 137] on div "Select a Location *** Search calendar MONTH All times are in EDT On subscriptio…" at bounding box center [784, 223] width 1568 height 323
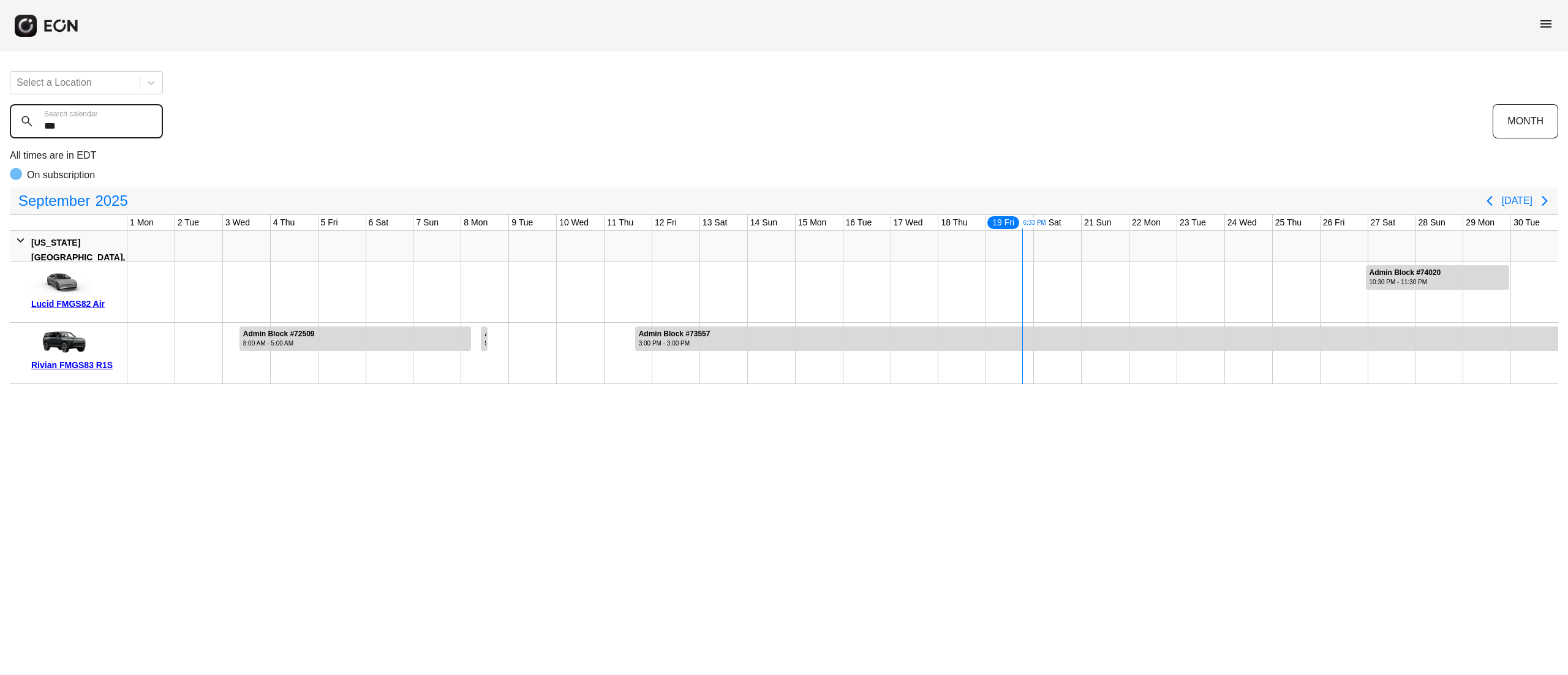
click at [77, 127] on calendar "***" at bounding box center [86, 121] width 153 height 34
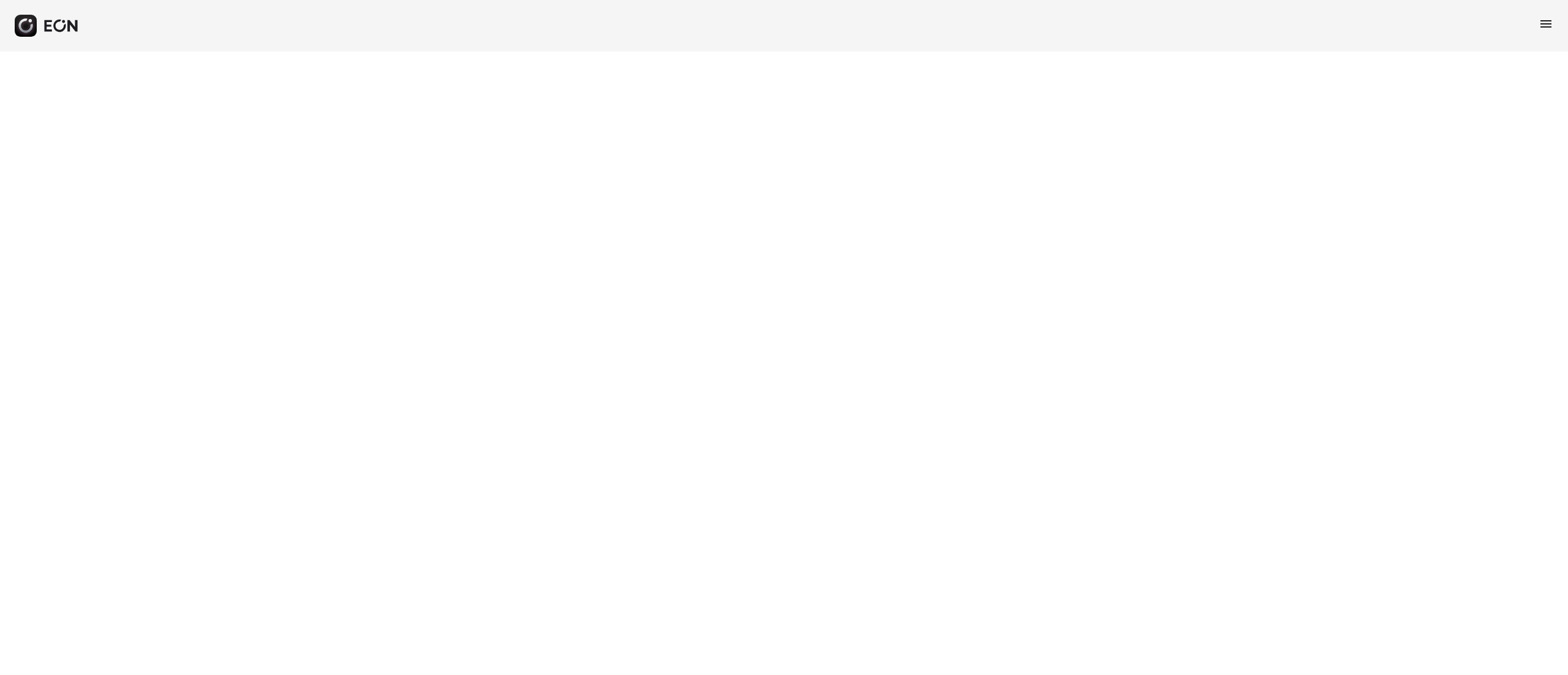
select select "**"
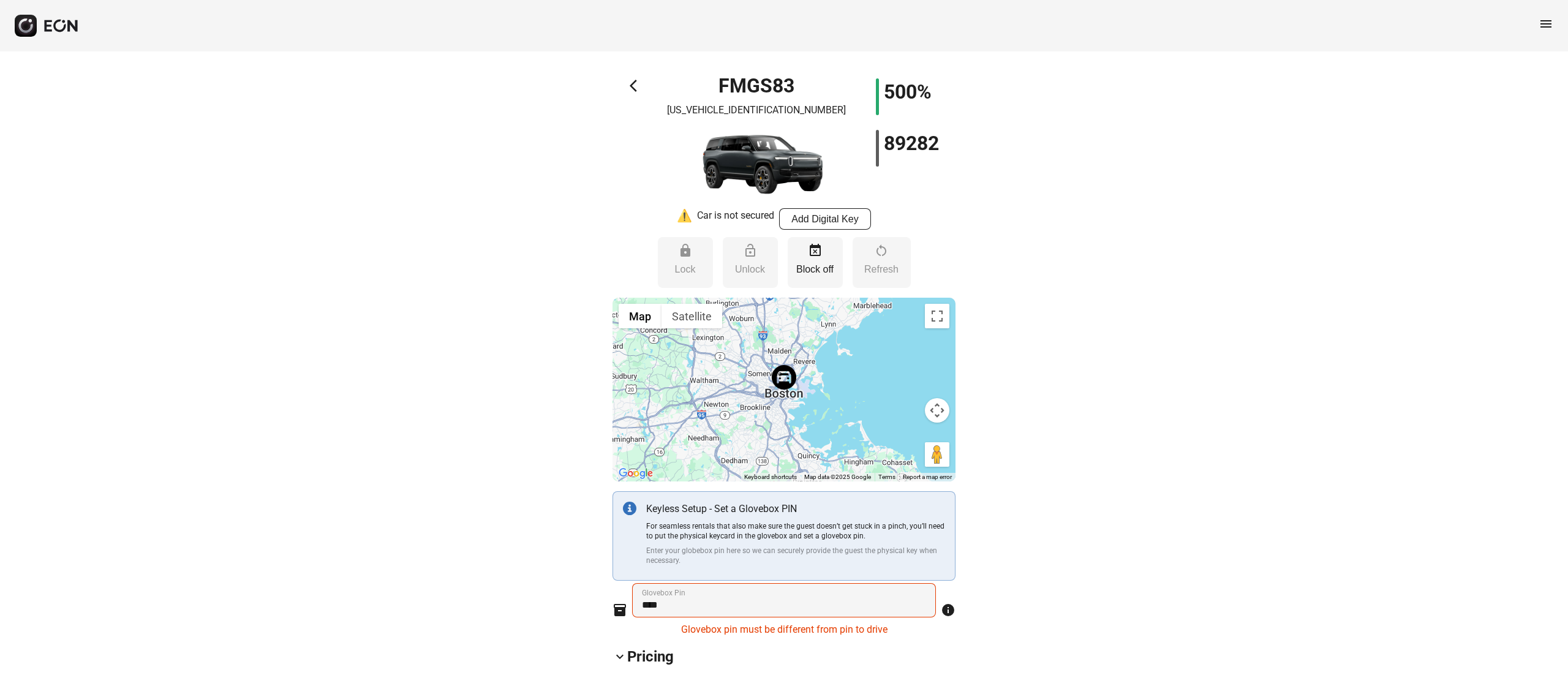
click at [752, 109] on p "[US_VEHICLE_IDENTIFICATION_NUMBER]" at bounding box center [756, 110] width 179 height 15
copy p "[US_VEHICLE_IDENTIFICATION_NUMBER]"
